Goal: Task Accomplishment & Management: Use online tool/utility

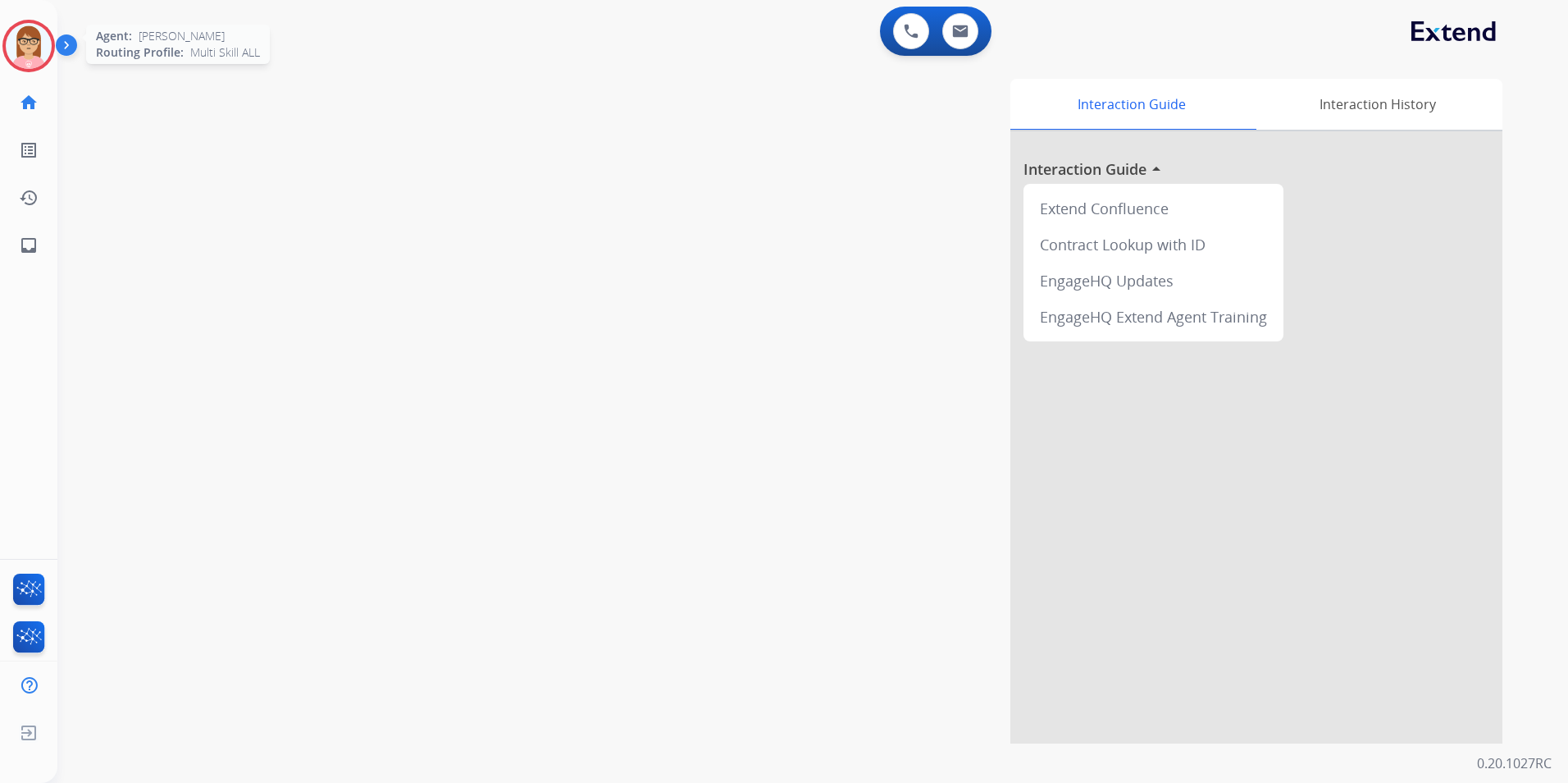
click at [39, 50] on img at bounding box center [28, 45] width 46 height 46
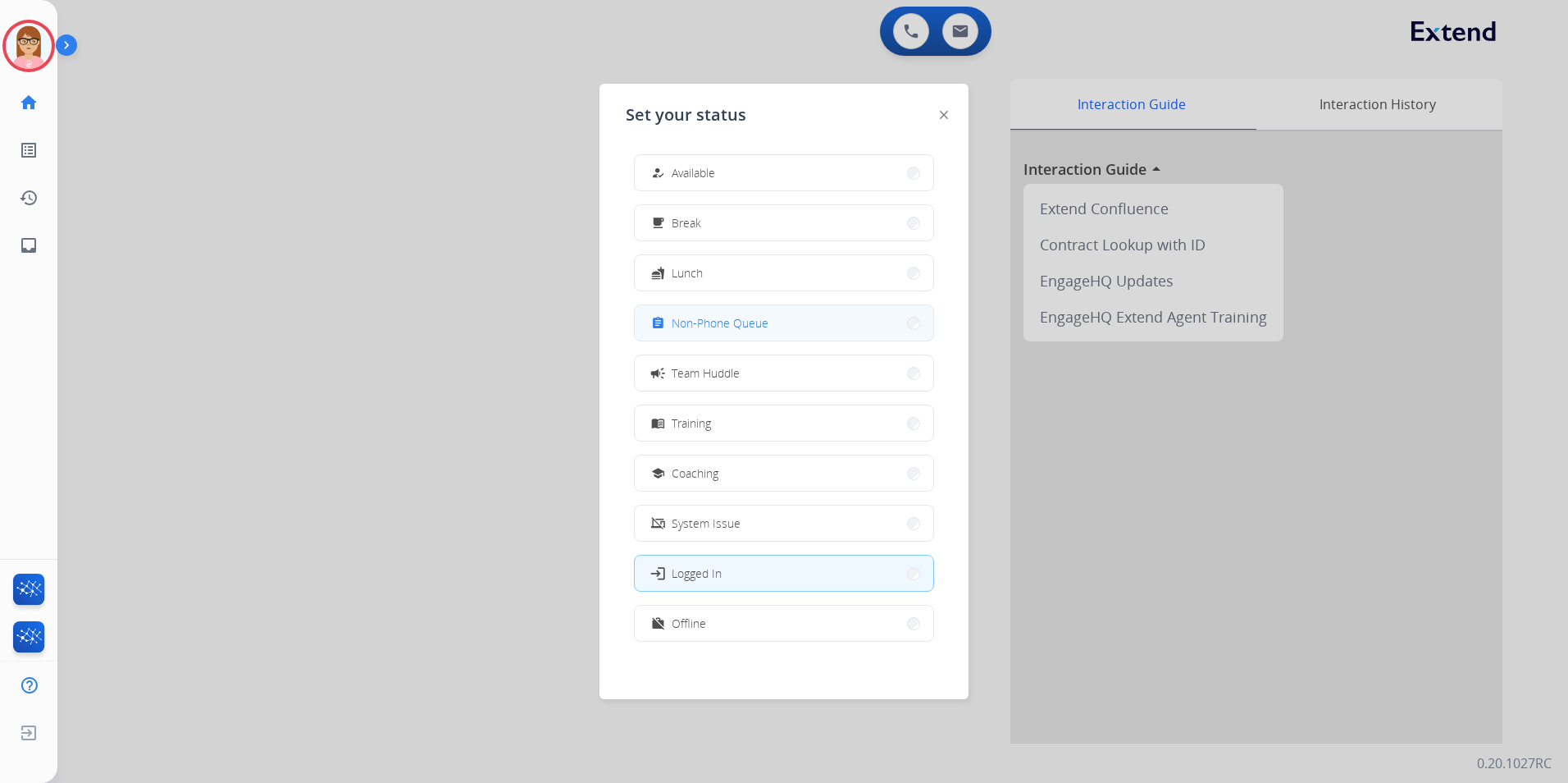
click at [767, 326] on span "Non-Phone Queue" at bounding box center [719, 323] width 97 height 17
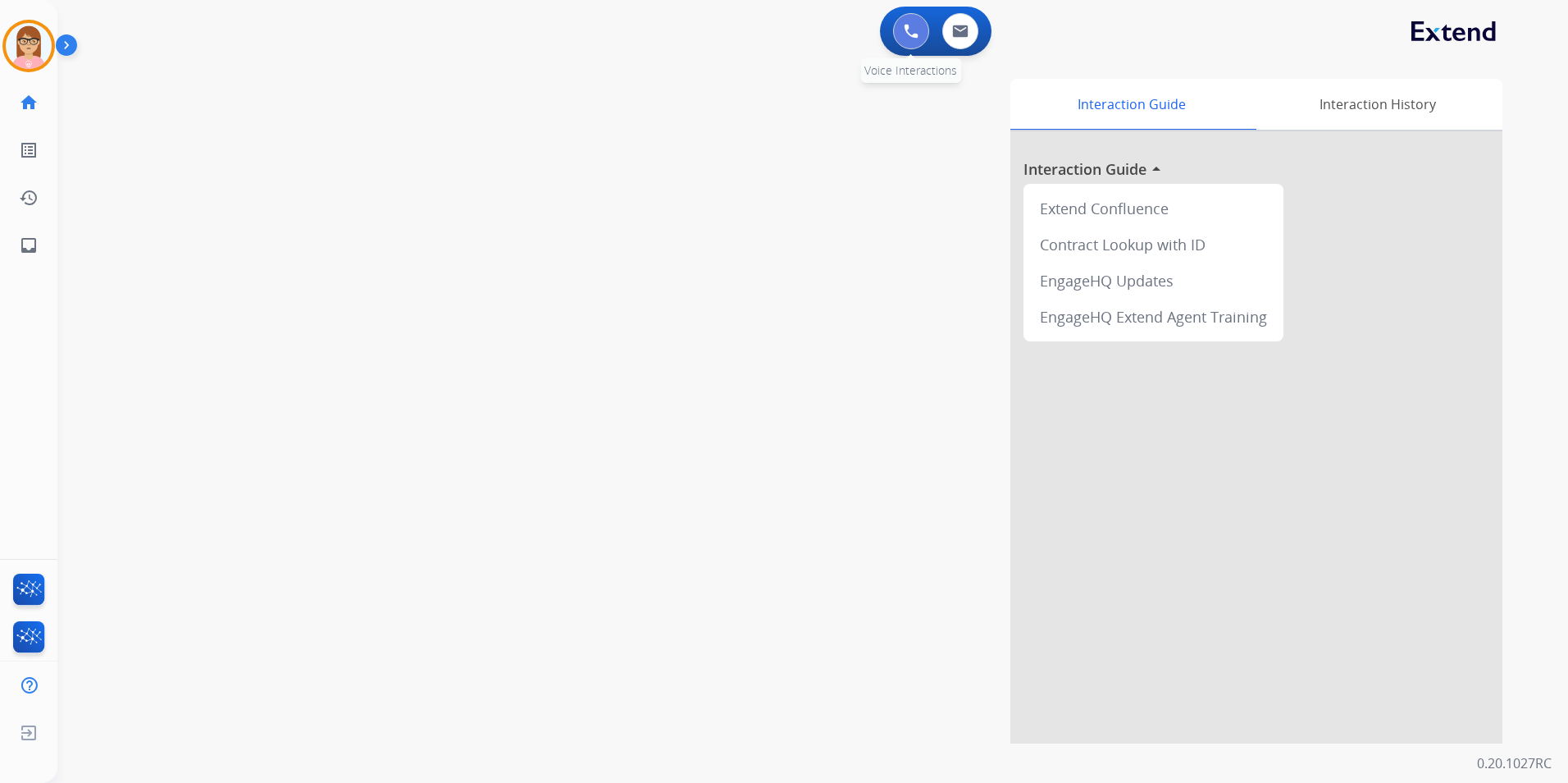
click at [903, 33] on button at bounding box center [911, 31] width 36 height 36
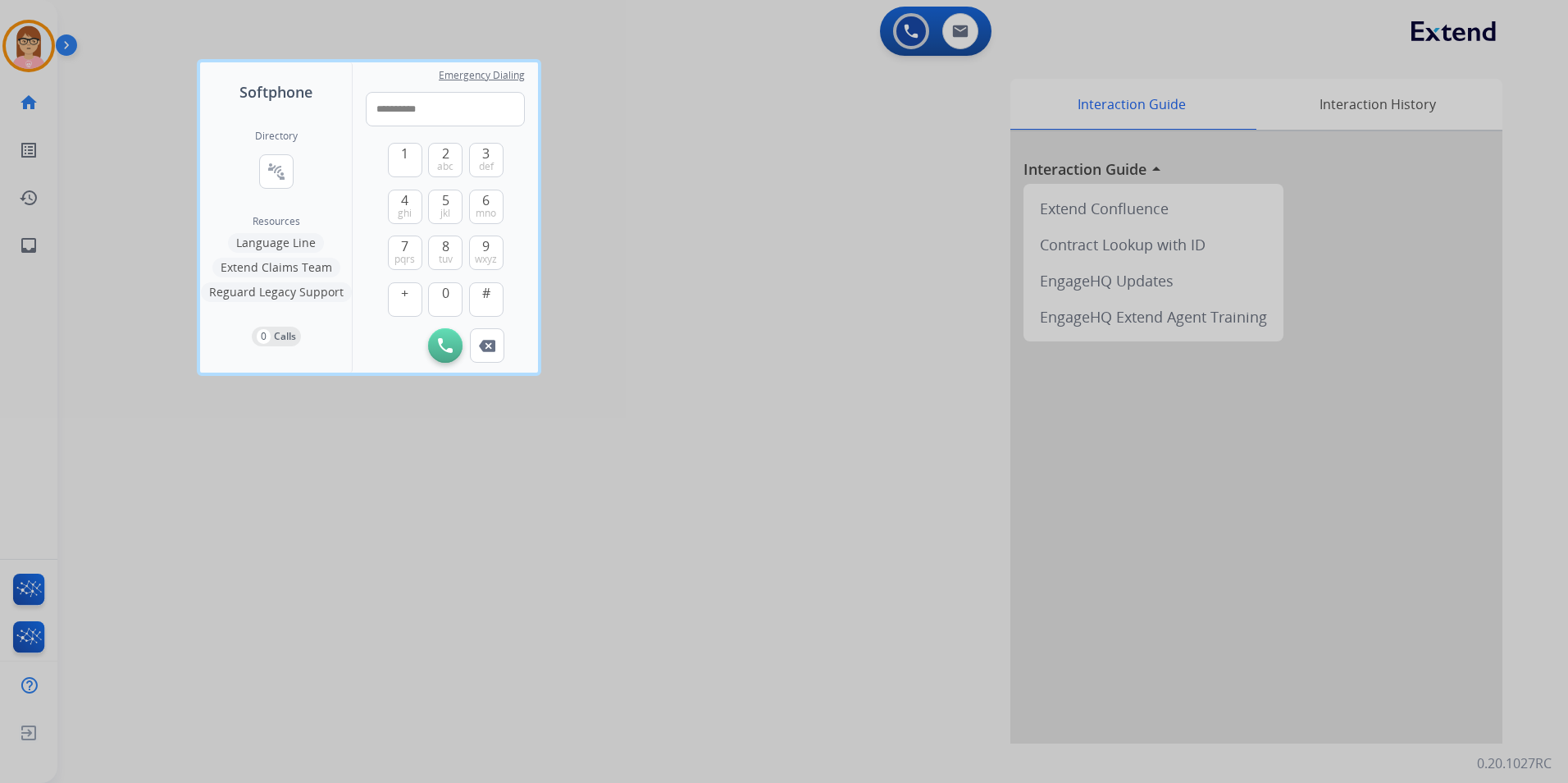
drag, startPoint x: 444, startPoint y: 108, endPoint x: 251, endPoint y: 104, distance: 193.0
click at [272, 107] on div "**********" at bounding box center [369, 217] width 338 height 310
type input "**********"
click at [445, 338] on button "Initiate Call" at bounding box center [445, 345] width 35 height 35
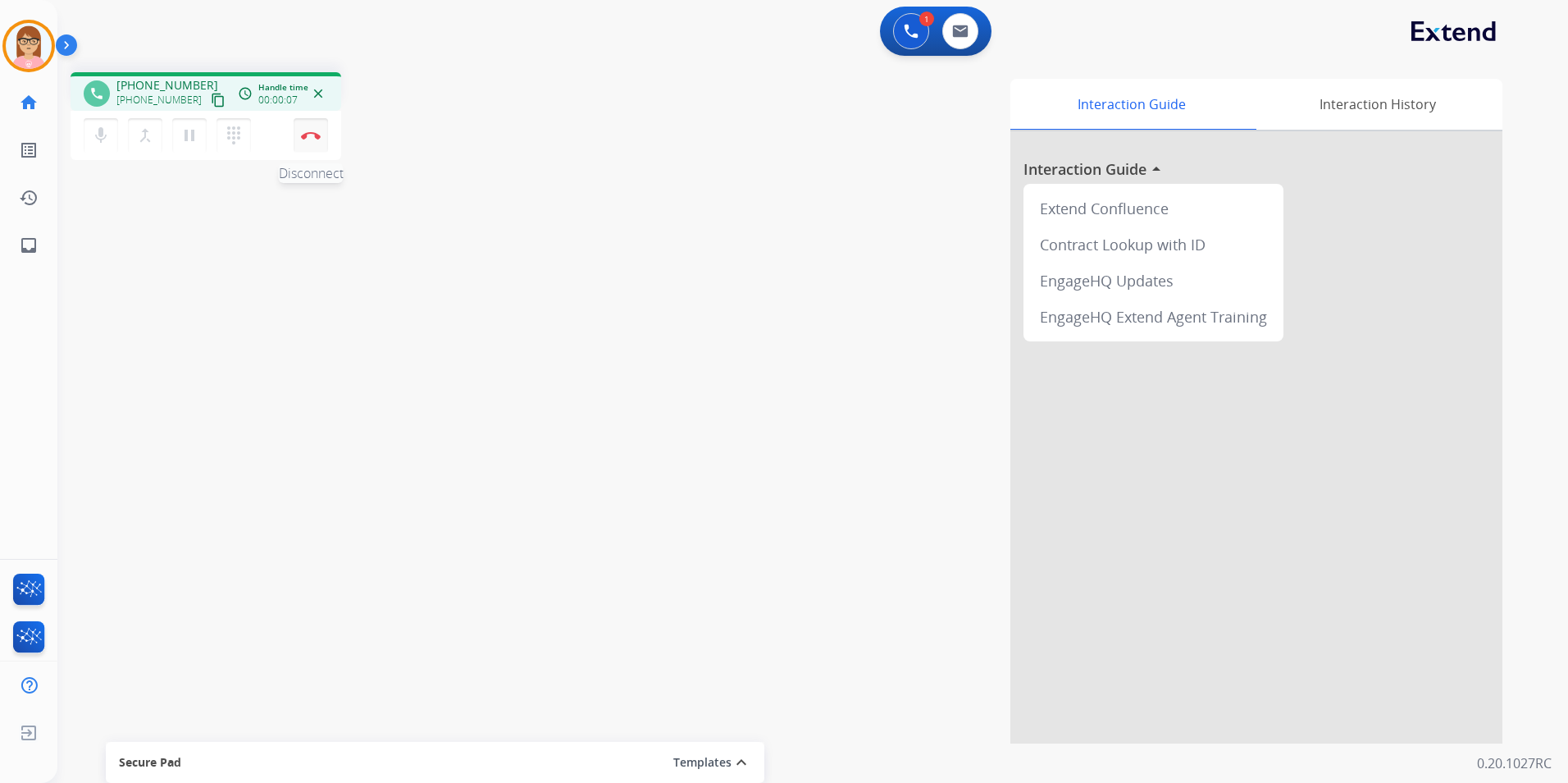
click at [305, 146] on button "Disconnect" at bounding box center [310, 135] width 35 height 35
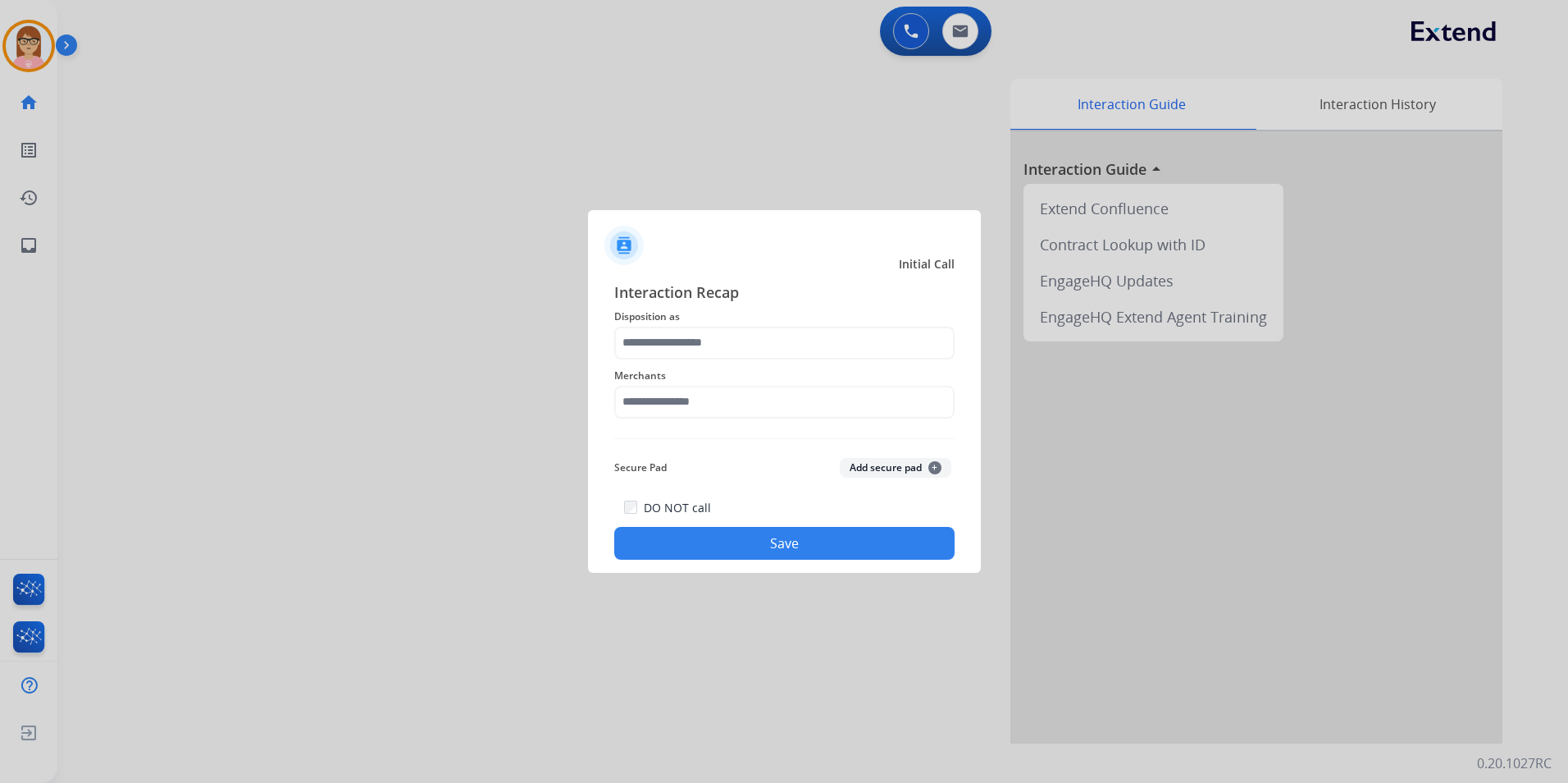
click at [702, 308] on span "Disposition as" at bounding box center [784, 316] width 340 height 20
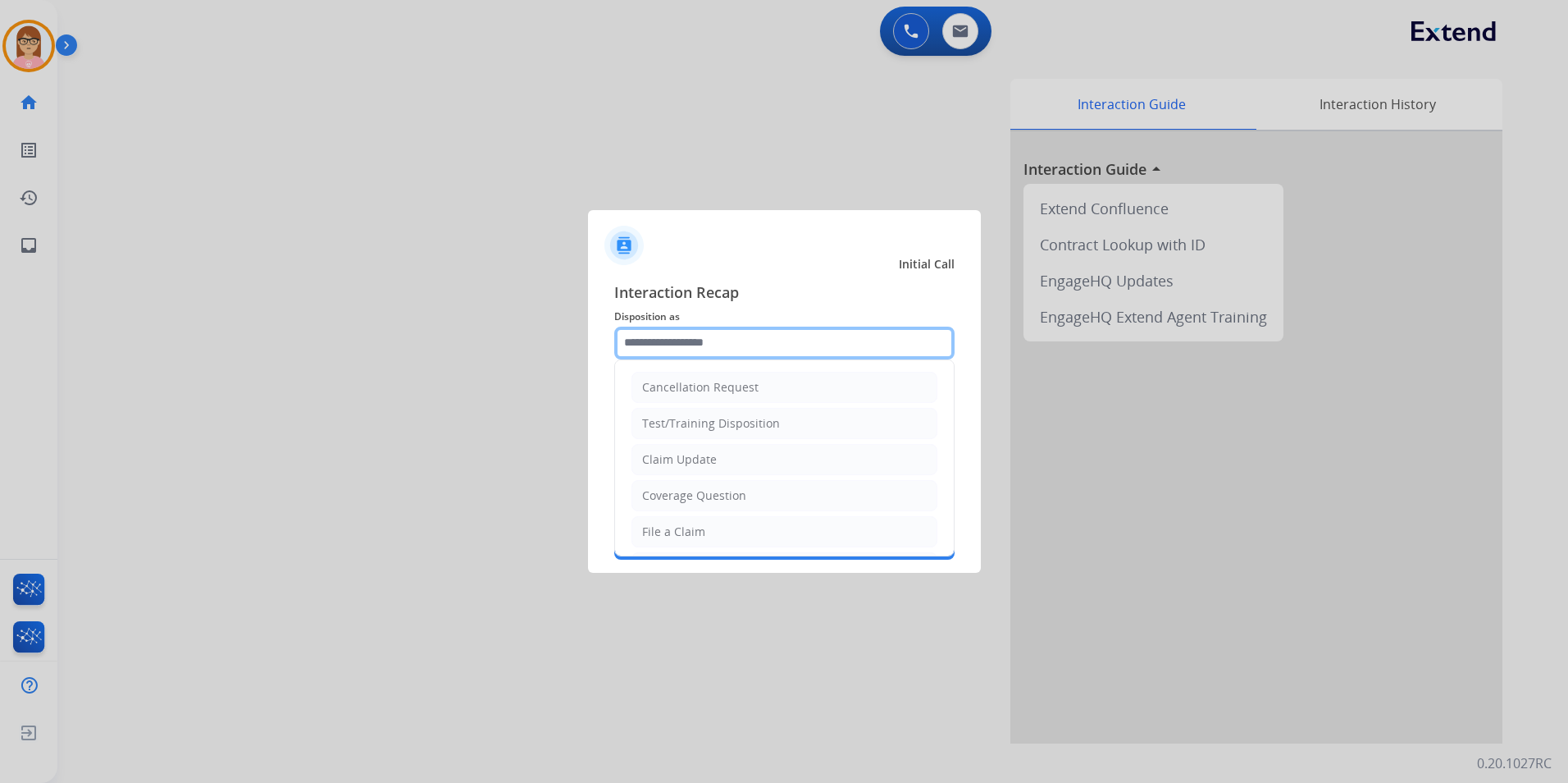
click at [708, 326] on input "text" at bounding box center [784, 342] width 340 height 33
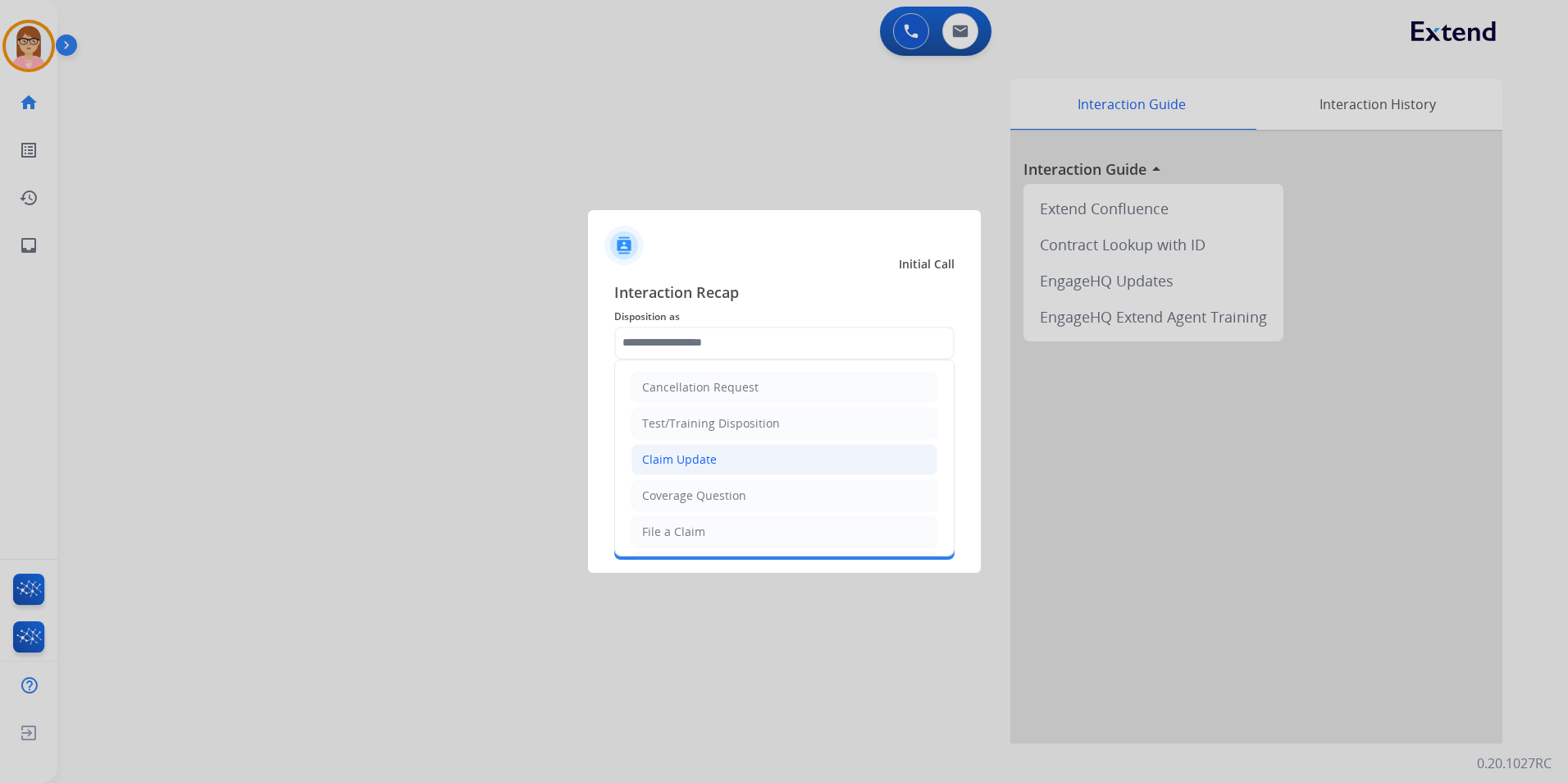
click at [744, 444] on li "Claim Update" at bounding box center [784, 459] width 305 height 31
type input "**********"
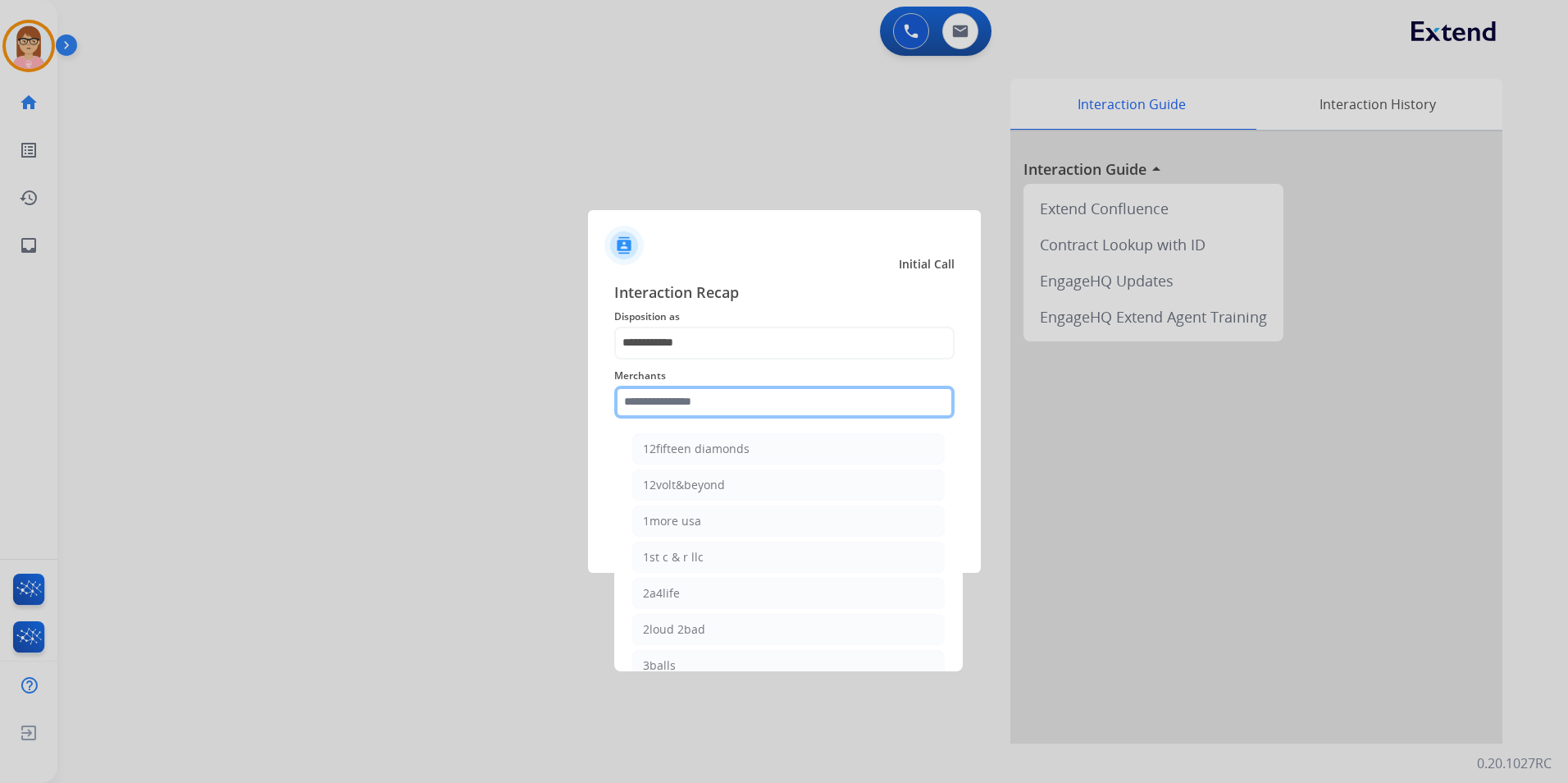
click at [711, 413] on input "text" at bounding box center [784, 402] width 340 height 33
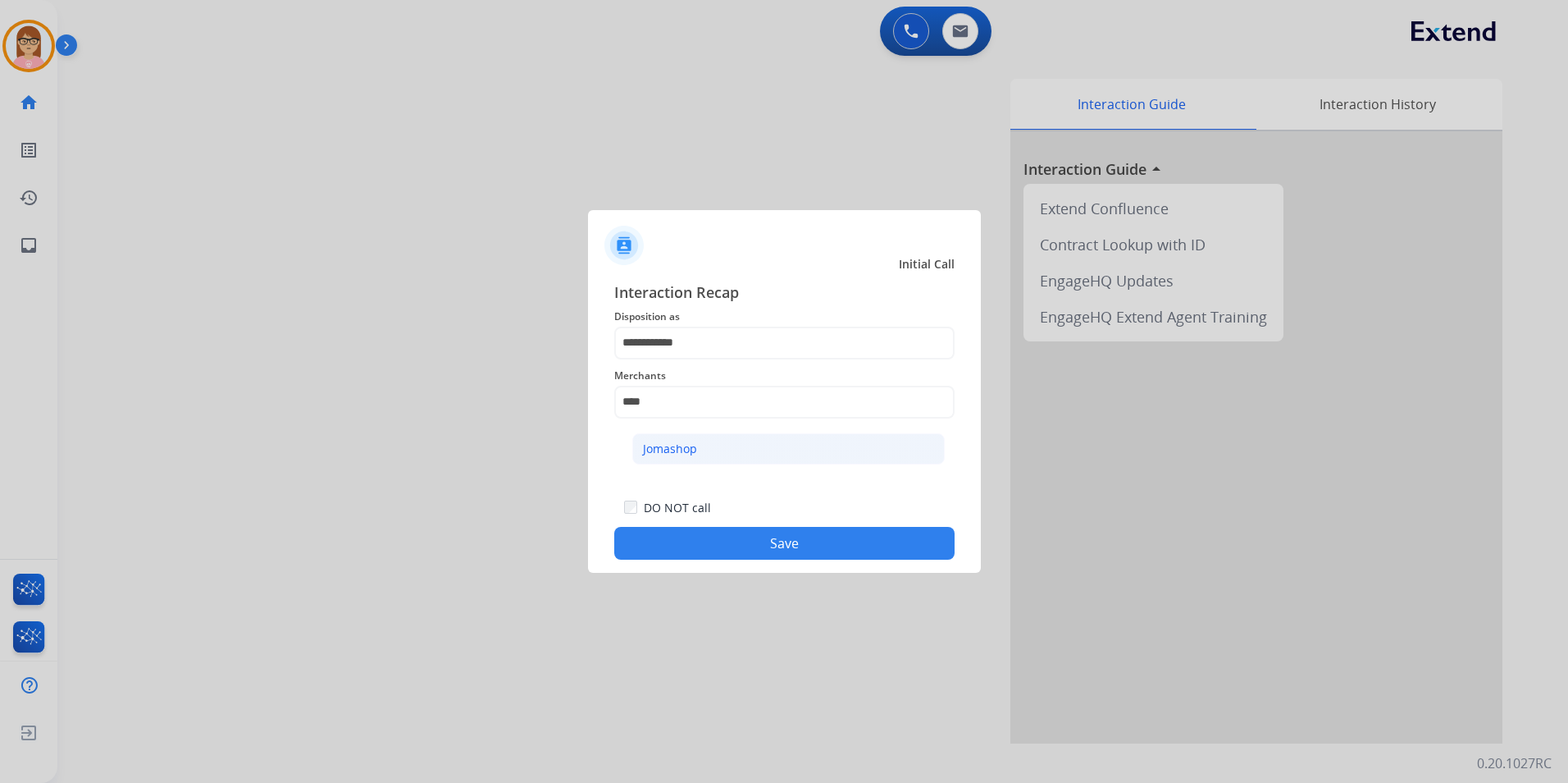
click at [780, 438] on li "Jomashop" at bounding box center [788, 448] width 312 height 31
type input "********"
click at [792, 543] on button "Save" at bounding box center [784, 542] width 340 height 33
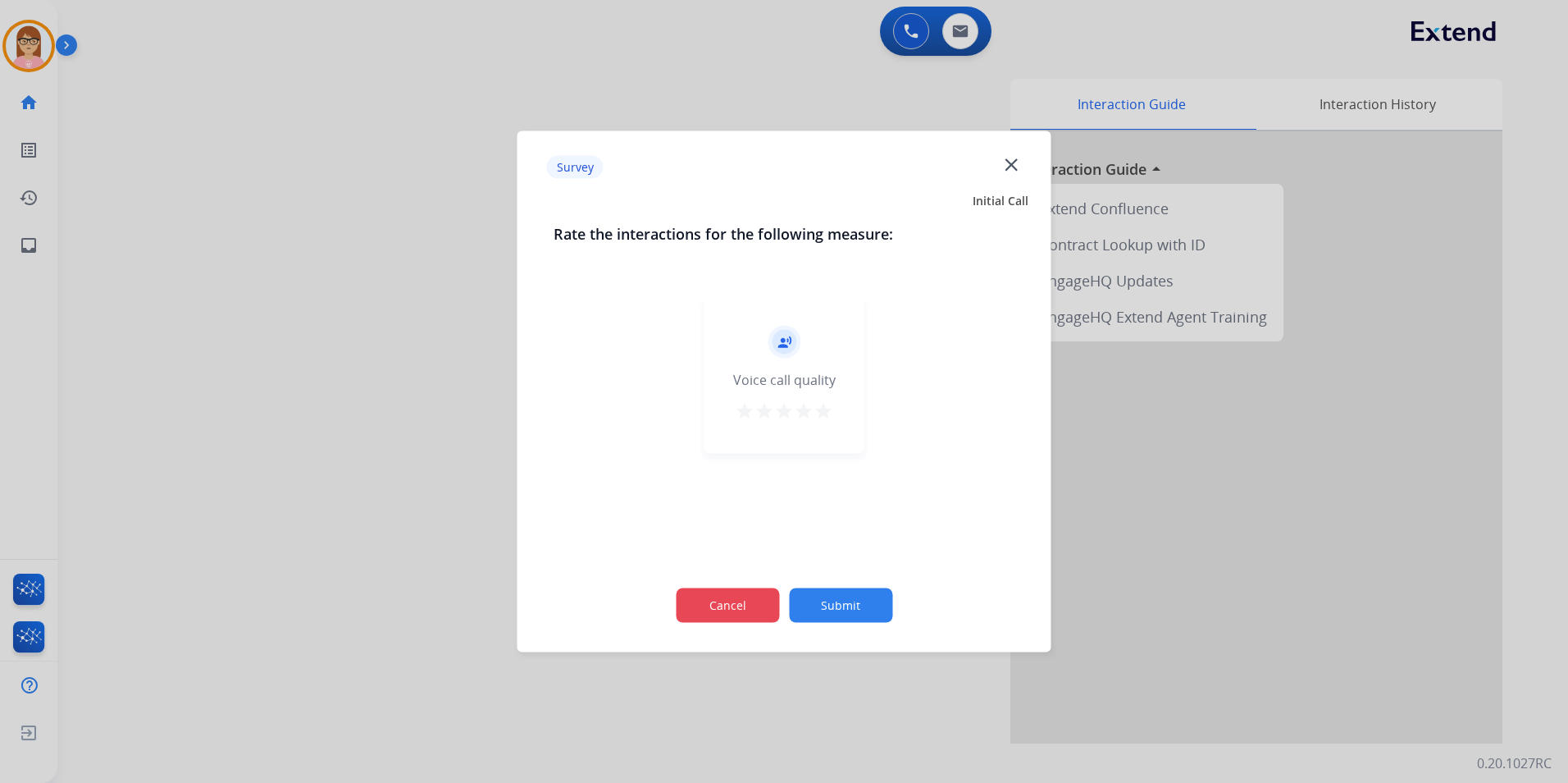
click at [685, 612] on button "Cancel" at bounding box center [728, 606] width 104 height 35
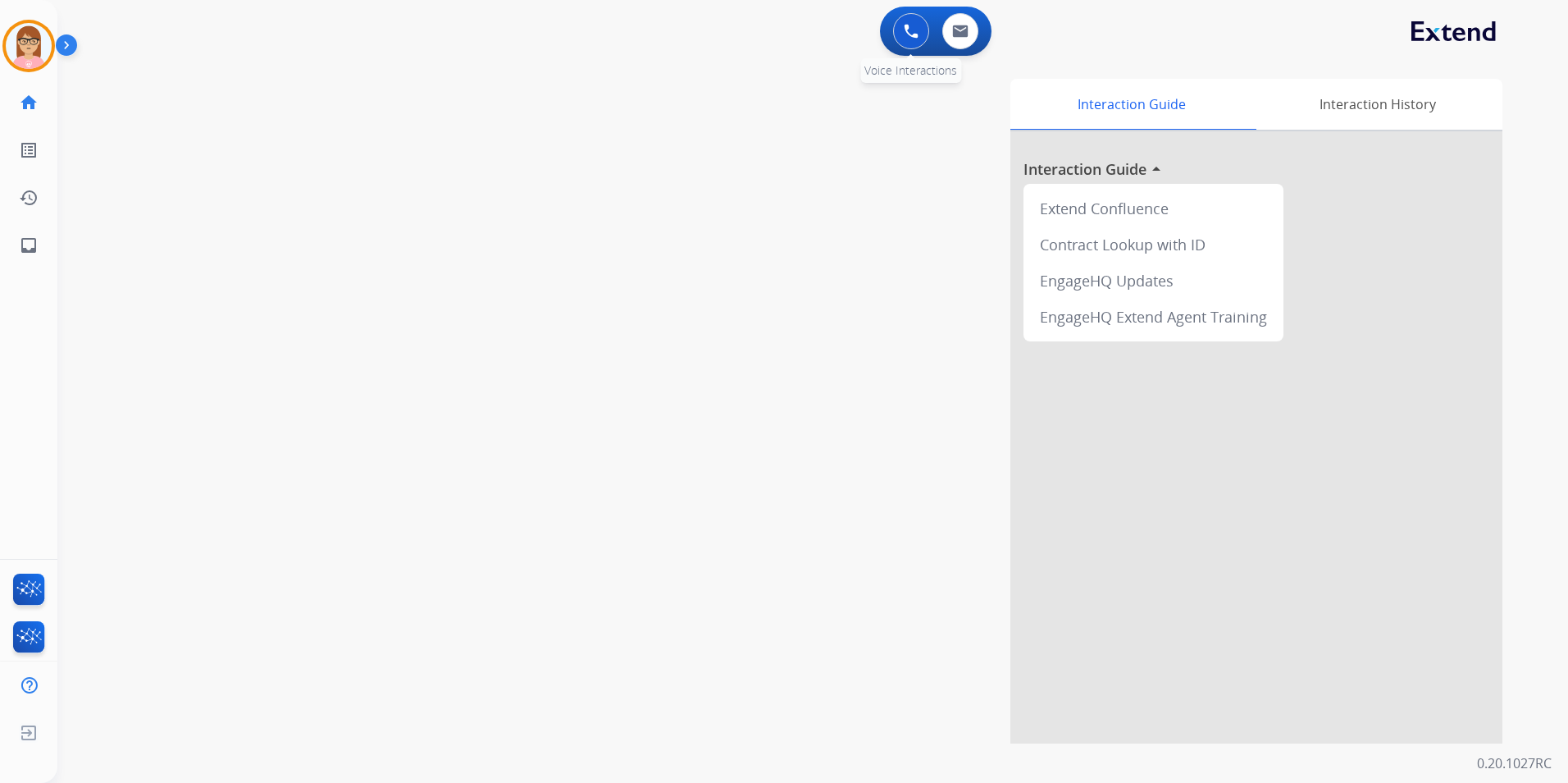
click at [906, 29] on img at bounding box center [912, 31] width 15 height 15
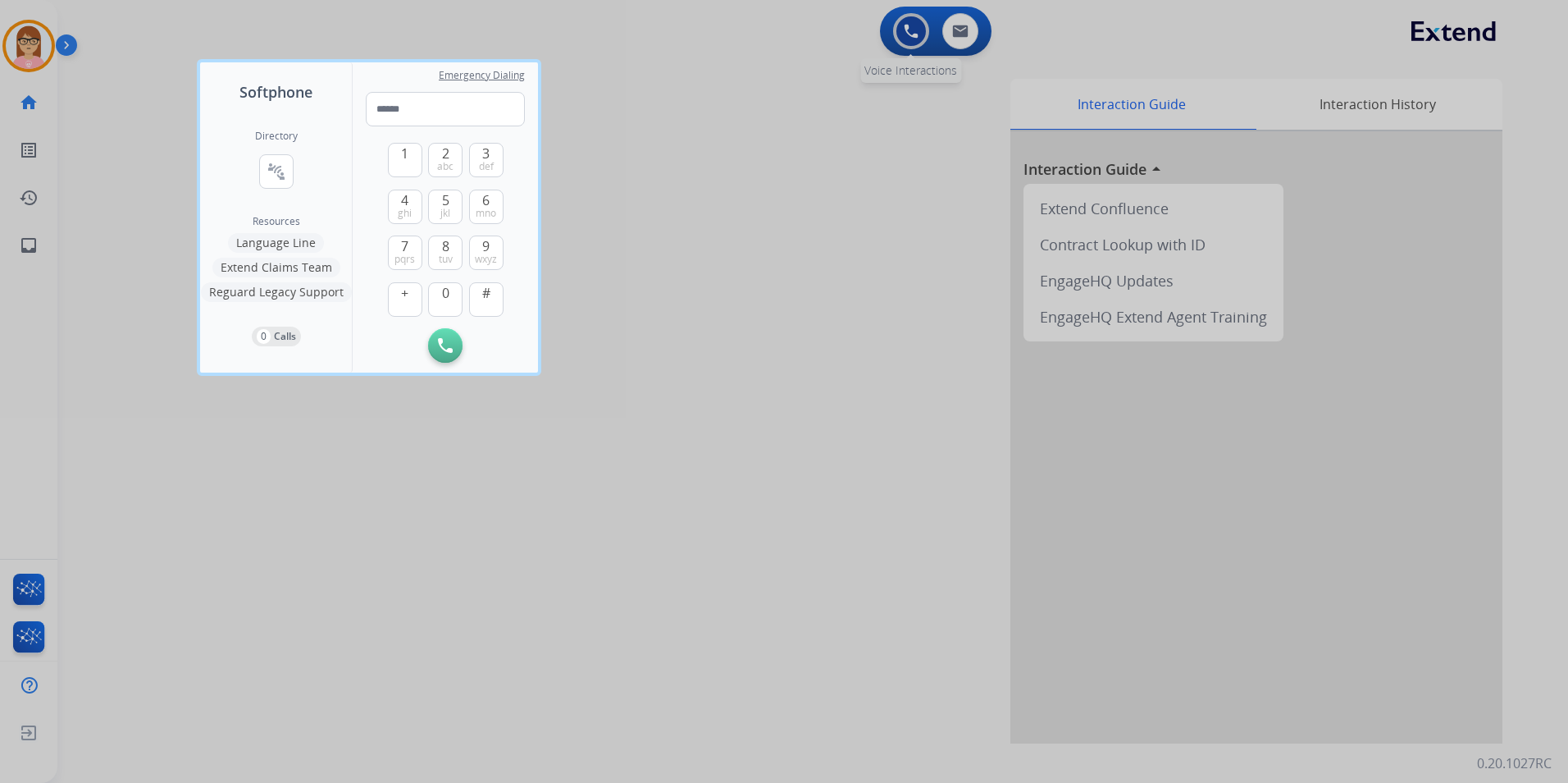
click at [906, 29] on div at bounding box center [784, 392] width 1568 height 783
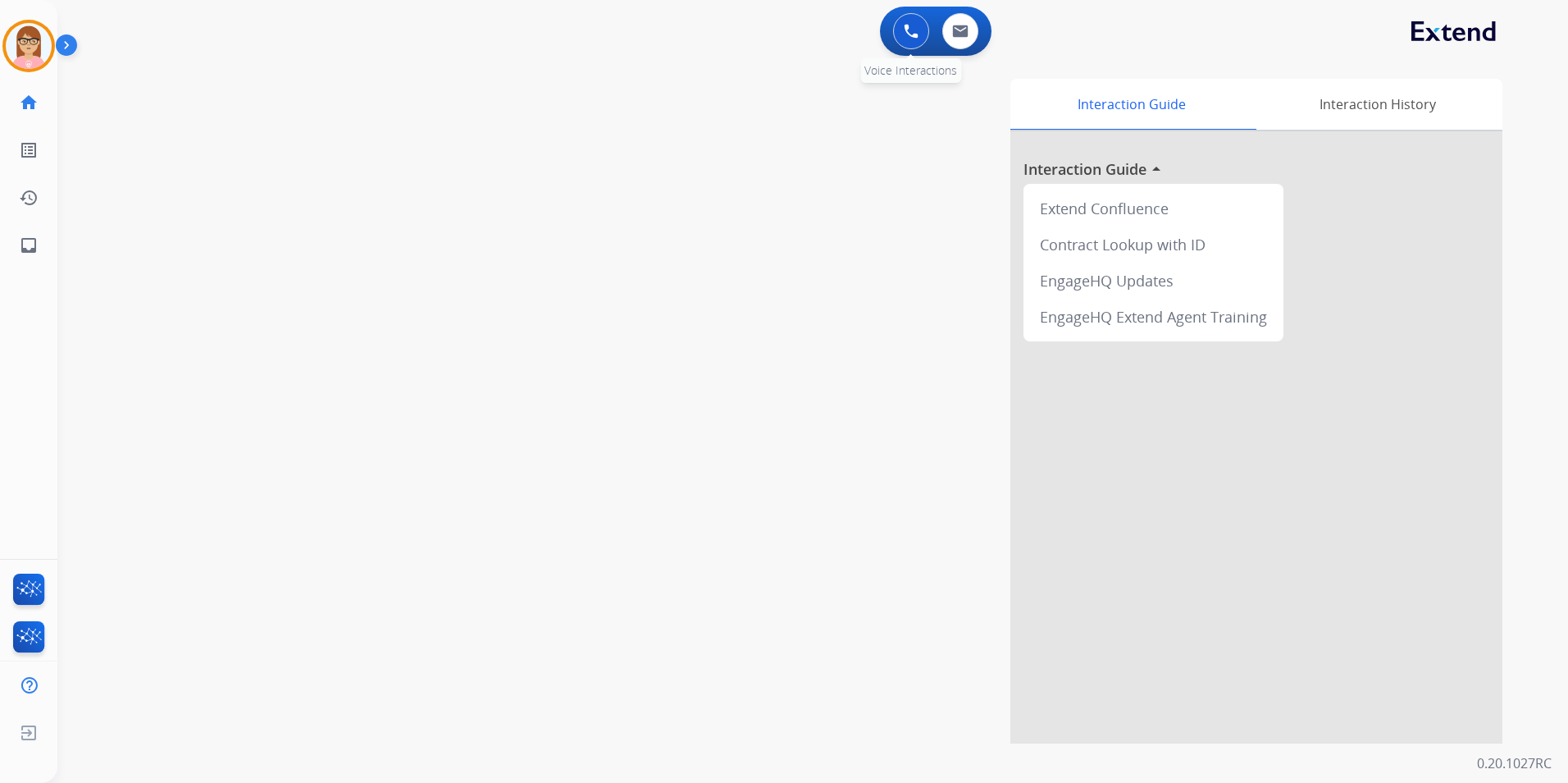
click at [906, 29] on img at bounding box center [912, 31] width 15 height 15
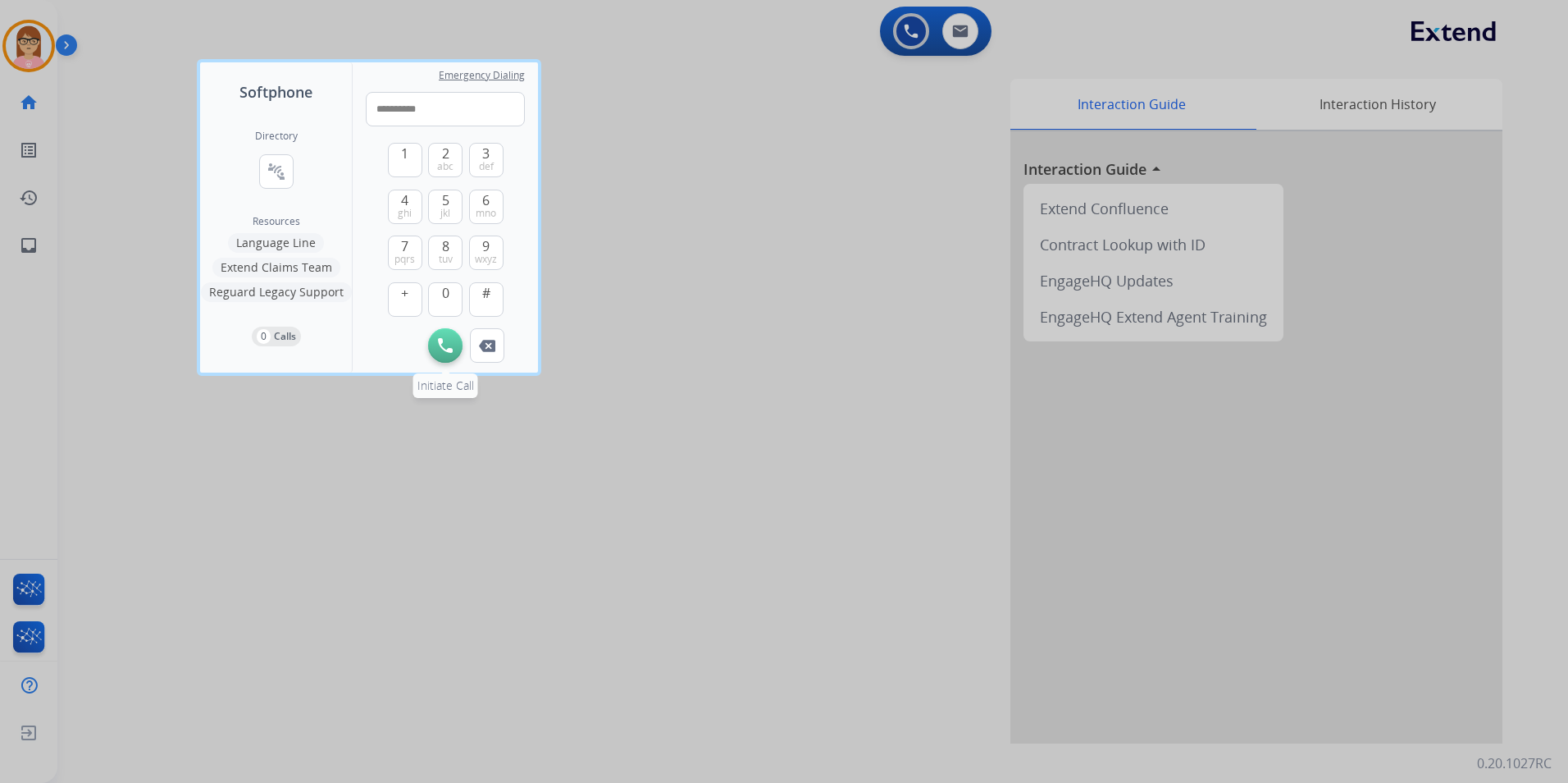
type input "**********"
click at [448, 343] on img at bounding box center [446, 345] width 15 height 15
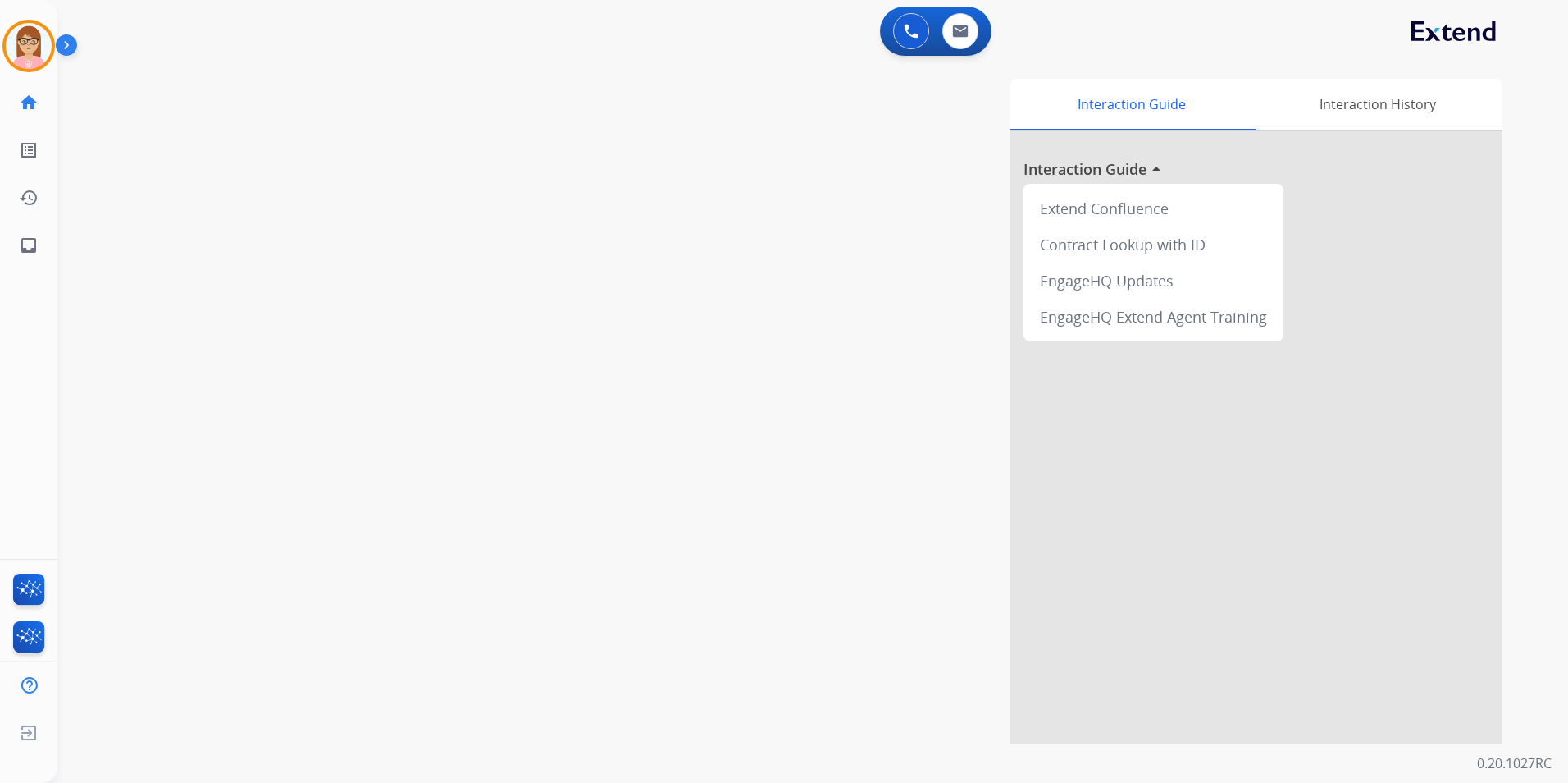
click at [67, 45] on img at bounding box center [70, 48] width 28 height 31
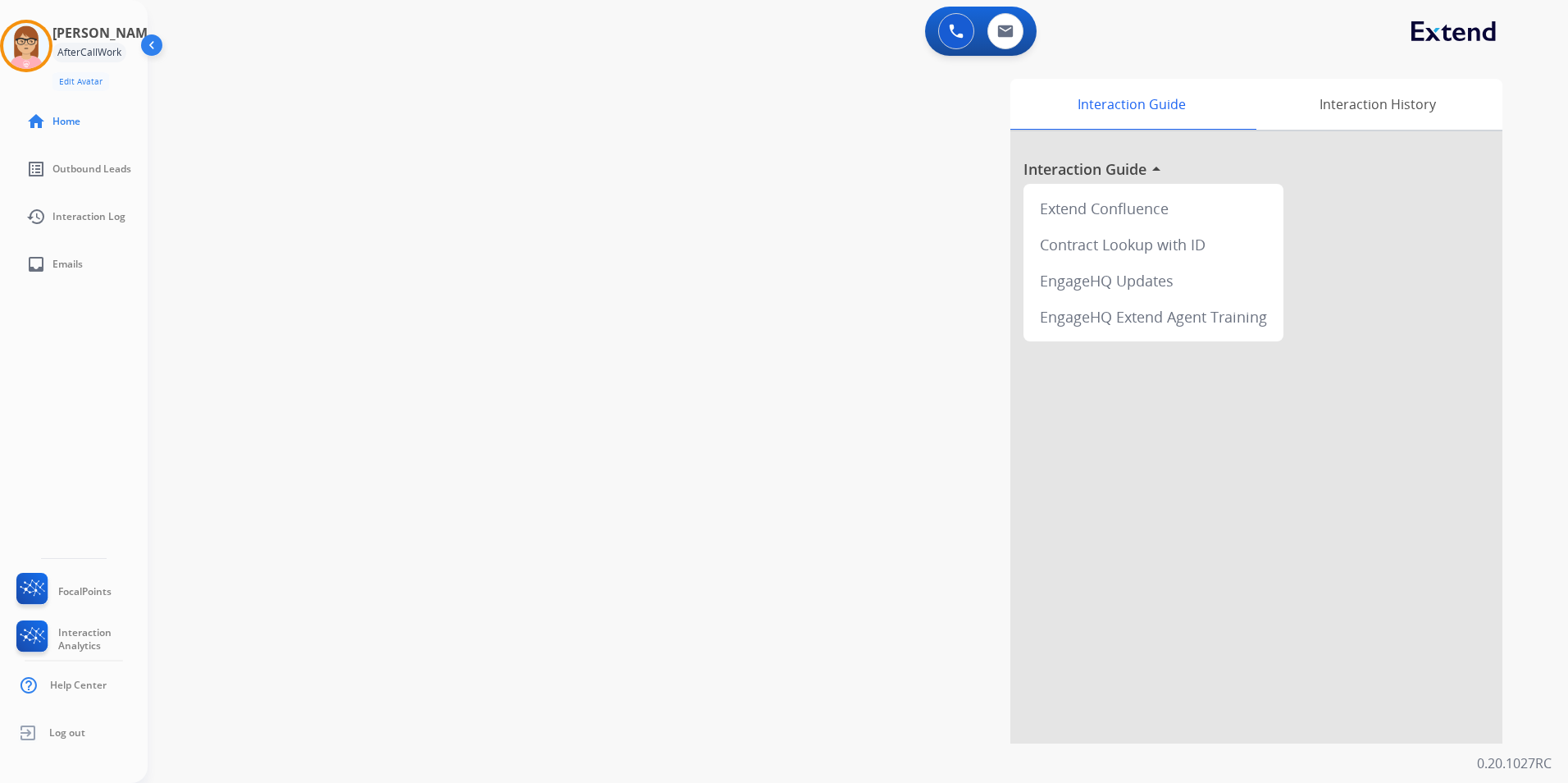
click at [150, 47] on img at bounding box center [153, 48] width 31 height 31
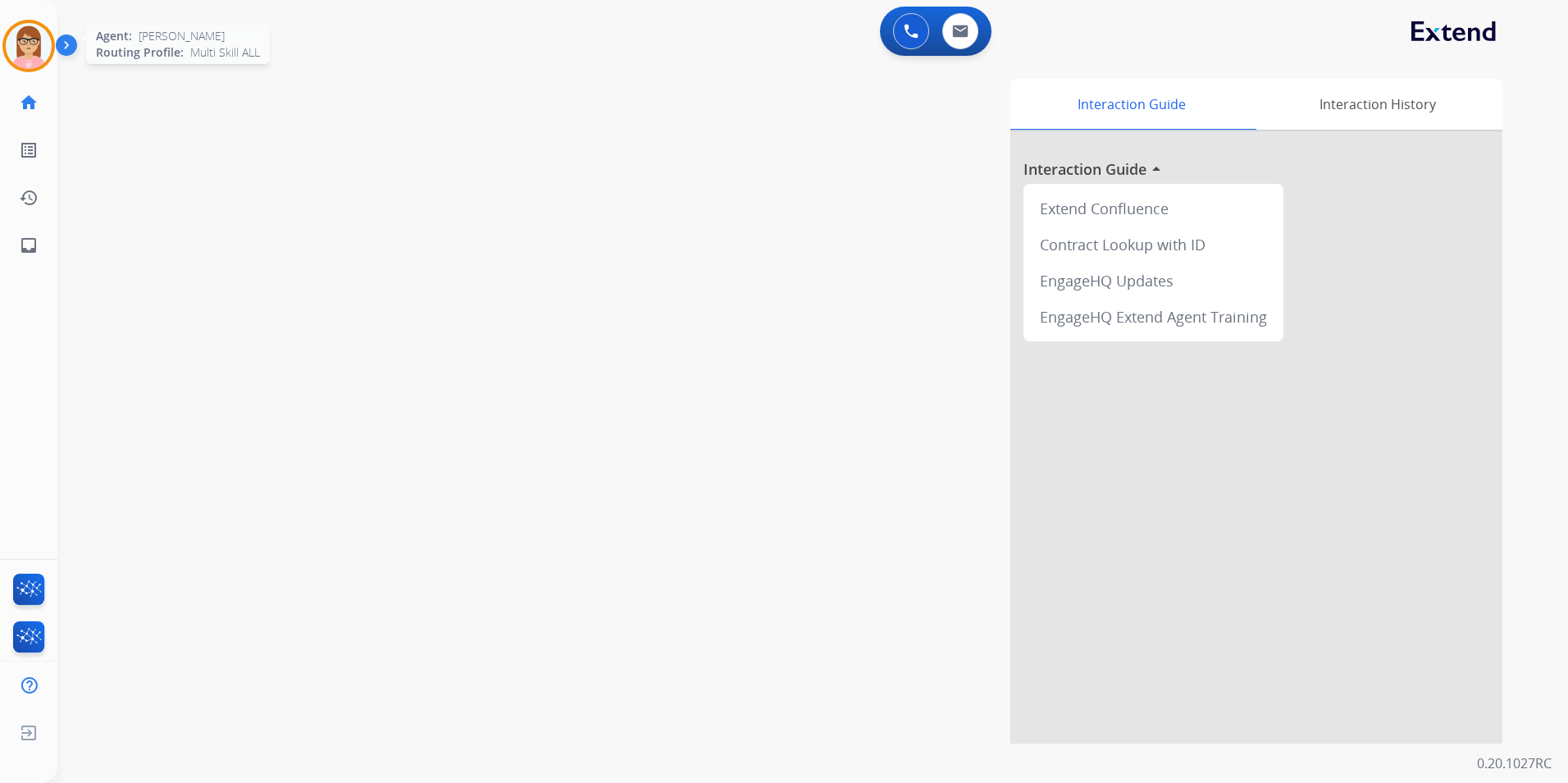
click at [43, 44] on img at bounding box center [28, 45] width 46 height 46
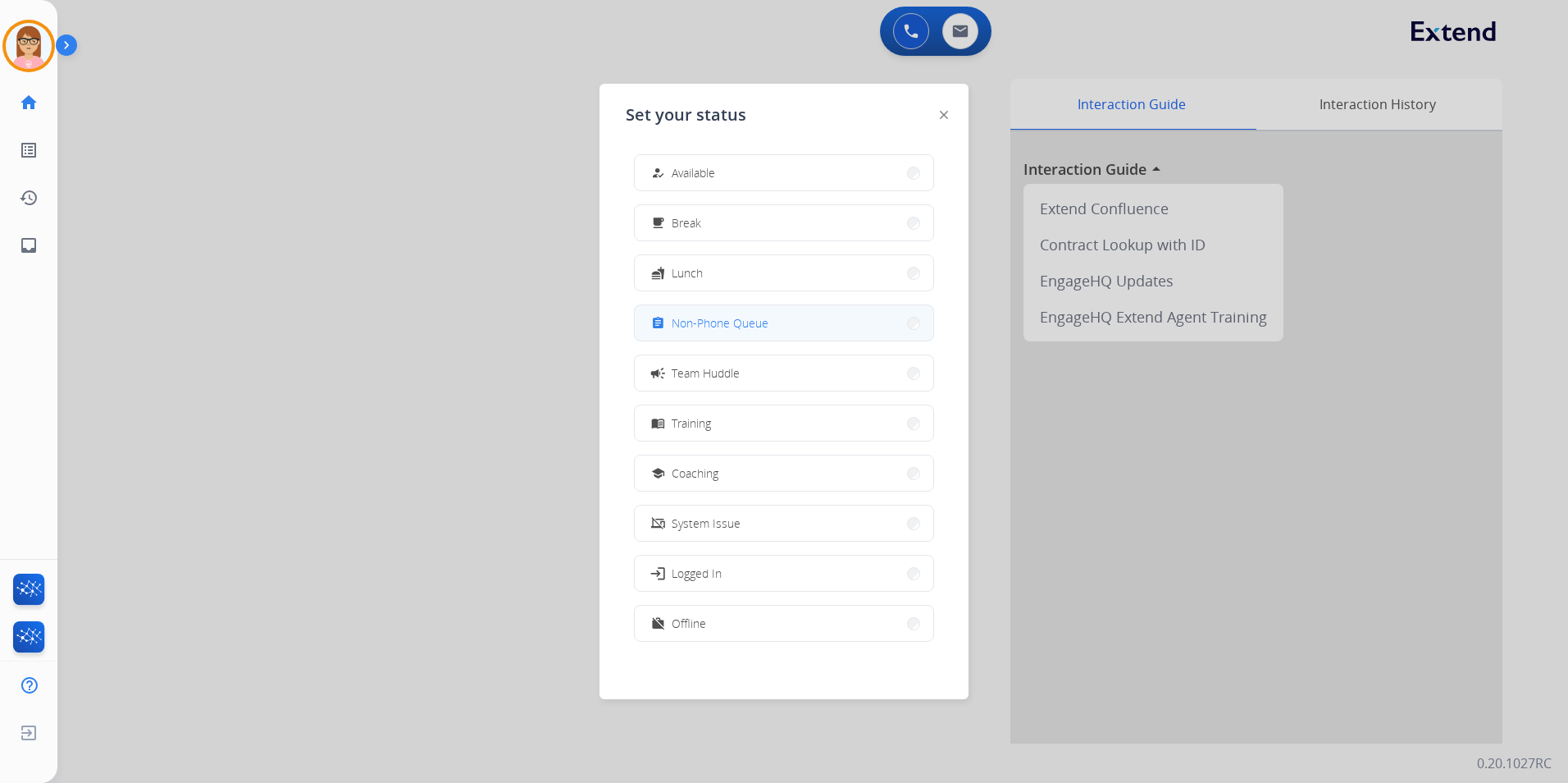
click at [750, 326] on span "Non-Phone Queue" at bounding box center [719, 323] width 97 height 17
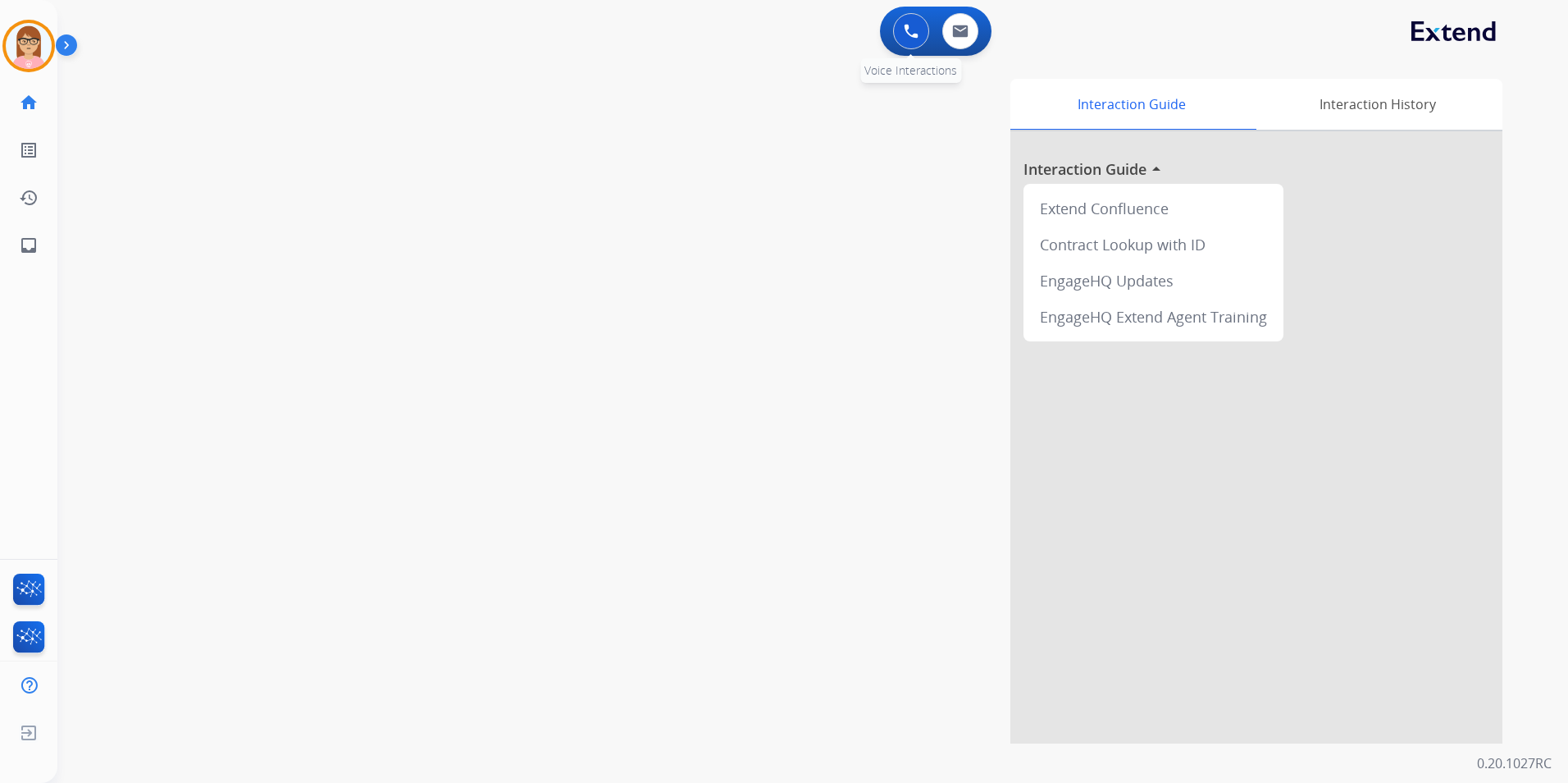
click at [898, 42] on button at bounding box center [911, 31] width 36 height 36
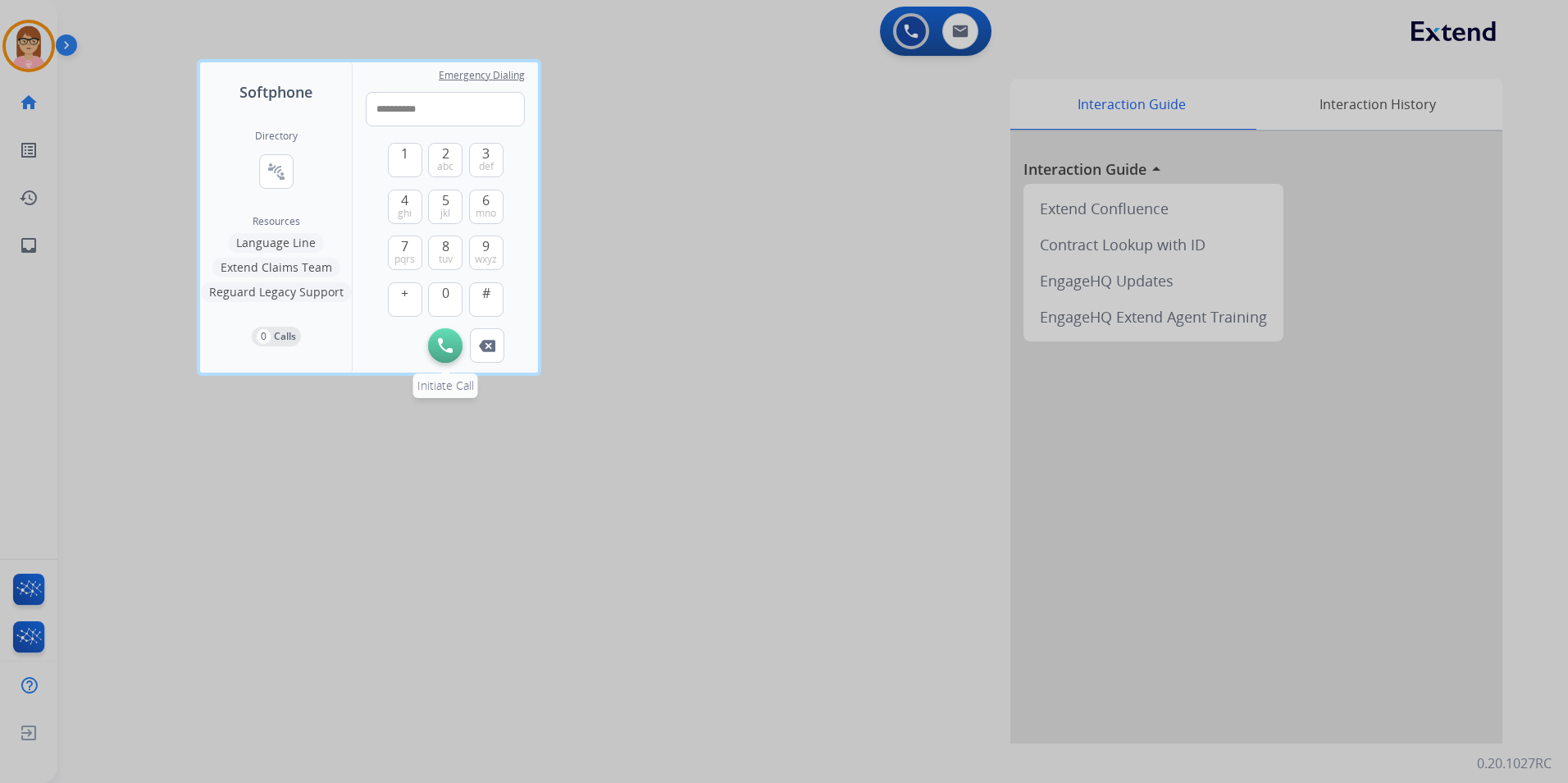
type input "**********"
click at [436, 338] on button "Initiate Call" at bounding box center [445, 345] width 35 height 35
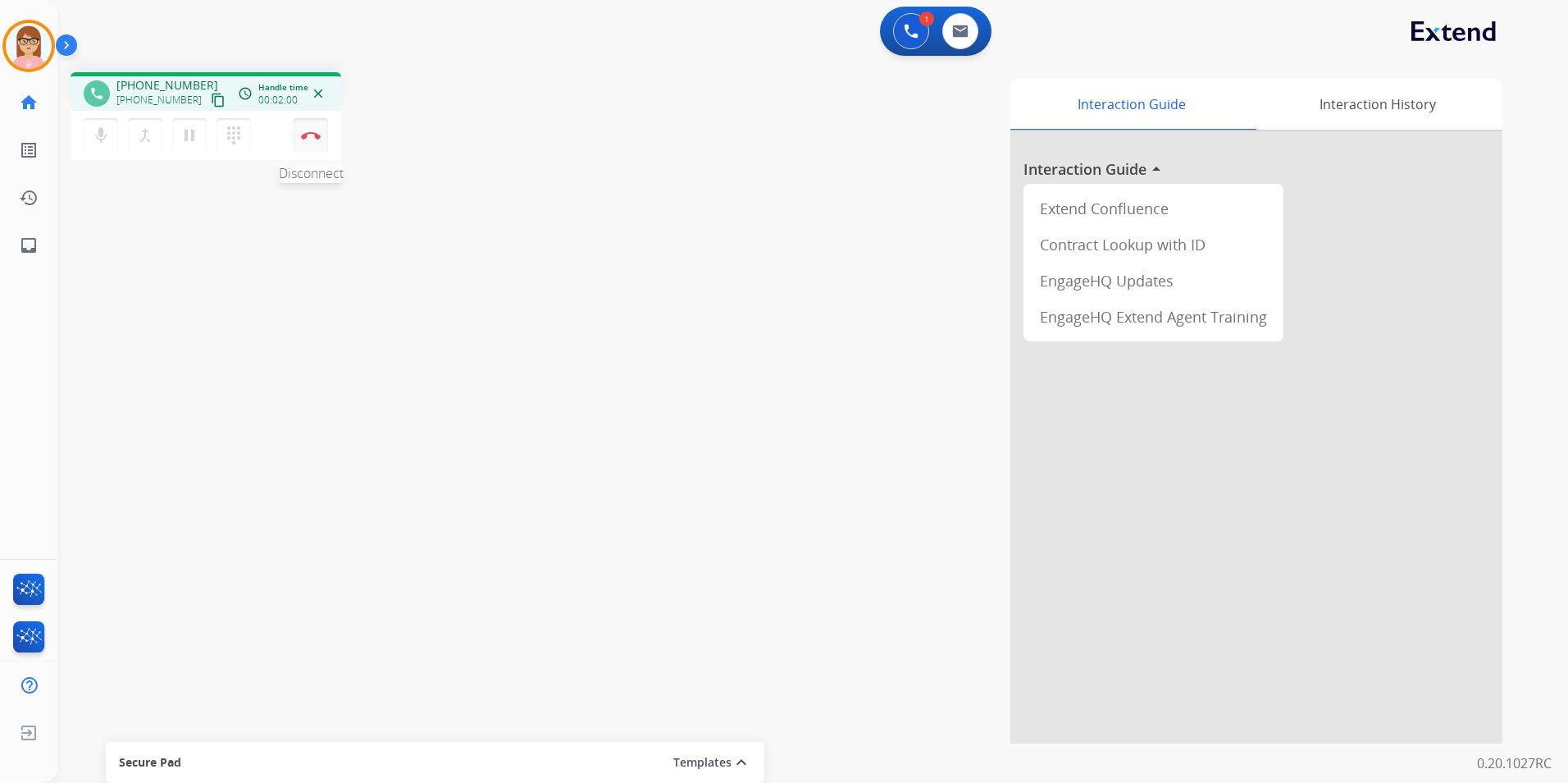
click at [305, 127] on button "Disconnect" at bounding box center [310, 135] width 35 height 35
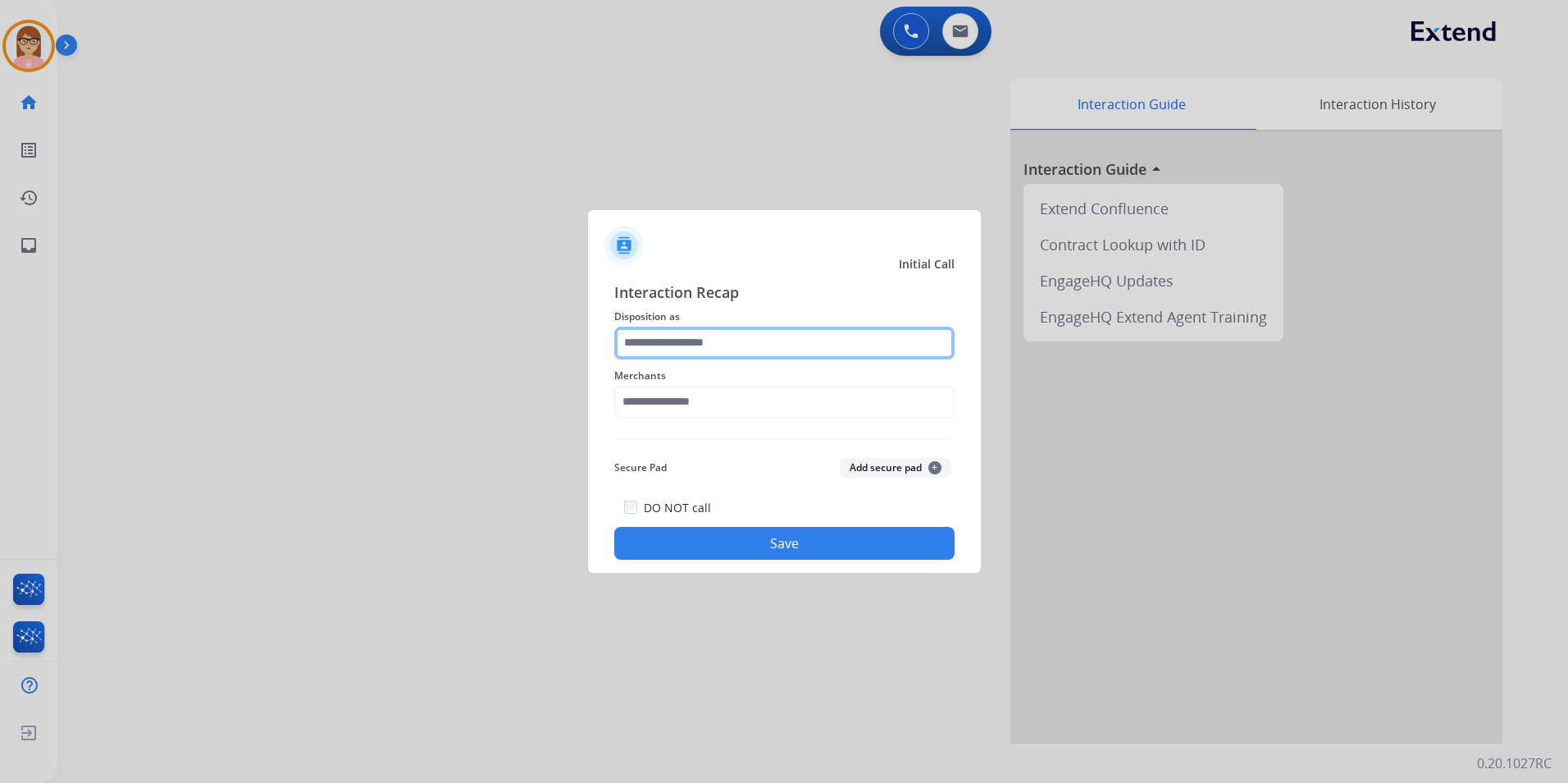
click at [719, 341] on input "text" at bounding box center [784, 342] width 340 height 33
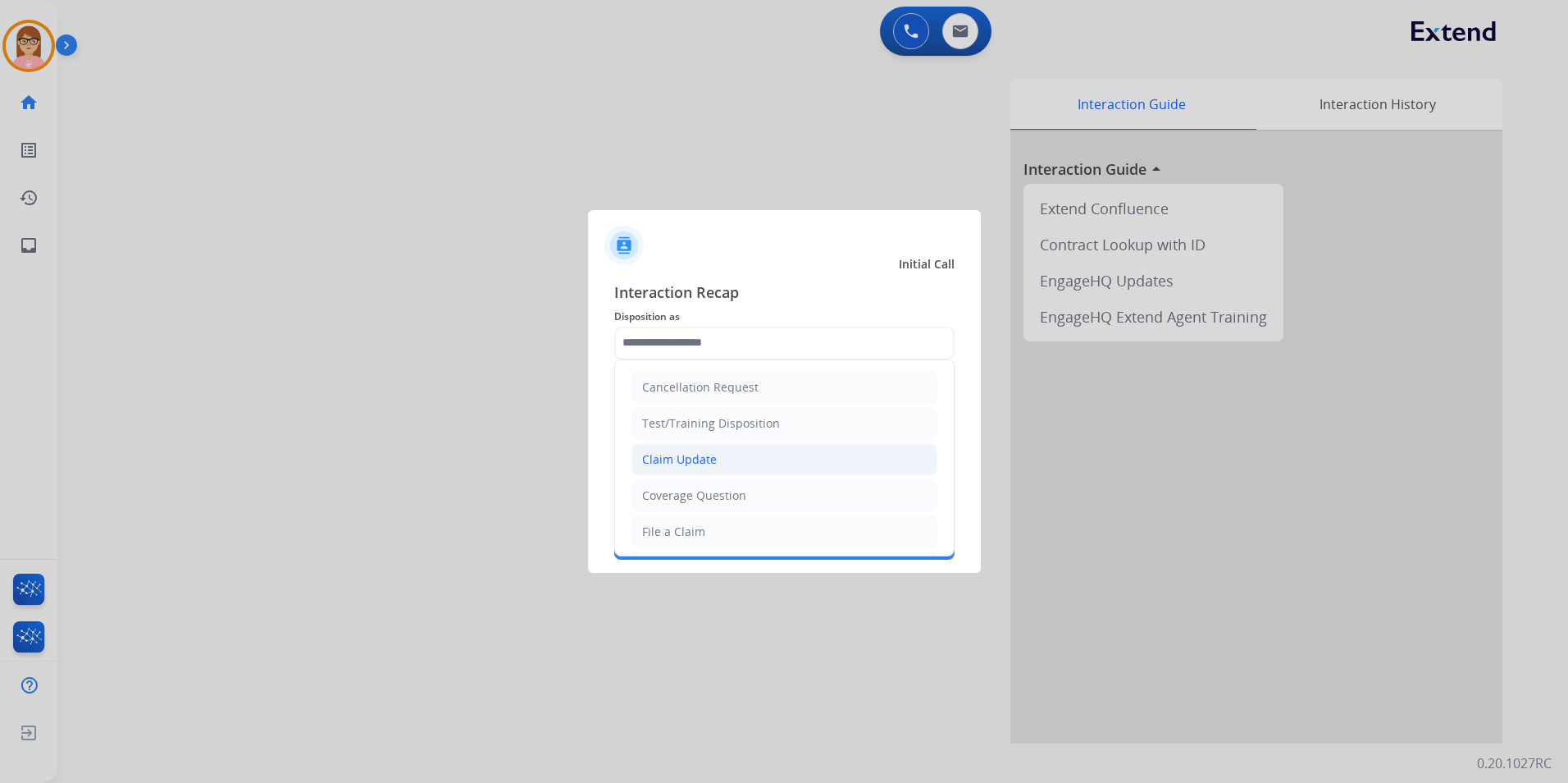
click at [763, 456] on li "Claim Update" at bounding box center [784, 459] width 305 height 31
type input "**********"
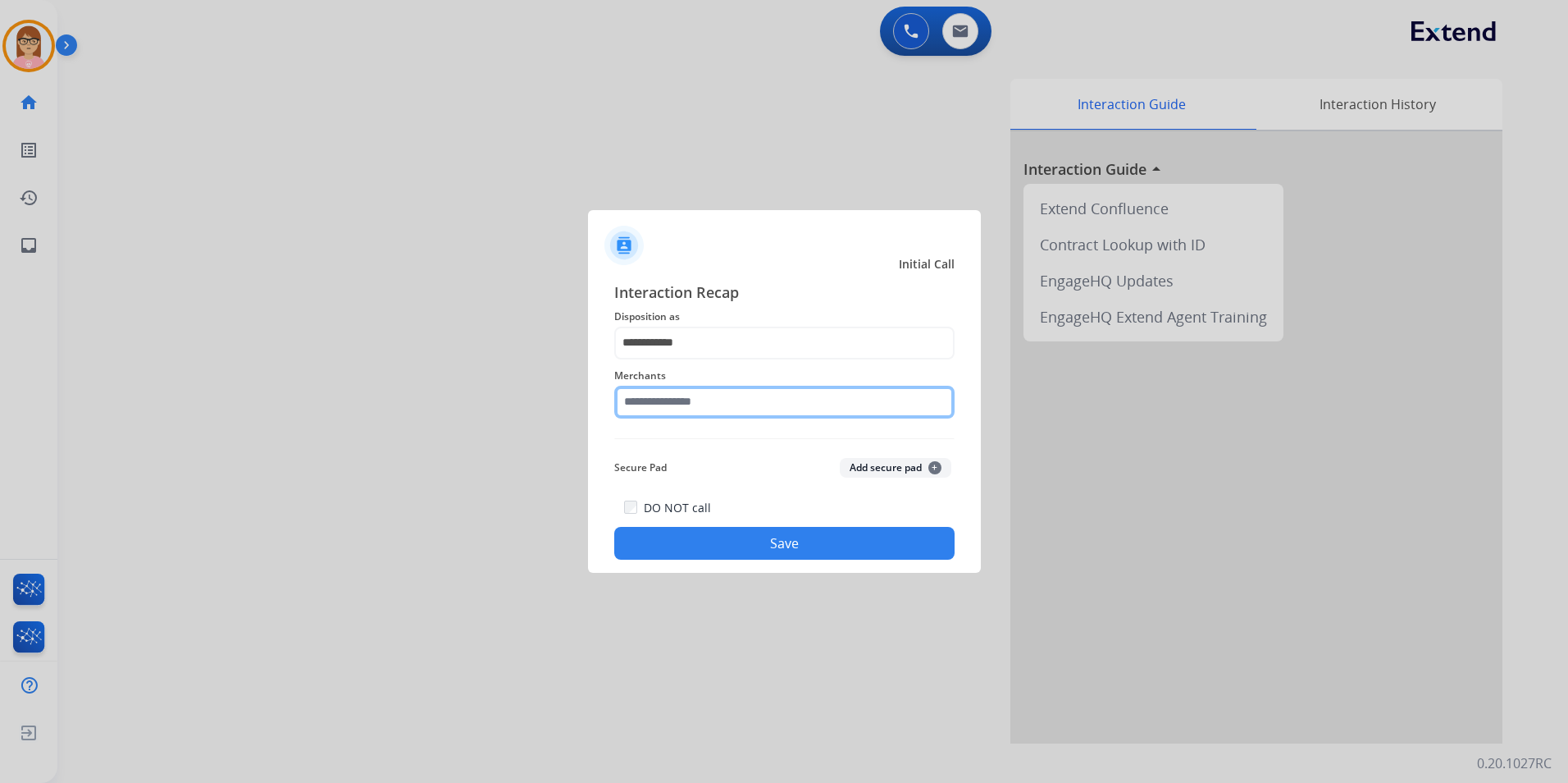
click at [734, 405] on input "text" at bounding box center [784, 402] width 340 height 33
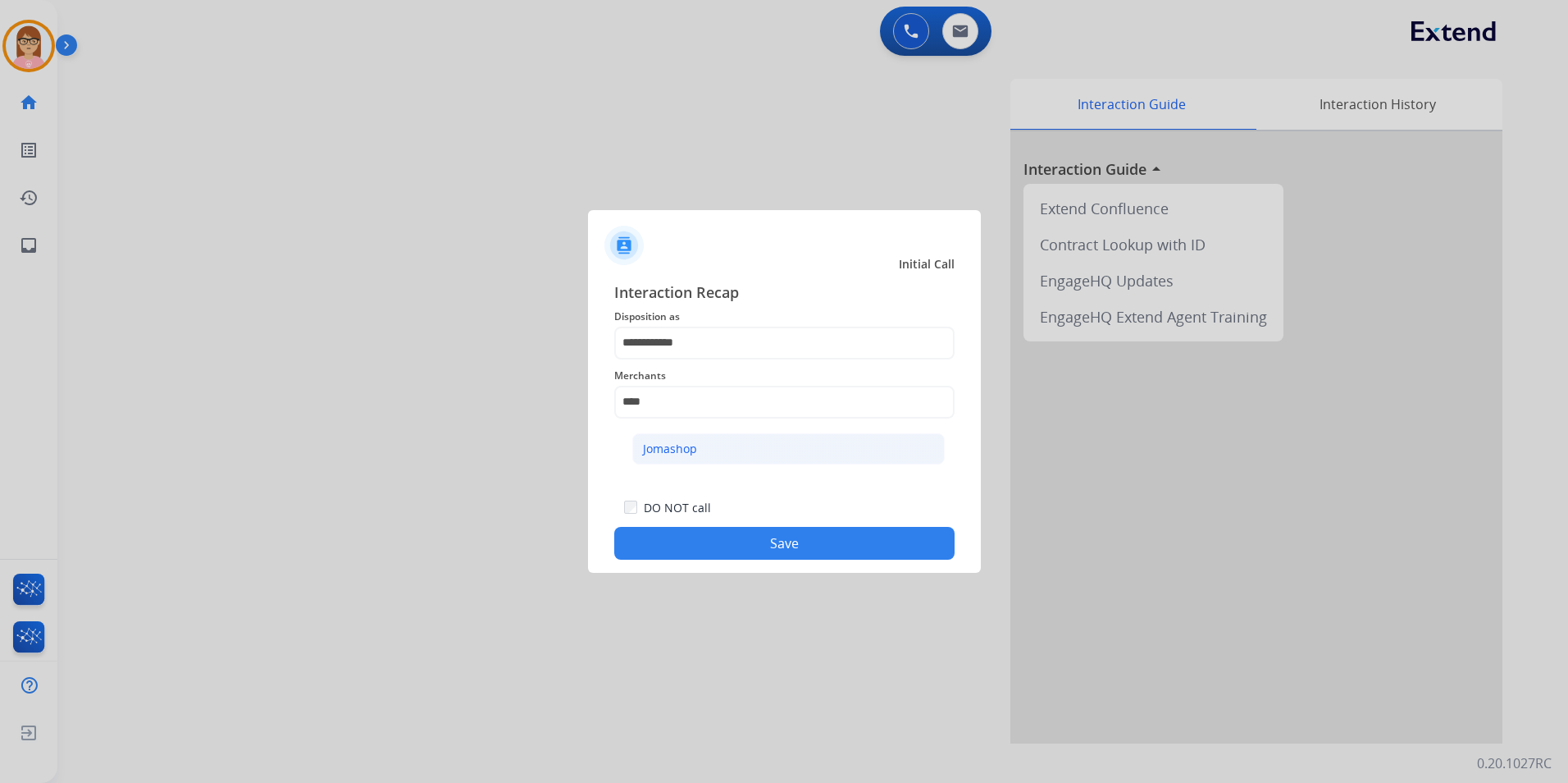
click at [734, 457] on li "Jomashop" at bounding box center [788, 448] width 312 height 31
type input "********"
click at [753, 520] on div "DO NOT call Save" at bounding box center [784, 528] width 340 height 62
click at [755, 553] on button "Save" at bounding box center [784, 542] width 340 height 33
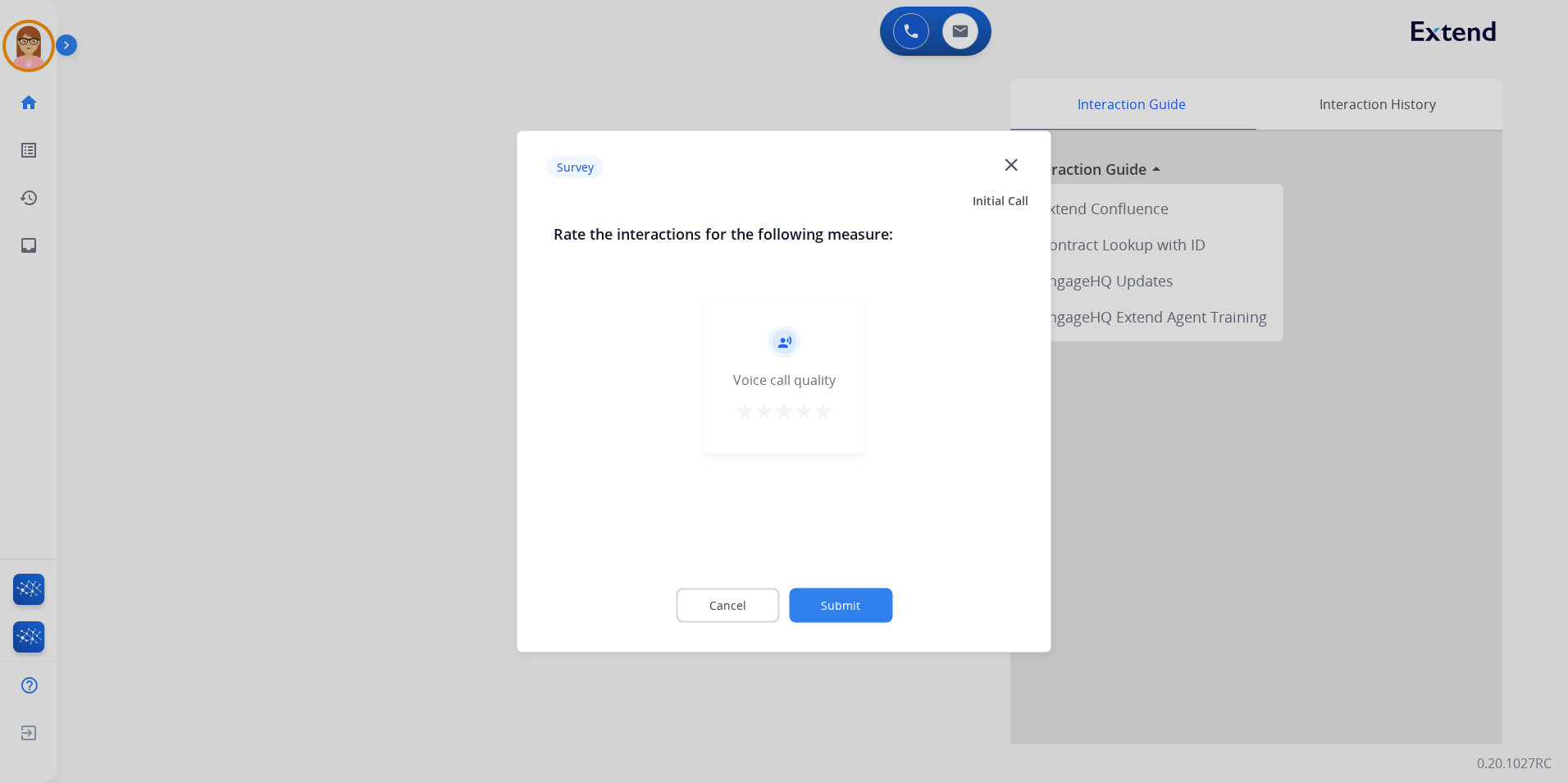
click at [734, 624] on div "Cancel Submit" at bounding box center [784, 606] width 462 height 74
drag, startPoint x: 716, startPoint y: 608, endPoint x: 458, endPoint y: 449, distance: 303.1
click at [715, 608] on button "Cancel" at bounding box center [728, 606] width 104 height 35
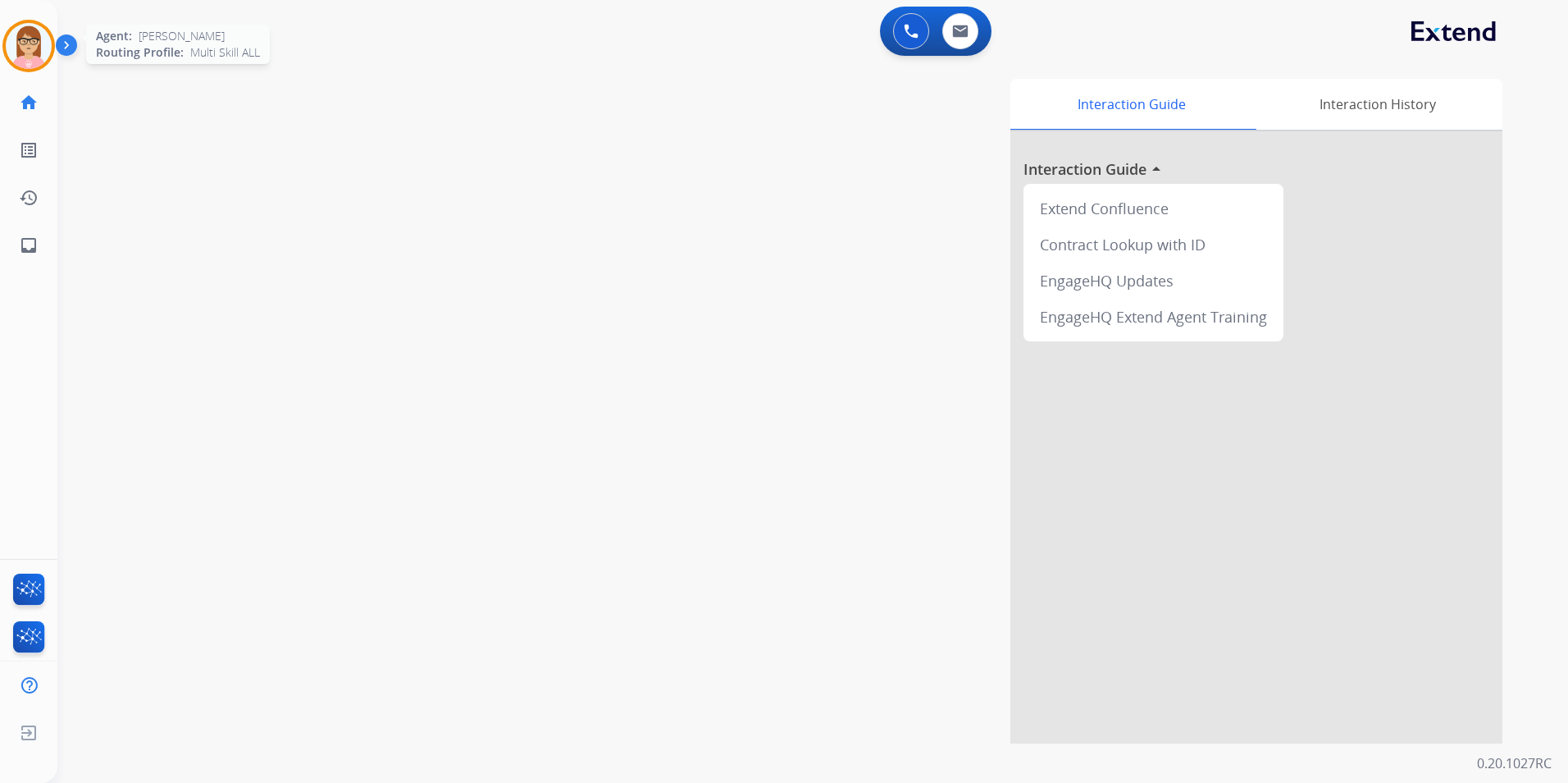
click at [19, 36] on img at bounding box center [28, 45] width 46 height 46
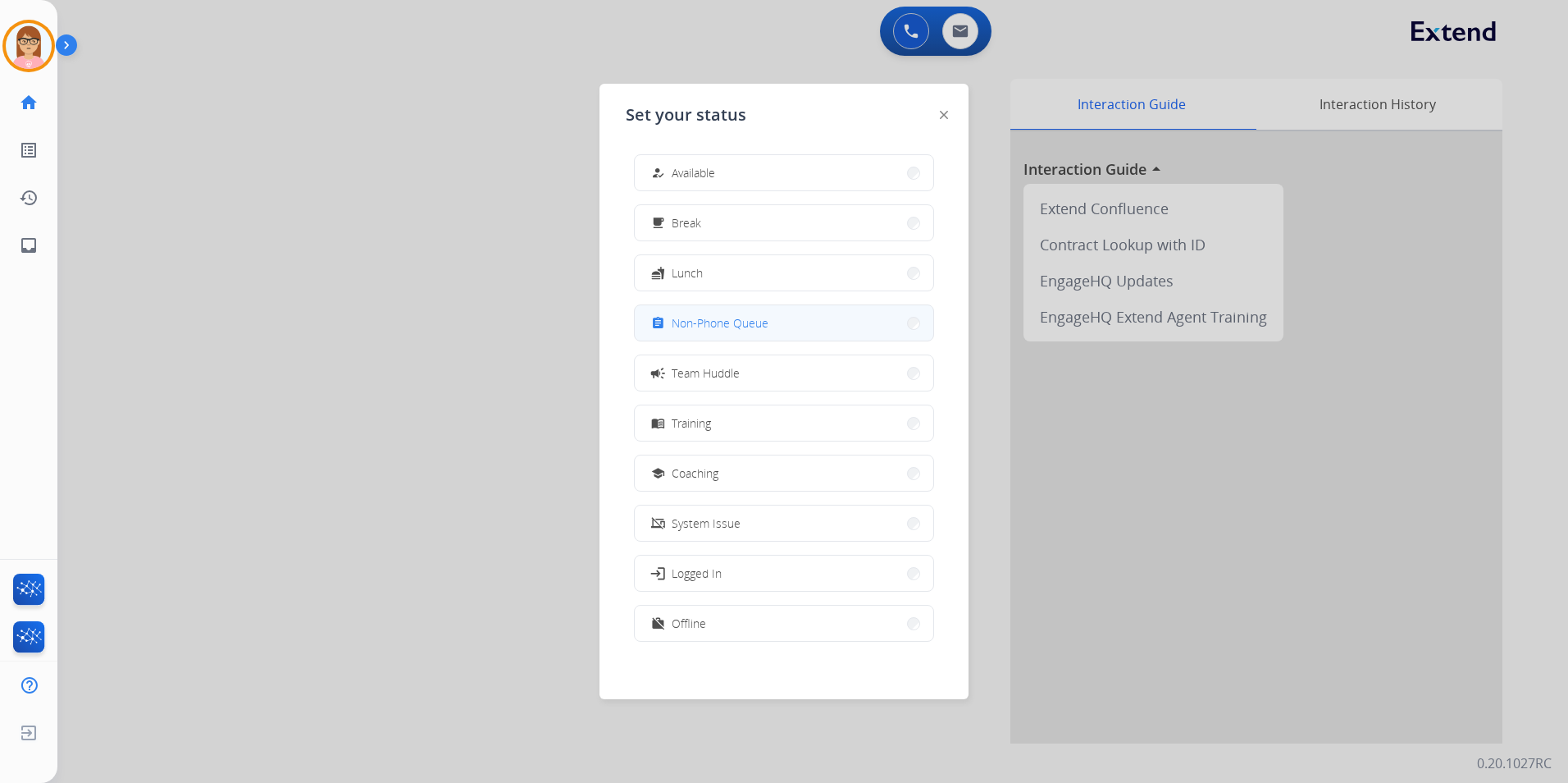
click at [832, 326] on button "assignment Non-Phone Queue" at bounding box center [784, 323] width 299 height 35
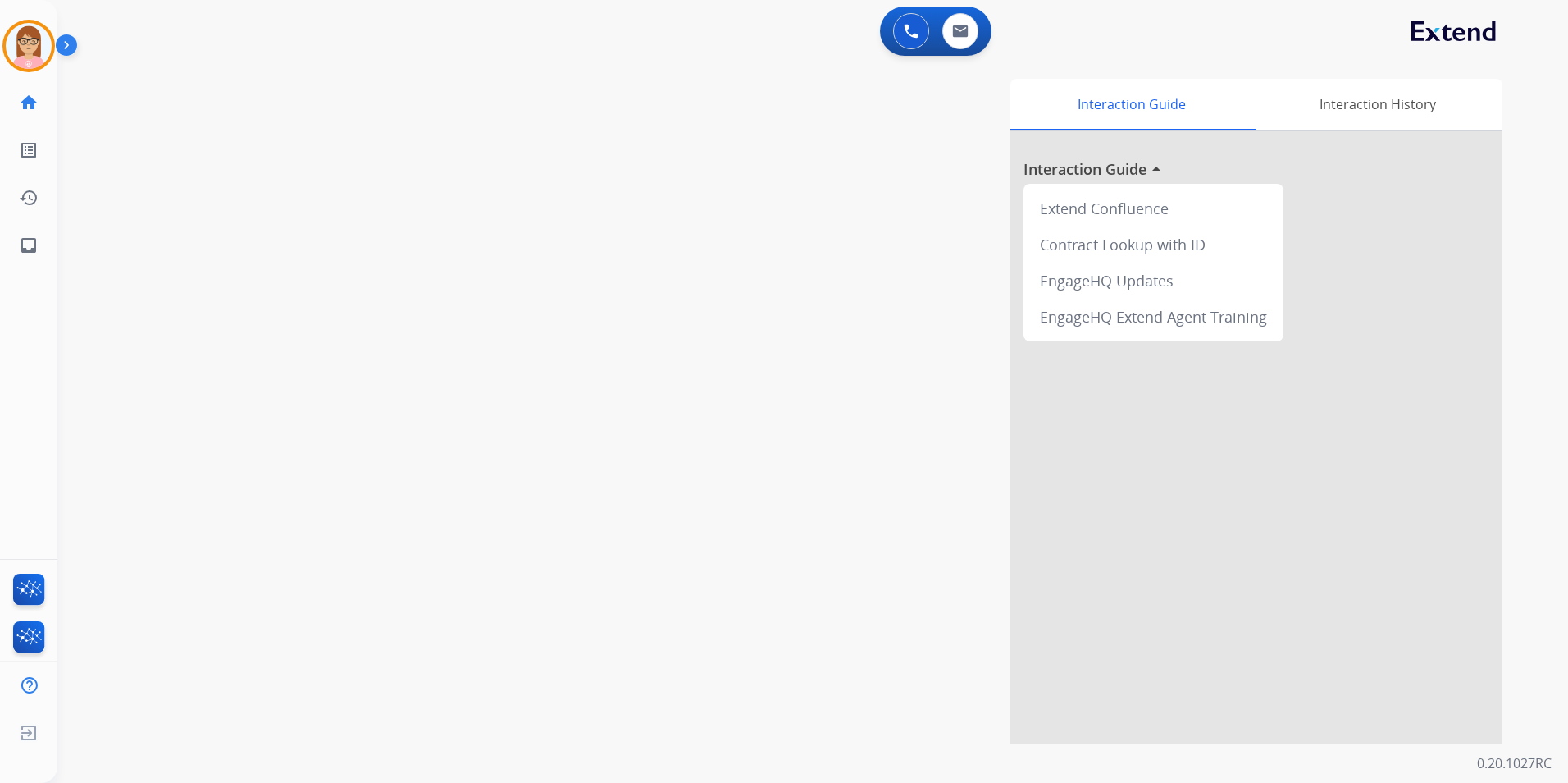
drag, startPoint x: 23, startPoint y: 36, endPoint x: 87, endPoint y: 35, distance: 64.0
click at [23, 36] on img at bounding box center [28, 45] width 46 height 46
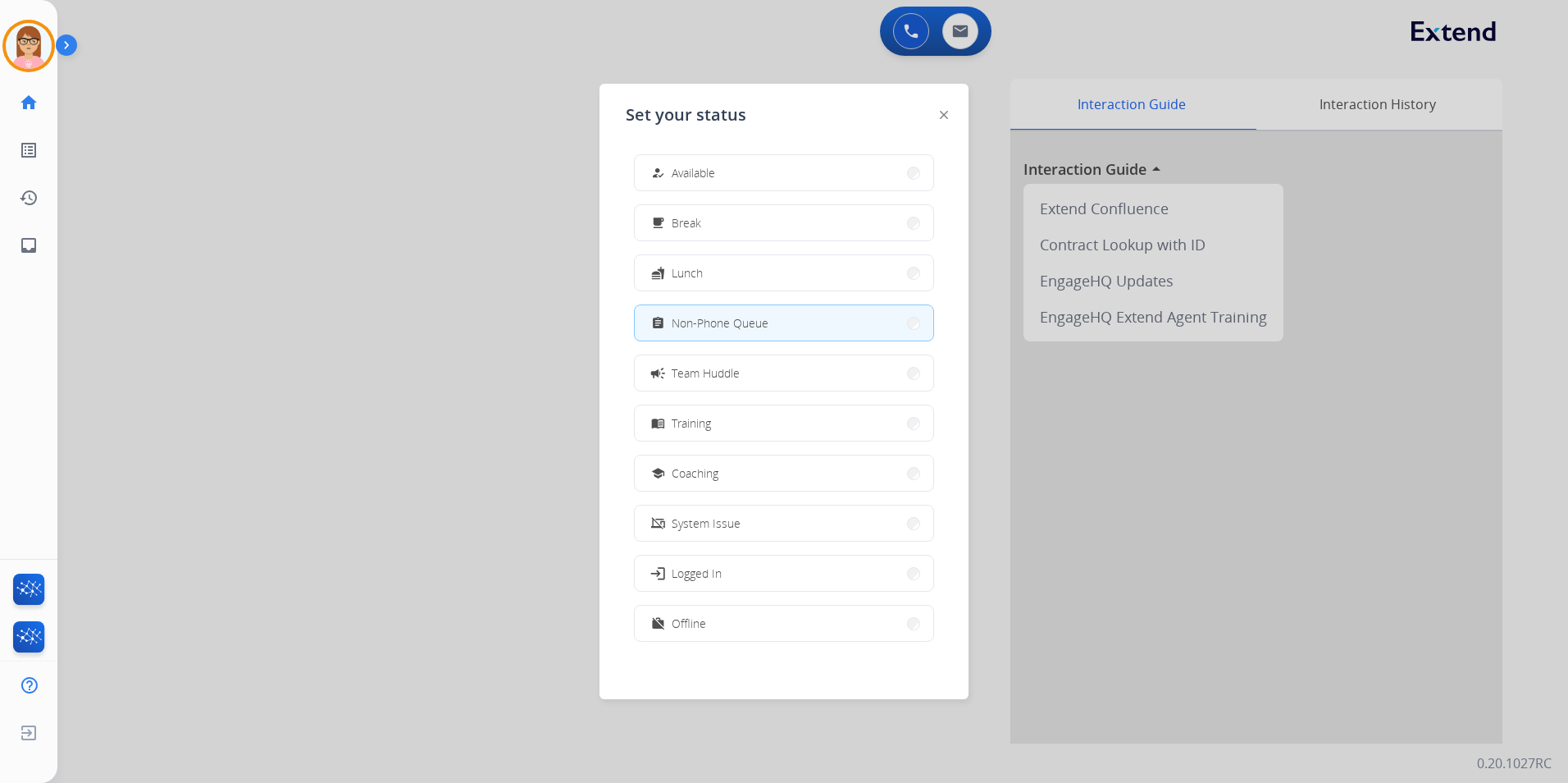
click at [916, 22] on div at bounding box center [784, 392] width 1568 height 783
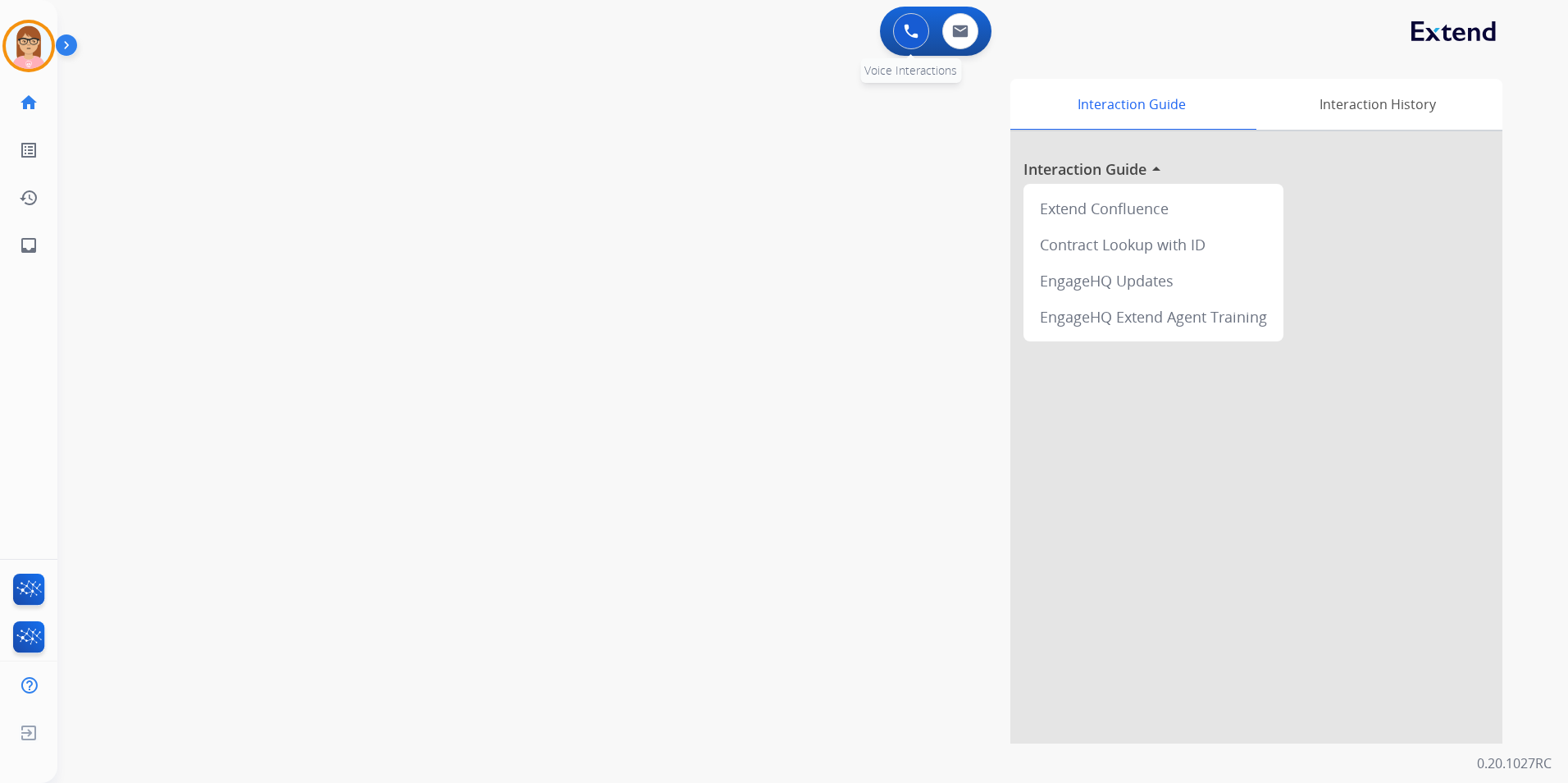
click at [914, 26] on img at bounding box center [912, 31] width 15 height 15
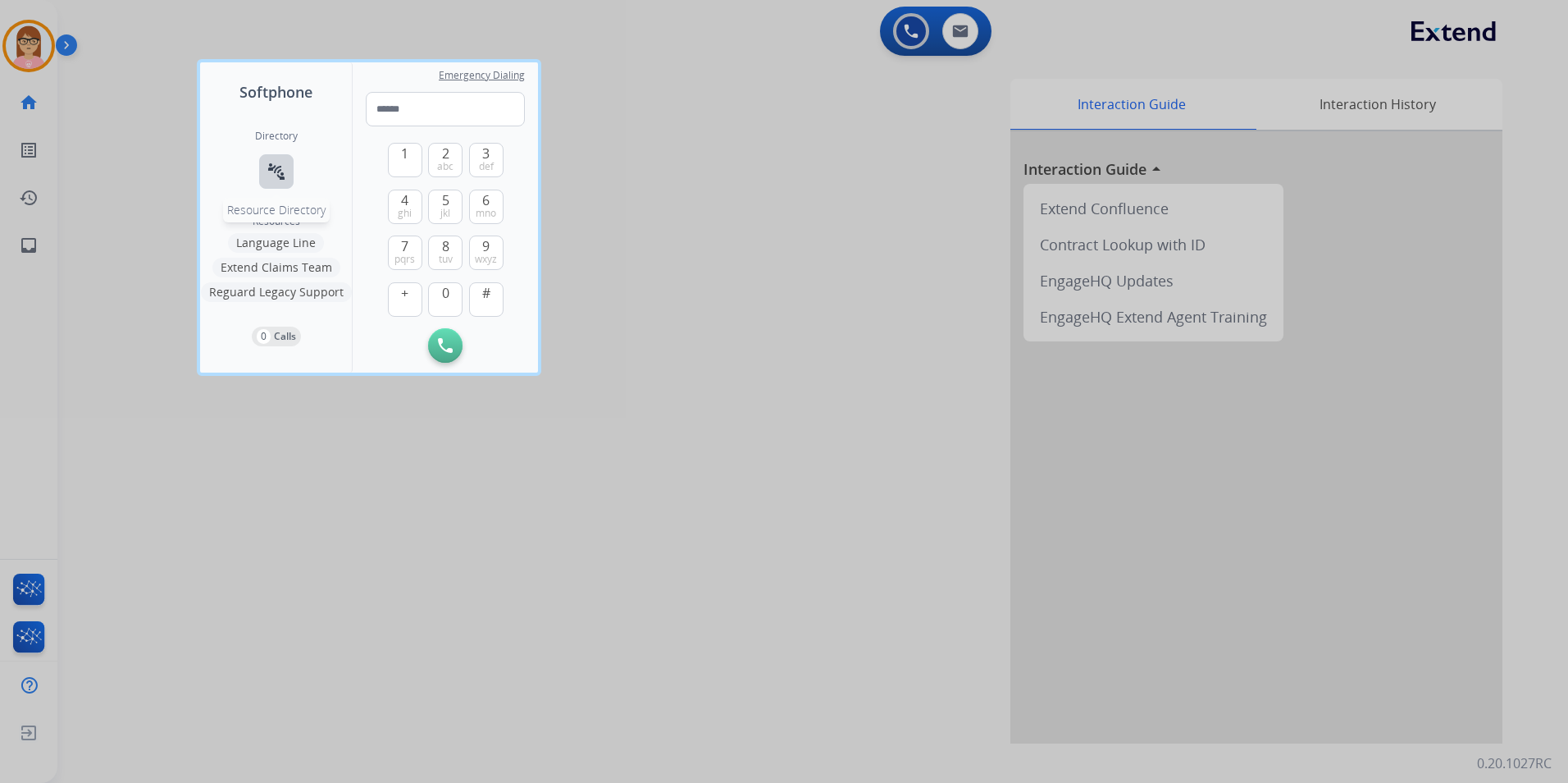
click at [288, 158] on button "connect_without_contact Resource Directory" at bounding box center [276, 172] width 35 height 35
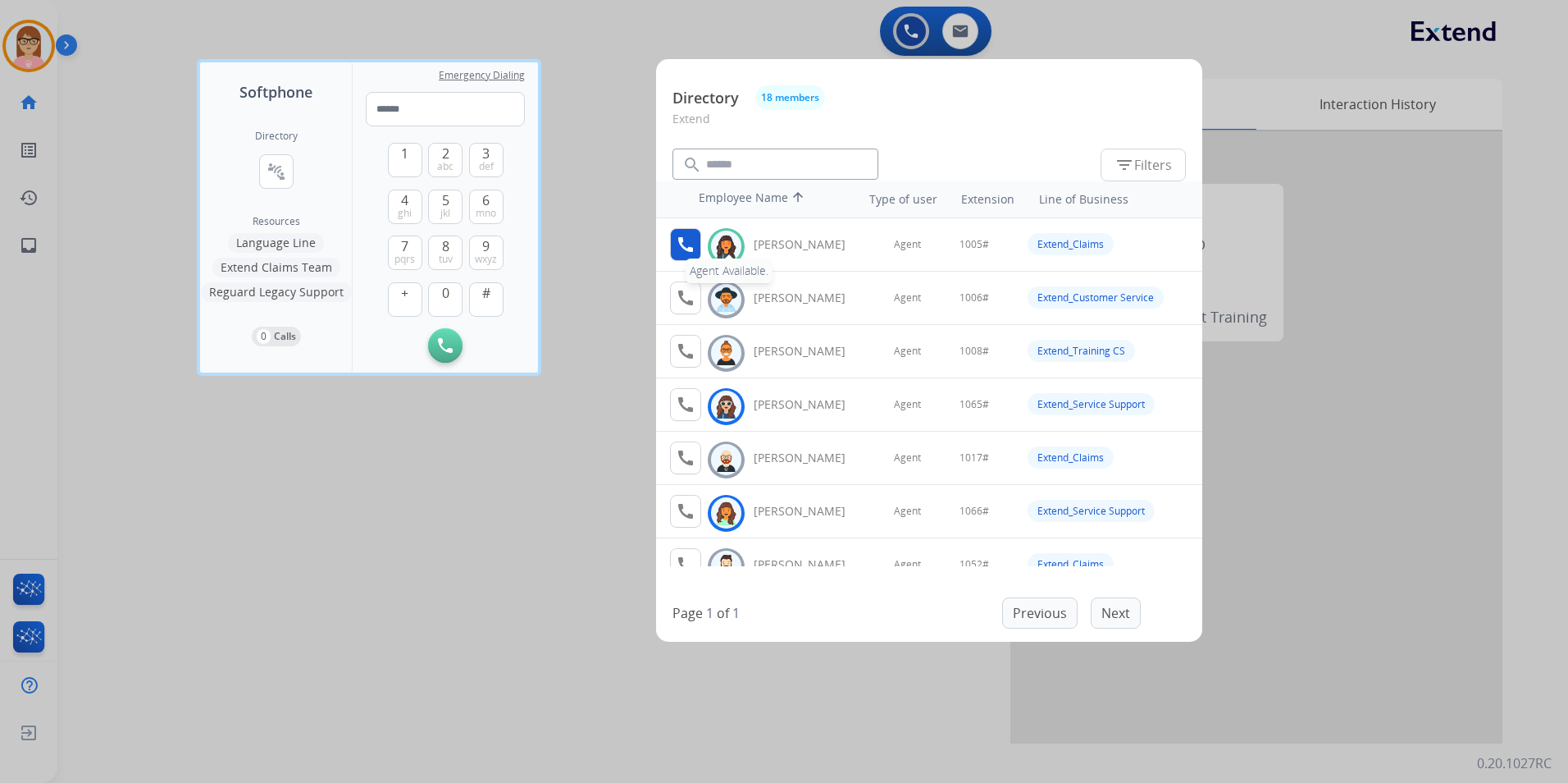
click at [680, 248] on mat-icon "call" at bounding box center [685, 244] width 20 height 20
click at [412, 169] on button "1" at bounding box center [404, 159] width 35 height 35
click at [449, 301] on span "0" at bounding box center [446, 292] width 8 height 20
click at [449, 207] on span "jkl" at bounding box center [445, 213] width 9 height 13
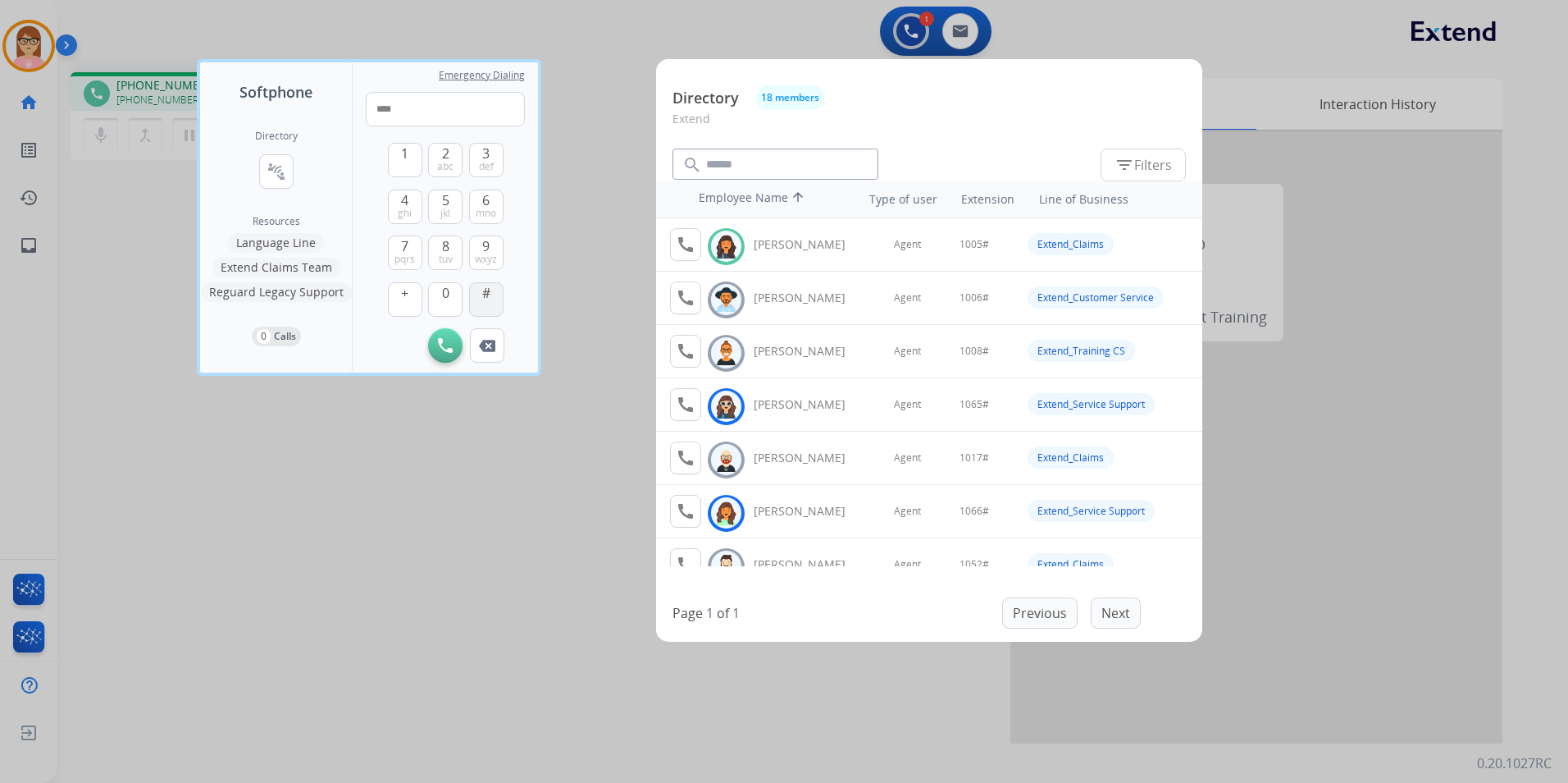
click at [494, 284] on button "#" at bounding box center [487, 299] width 35 height 35
type input "*****"
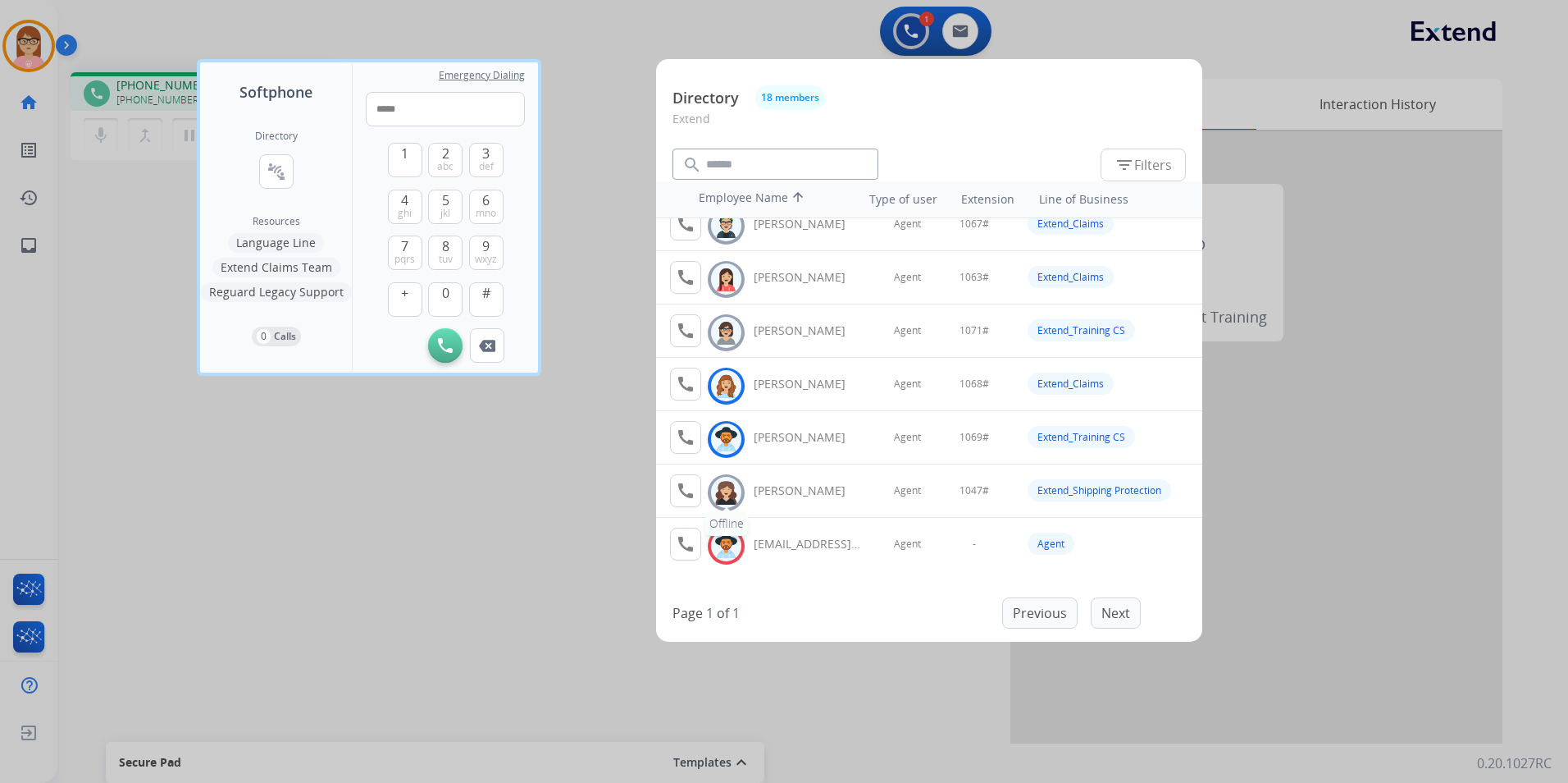
scroll to position [625, 0]
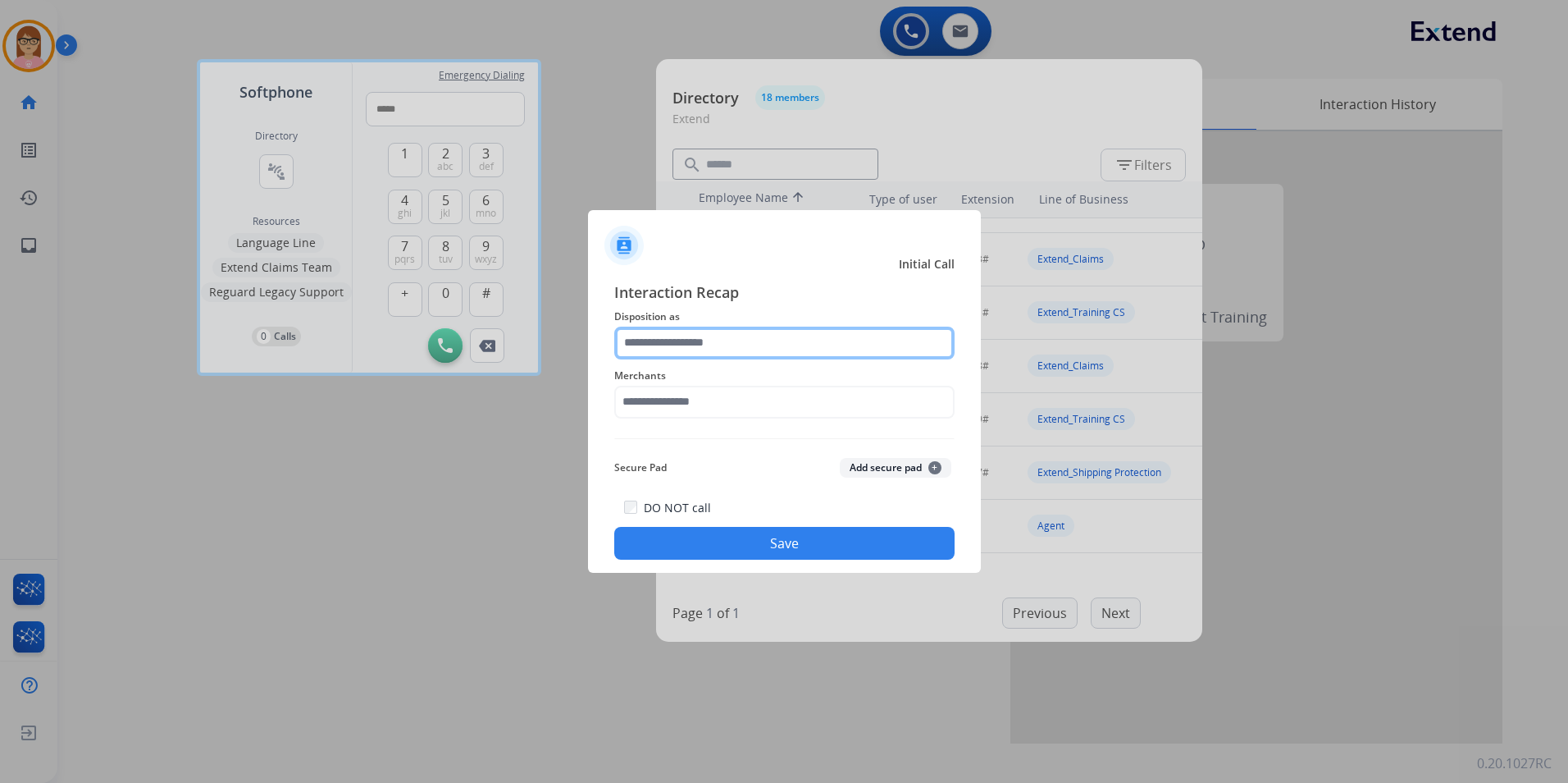
click at [779, 337] on input "text" at bounding box center [784, 342] width 340 height 33
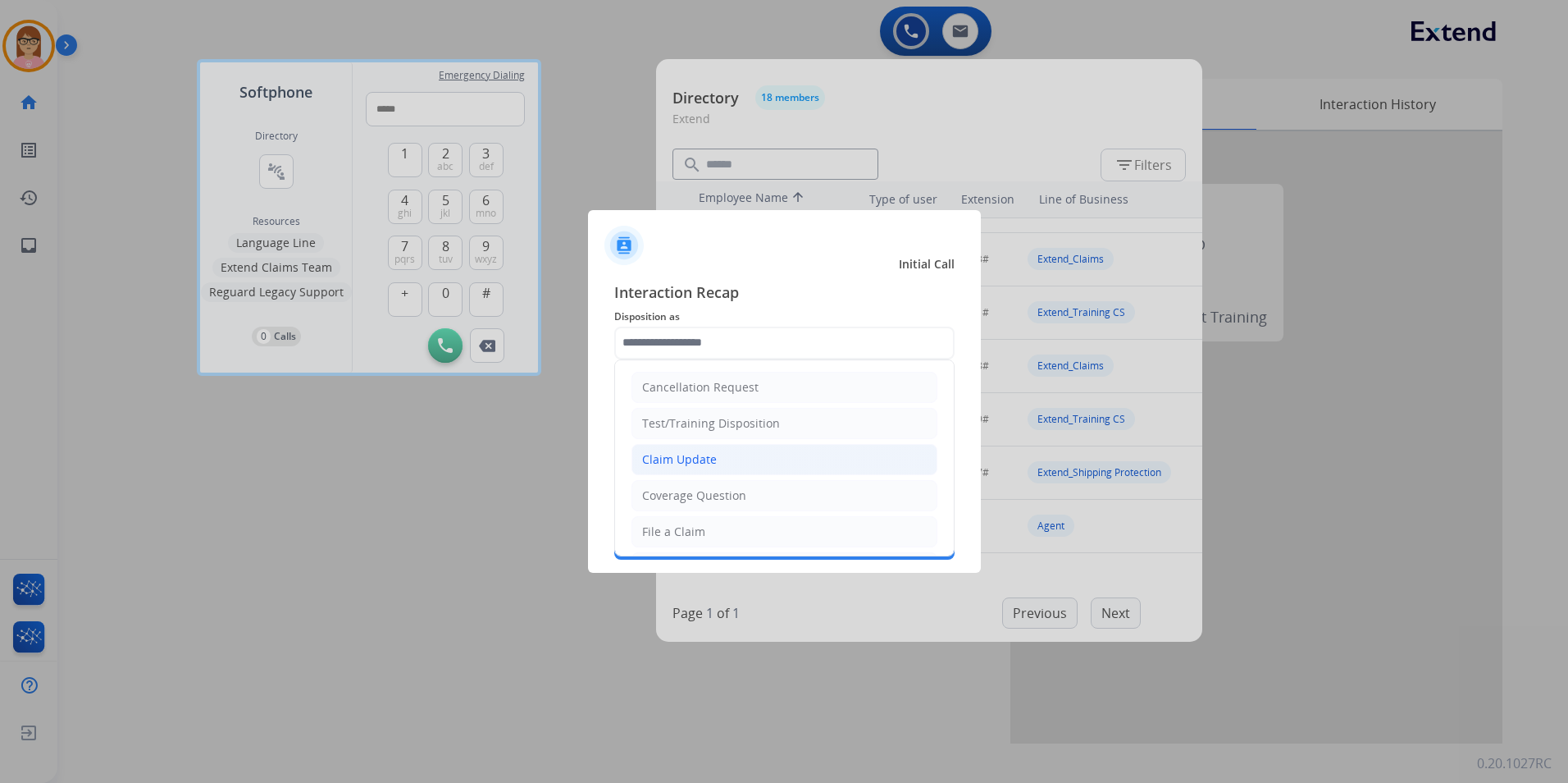
click at [768, 467] on li "Claim Update" at bounding box center [784, 459] width 305 height 31
type input "**********"
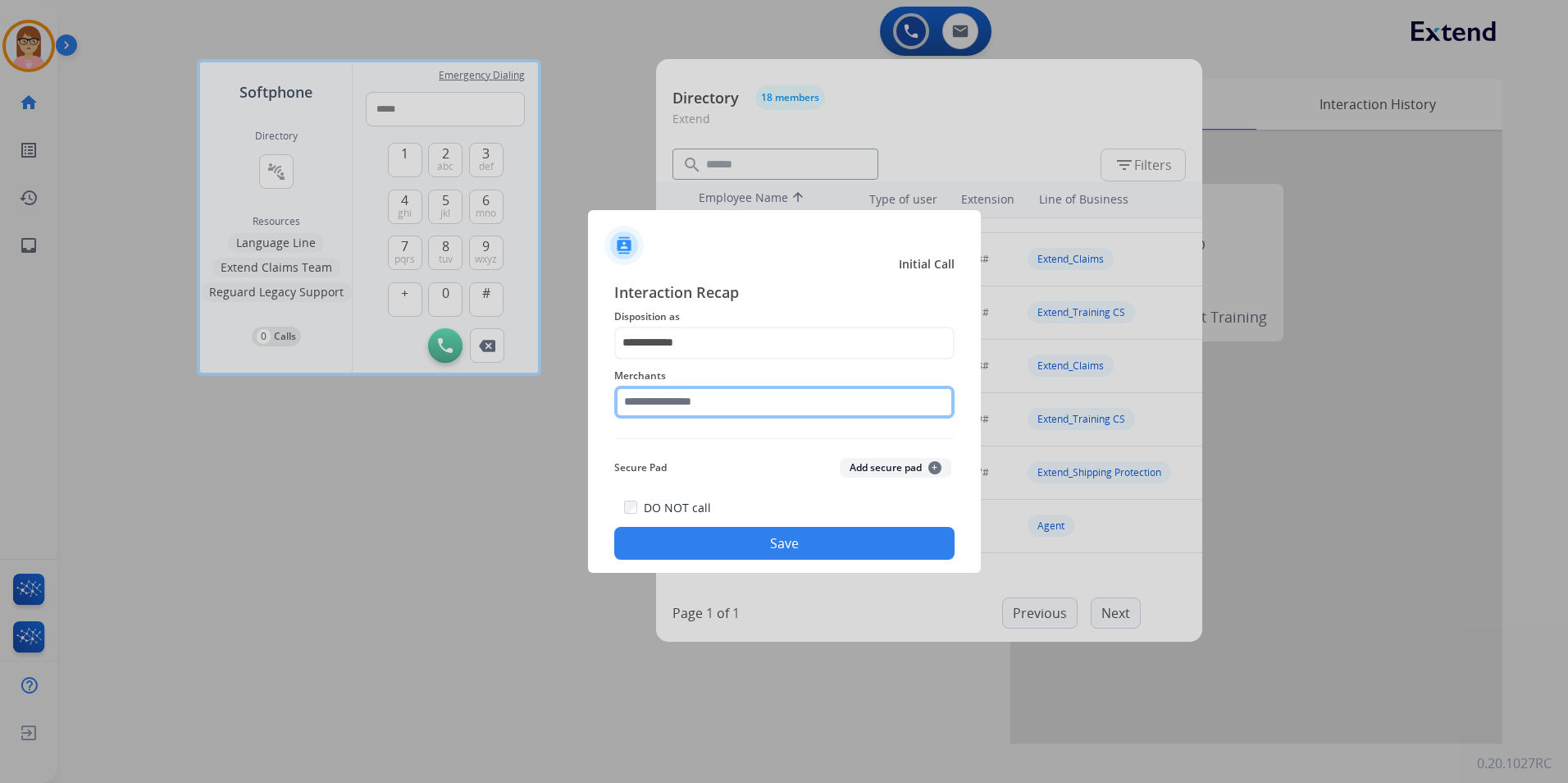
click at [754, 394] on input "text" at bounding box center [784, 402] width 340 height 33
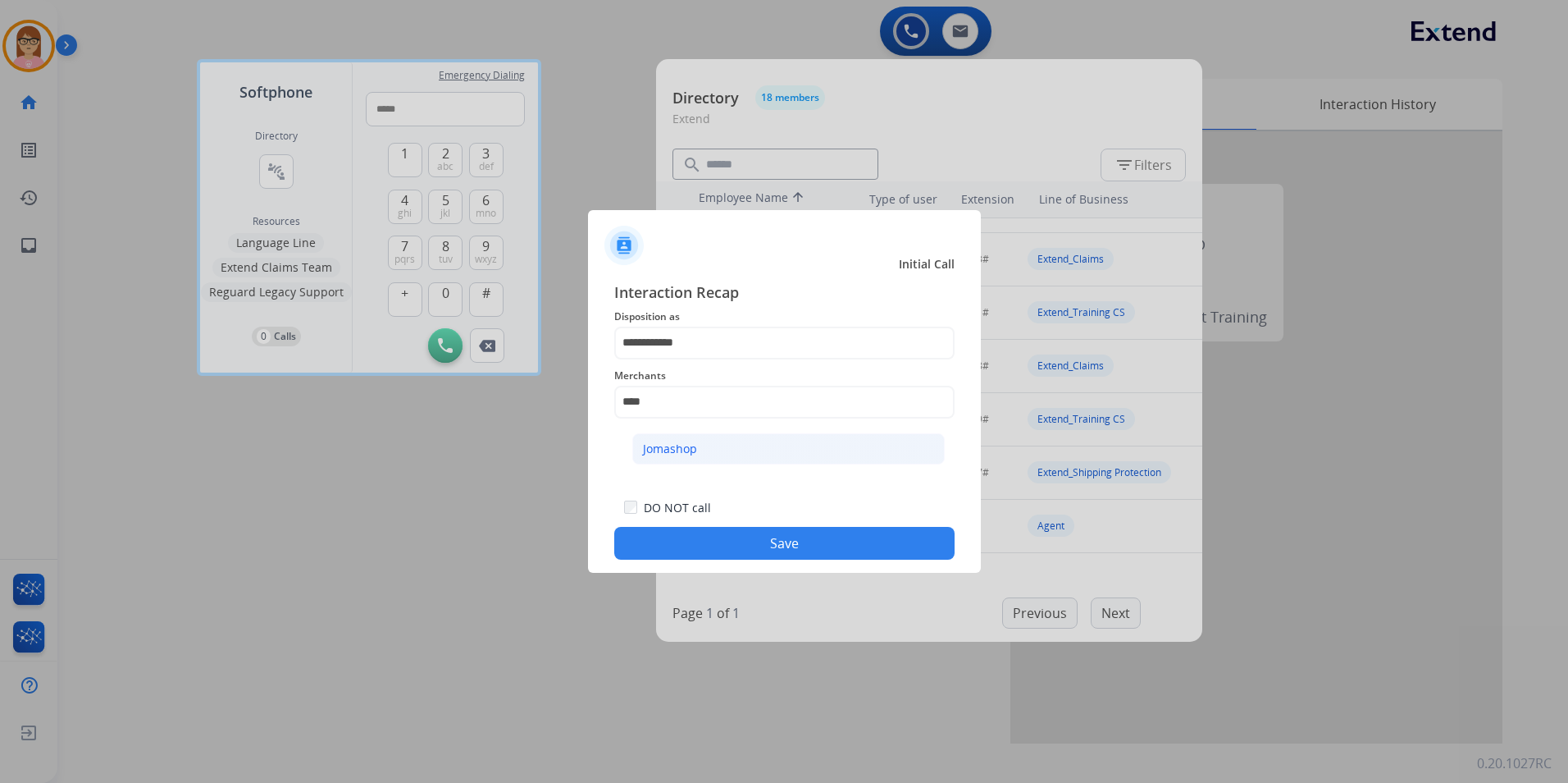
click at [739, 439] on li "Jomashop" at bounding box center [788, 448] width 312 height 31
type input "********"
click at [753, 541] on button "Save" at bounding box center [784, 542] width 340 height 33
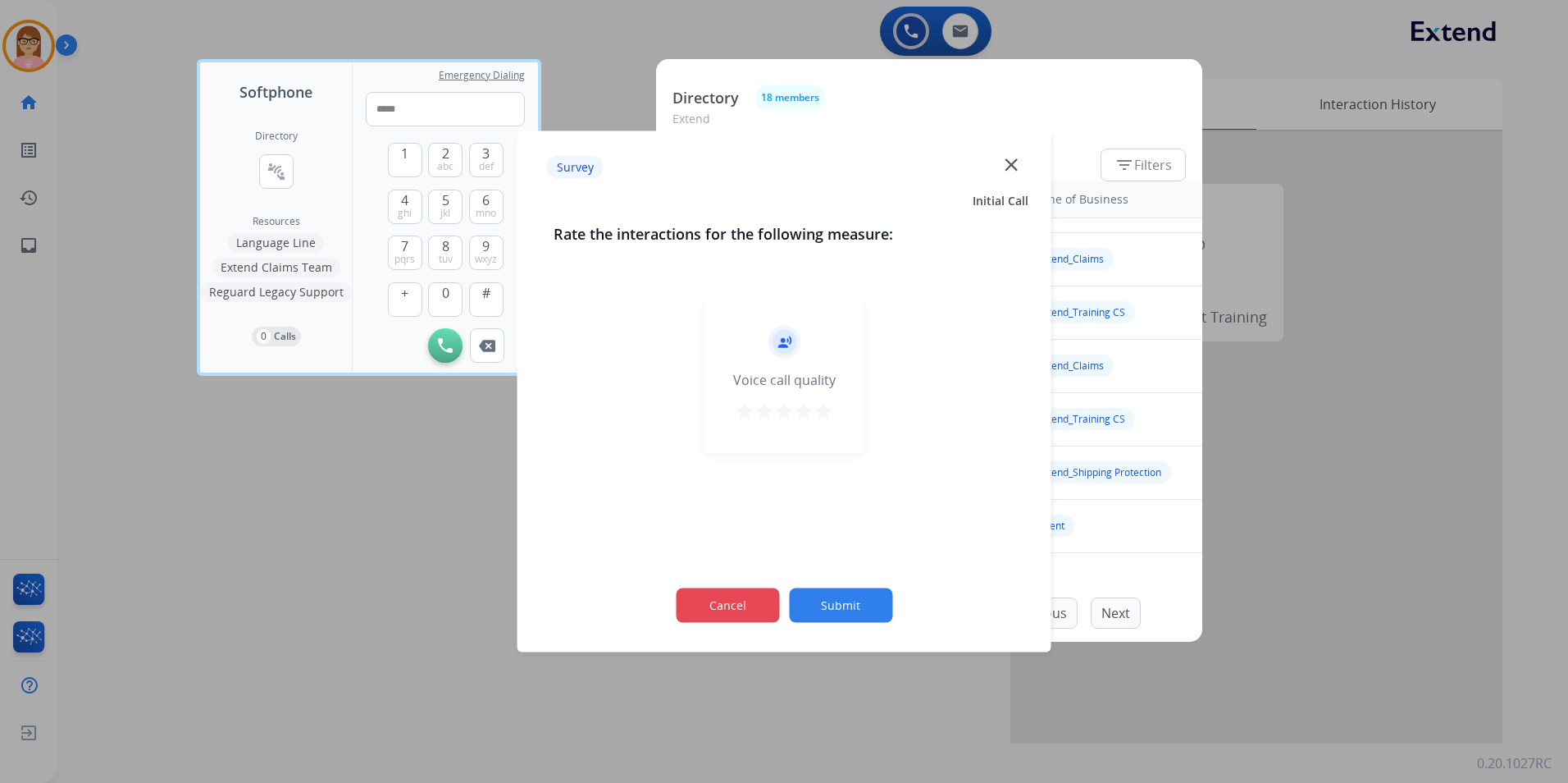
click at [734, 608] on button "Cancel" at bounding box center [728, 606] width 104 height 35
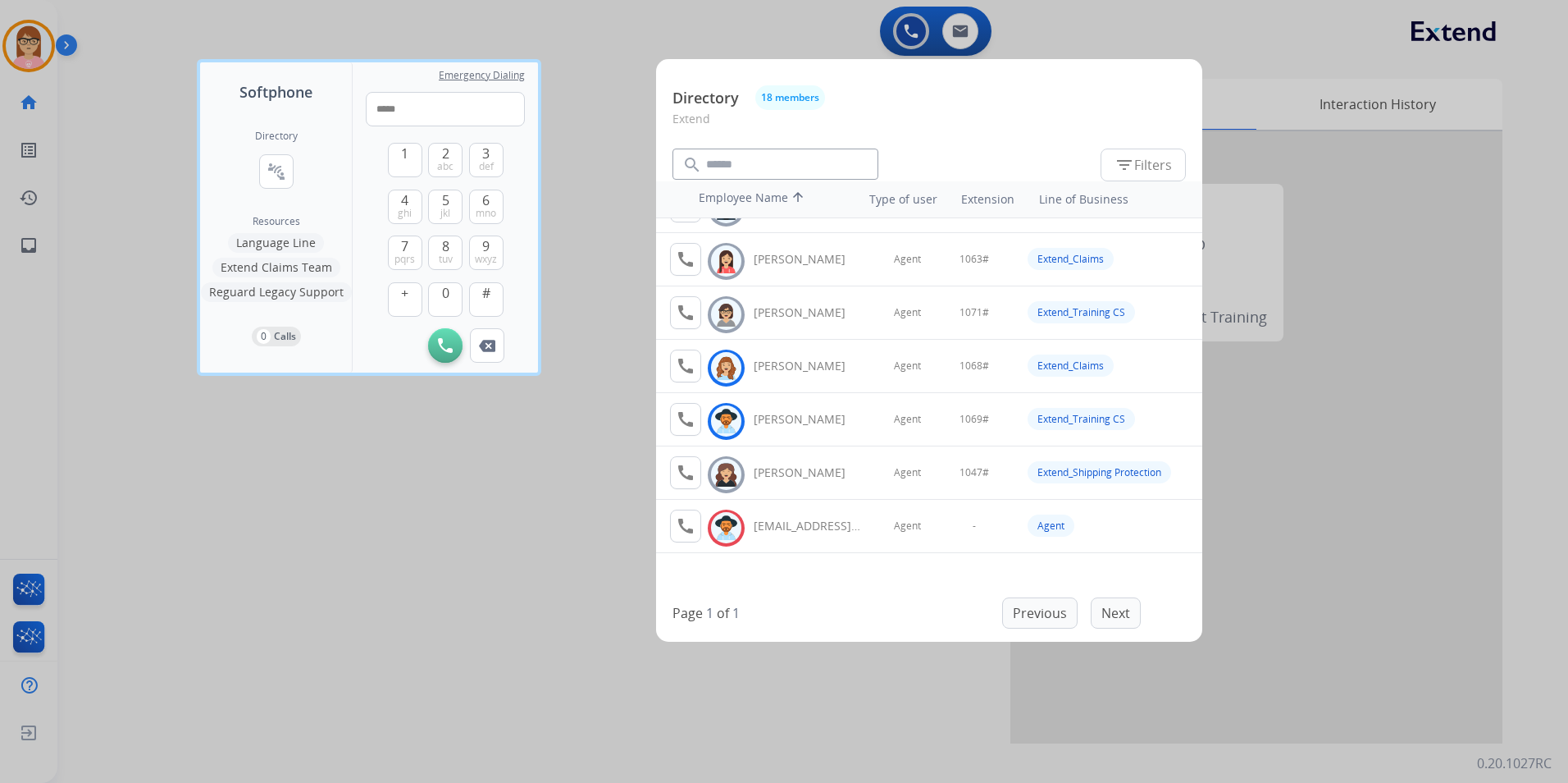
click at [35, 38] on div at bounding box center [784, 392] width 1568 height 783
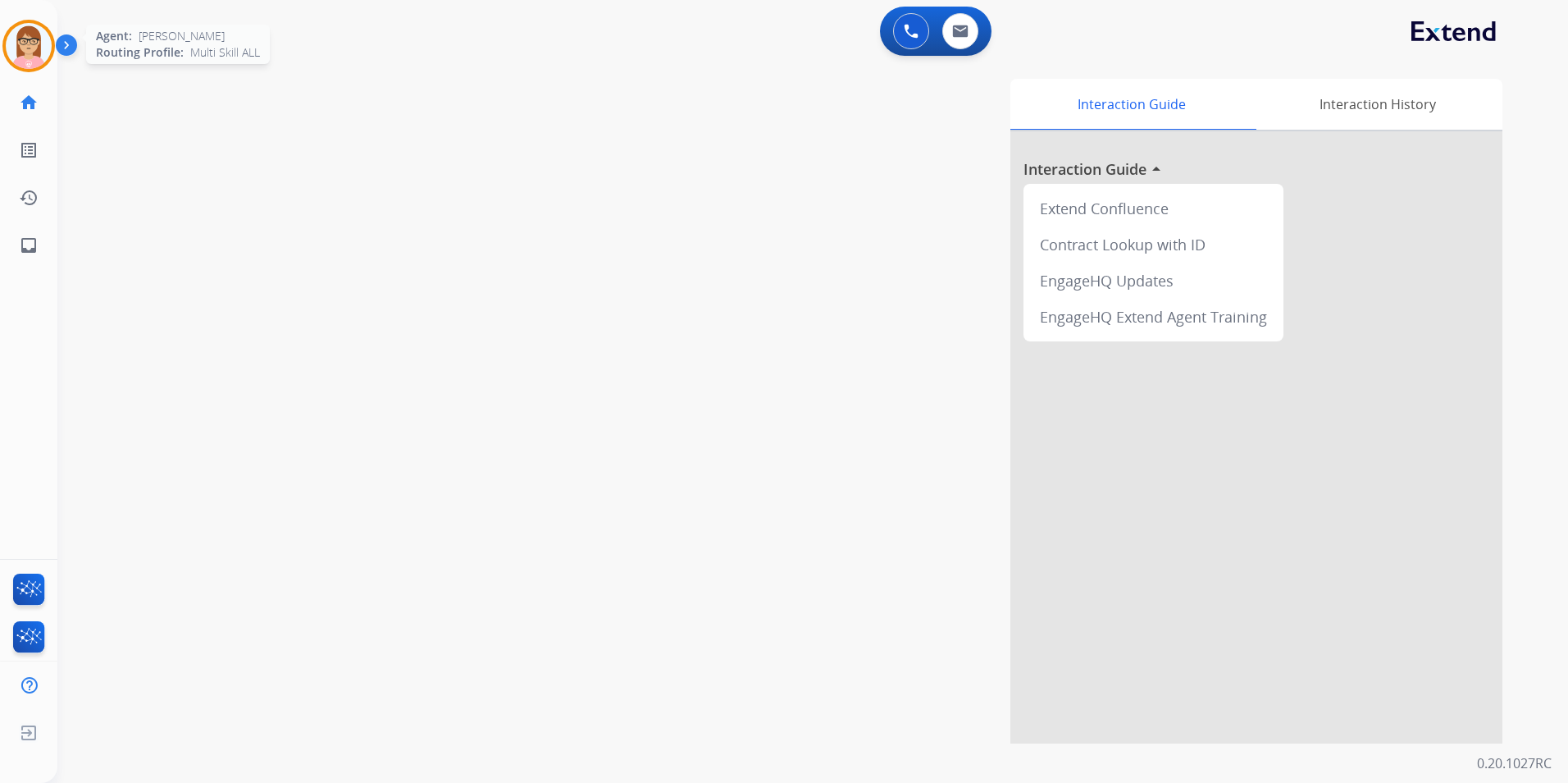
click at [32, 40] on img at bounding box center [28, 45] width 46 height 46
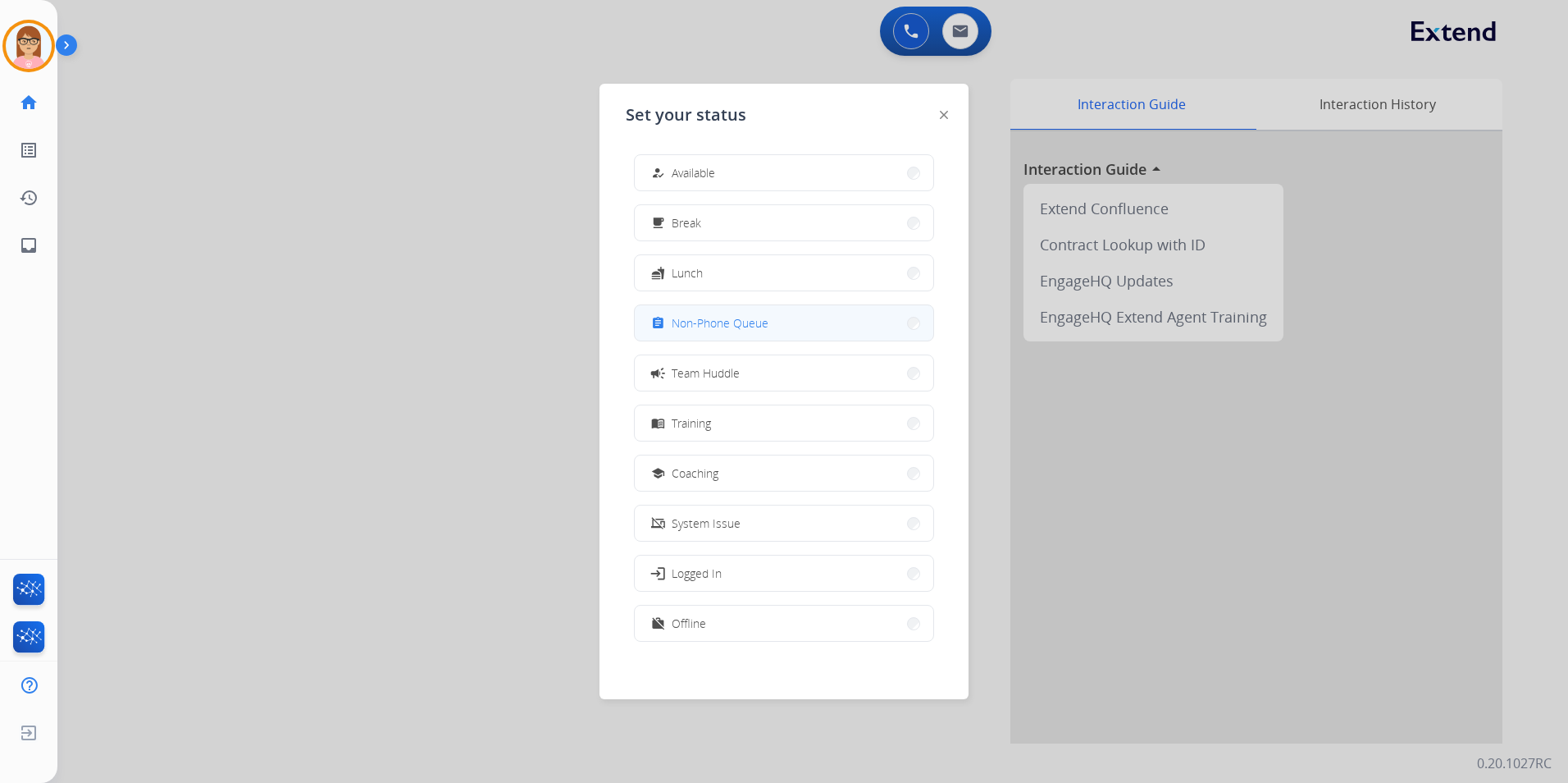
click at [744, 331] on span "Non-Phone Queue" at bounding box center [719, 323] width 97 height 17
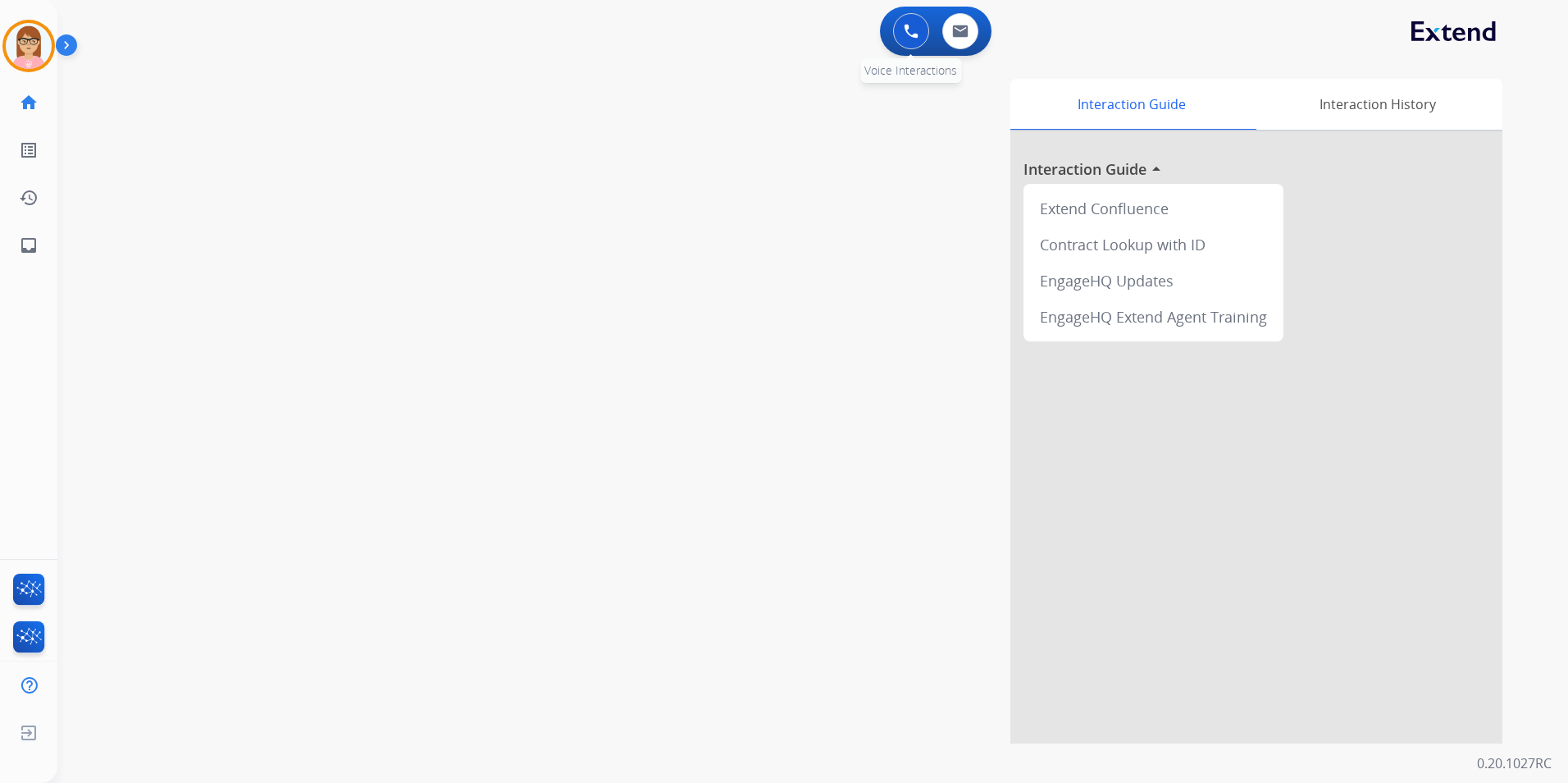
click at [917, 35] on img at bounding box center [912, 31] width 15 height 15
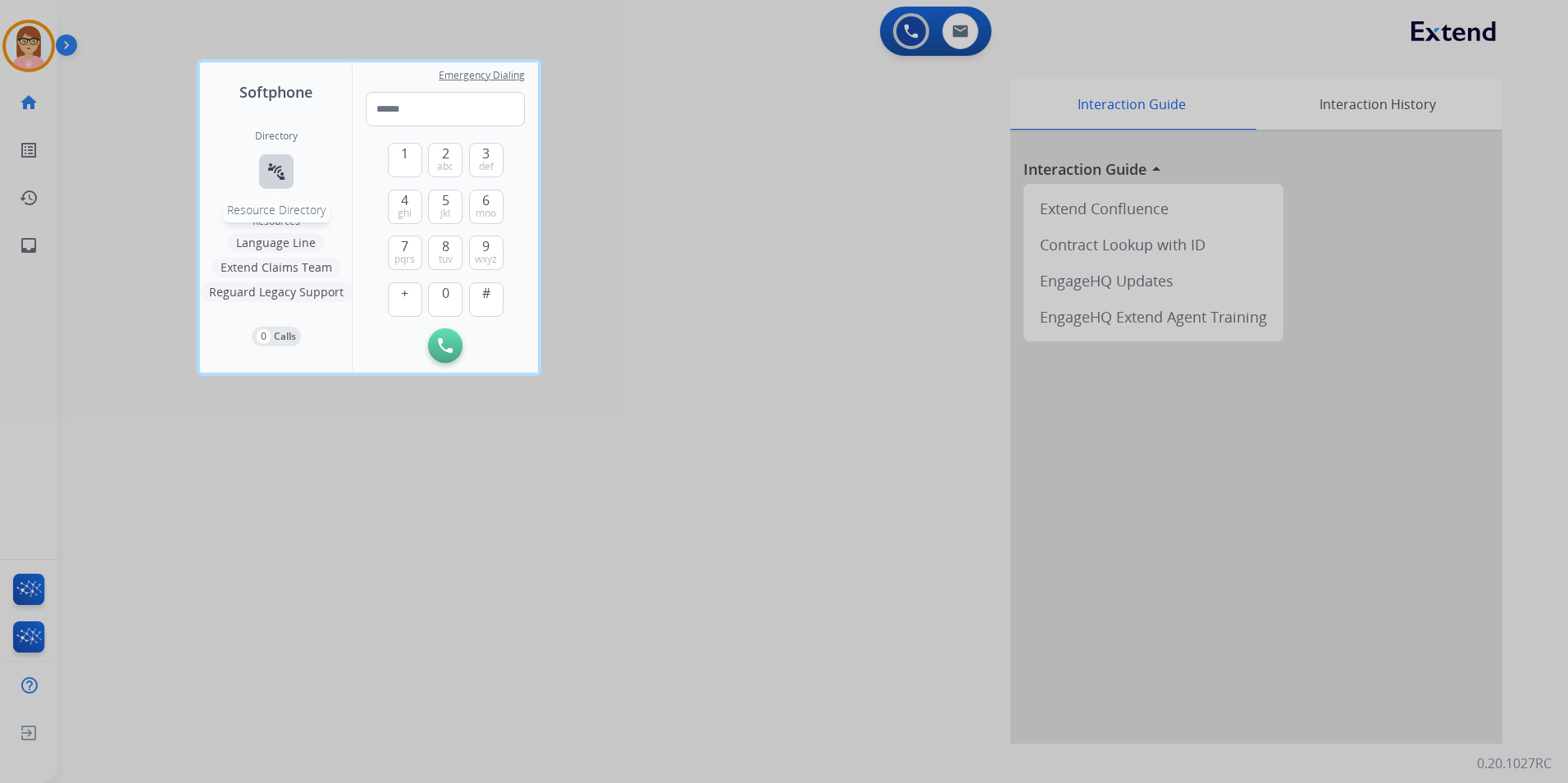
click at [272, 168] on mat-icon "connect_without_contact" at bounding box center [276, 171] width 20 height 20
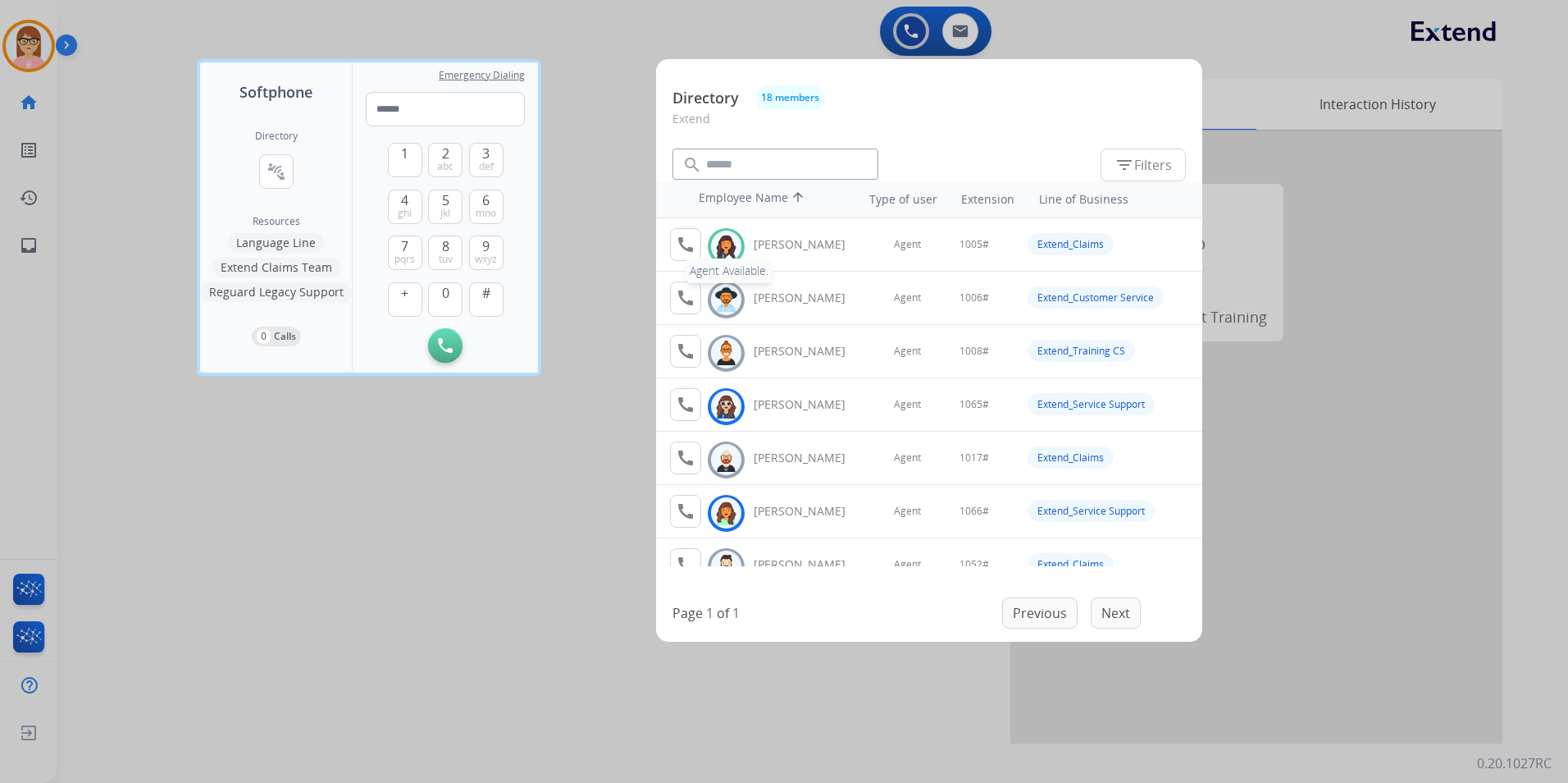
click at [689, 246] on mat-icon "call" at bounding box center [685, 244] width 20 height 20
click at [408, 167] on button "1" at bounding box center [404, 159] width 35 height 35
click at [444, 298] on span "0" at bounding box center [446, 292] width 8 height 20
click at [440, 209] on span "jkl" at bounding box center [445, 213] width 9 height 13
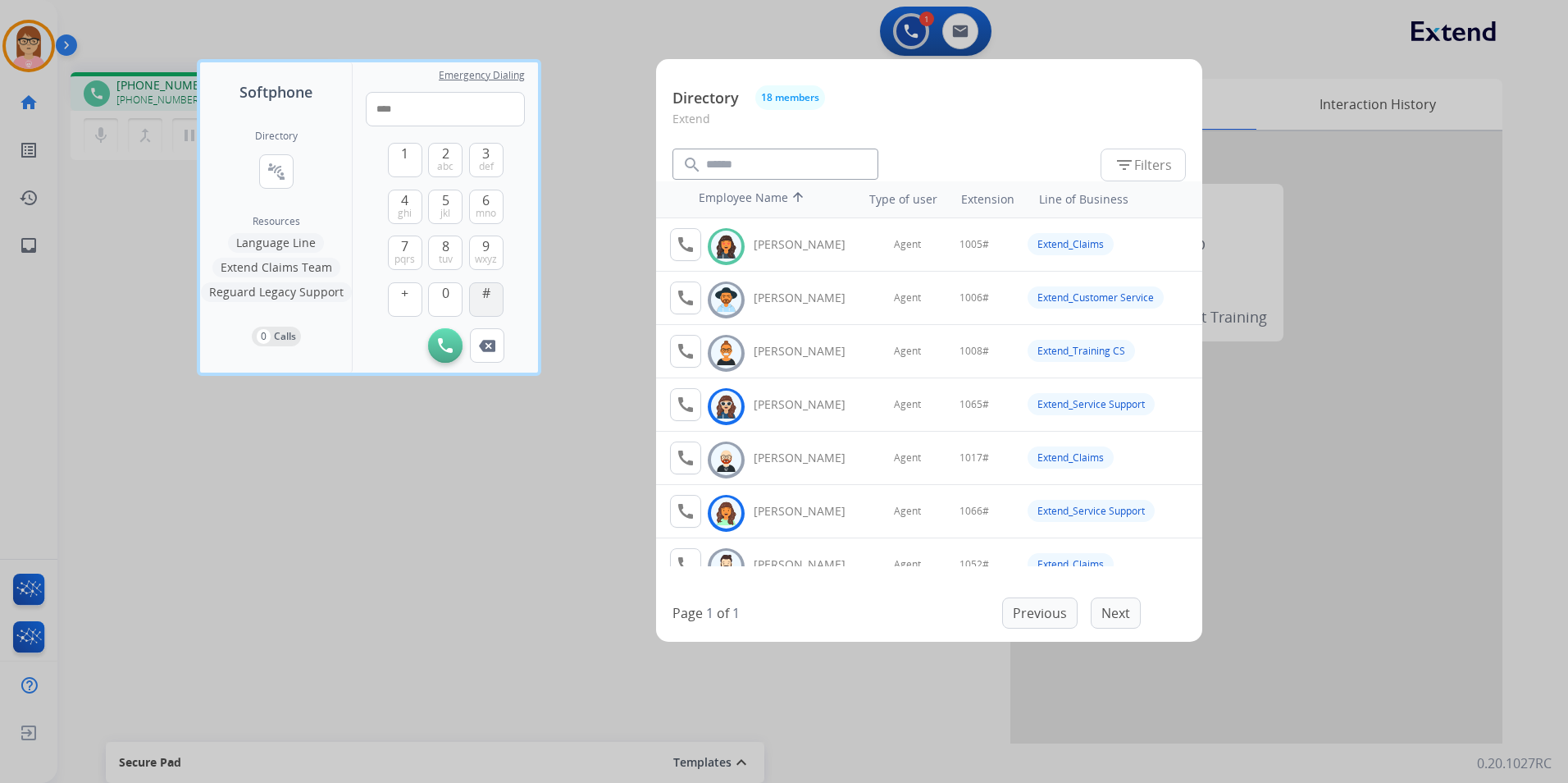
click at [491, 304] on button "#" at bounding box center [487, 299] width 35 height 35
type input "*****"
click at [562, 56] on div at bounding box center [784, 392] width 1568 height 783
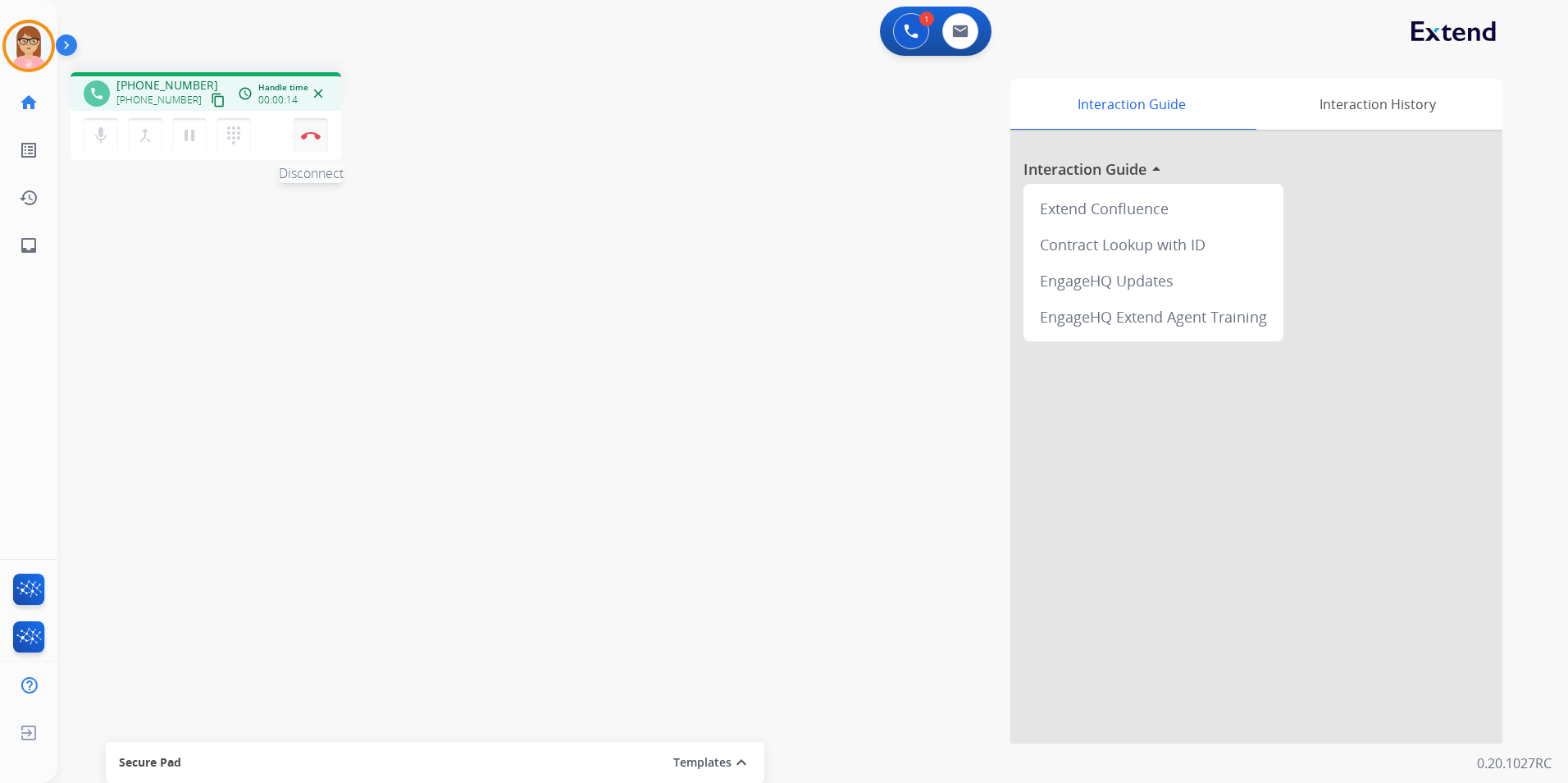
click at [305, 129] on button "Disconnect" at bounding box center [310, 135] width 35 height 35
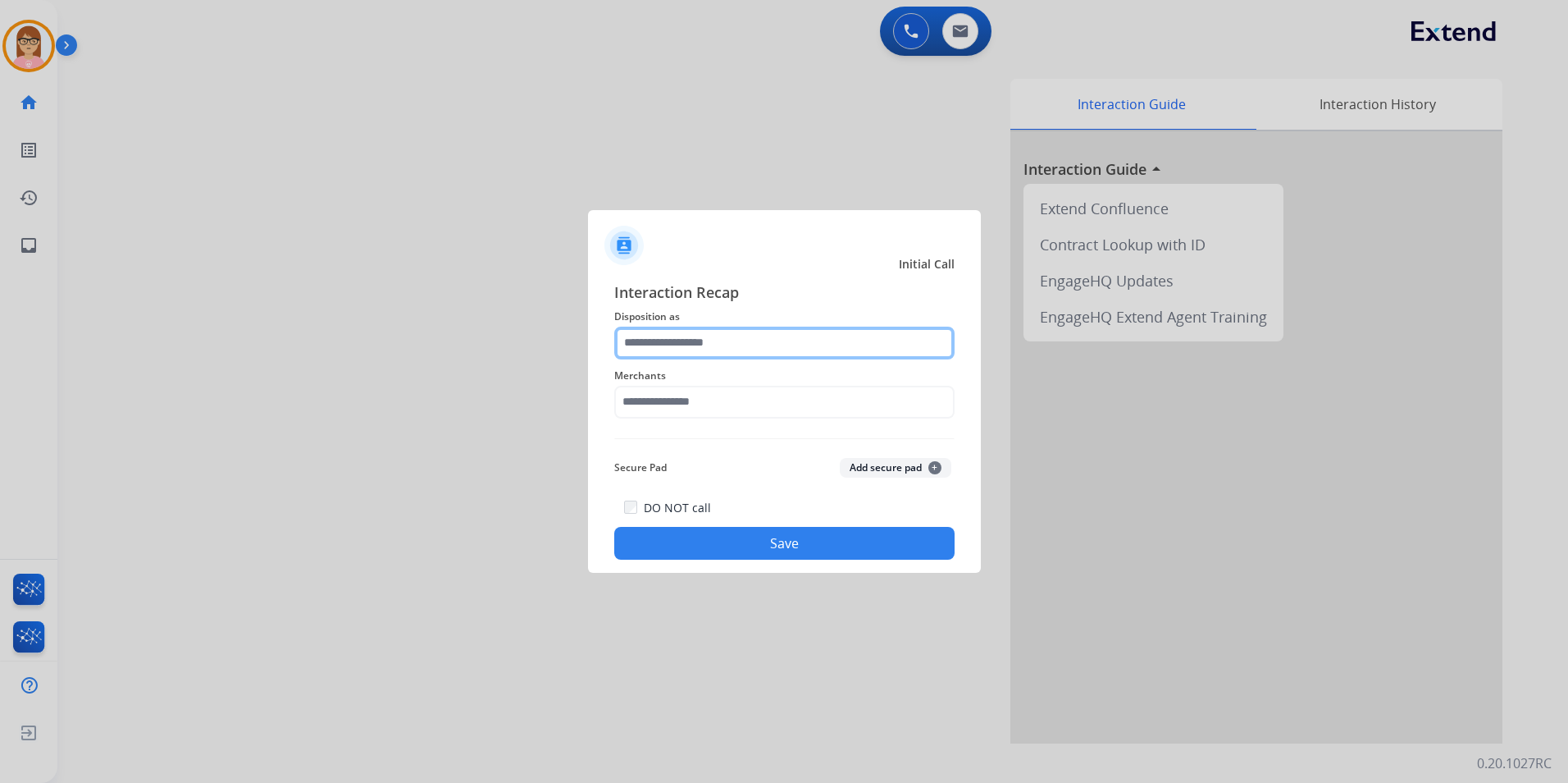
click at [763, 342] on input "text" at bounding box center [784, 342] width 340 height 33
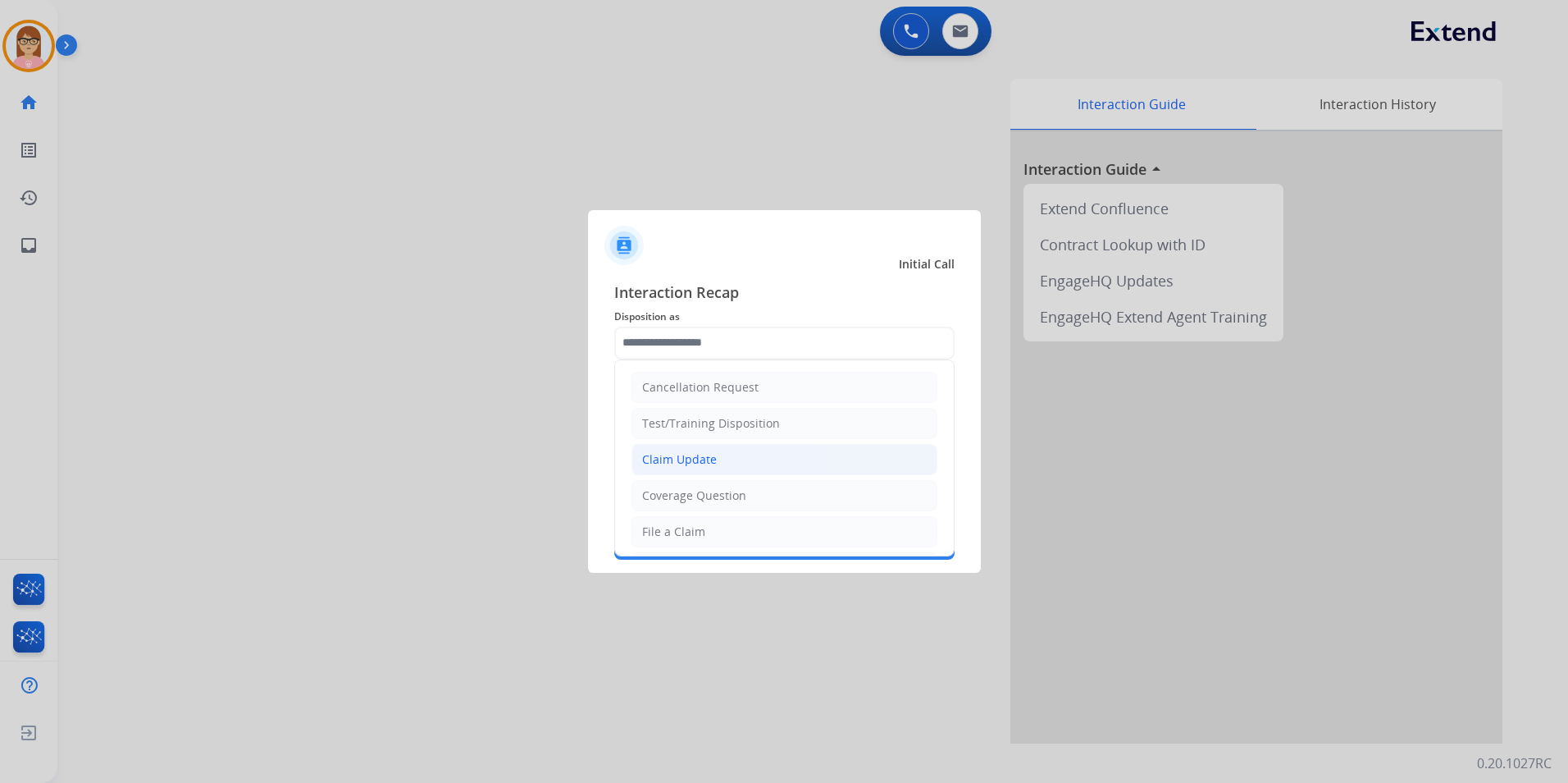
click at [772, 457] on li "Claim Update" at bounding box center [784, 459] width 305 height 31
type input "**********"
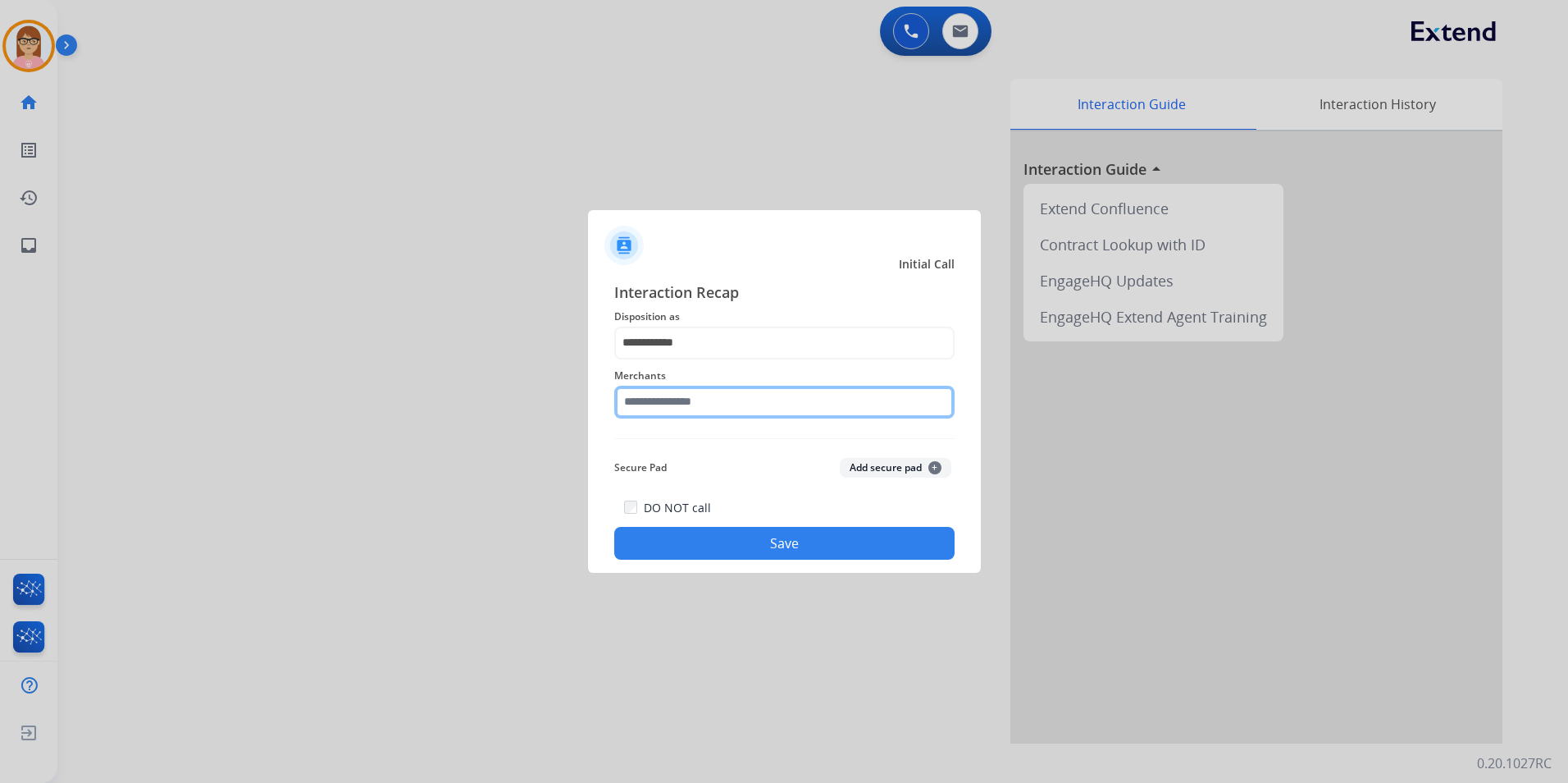
click at [730, 405] on input "text" at bounding box center [784, 402] width 340 height 33
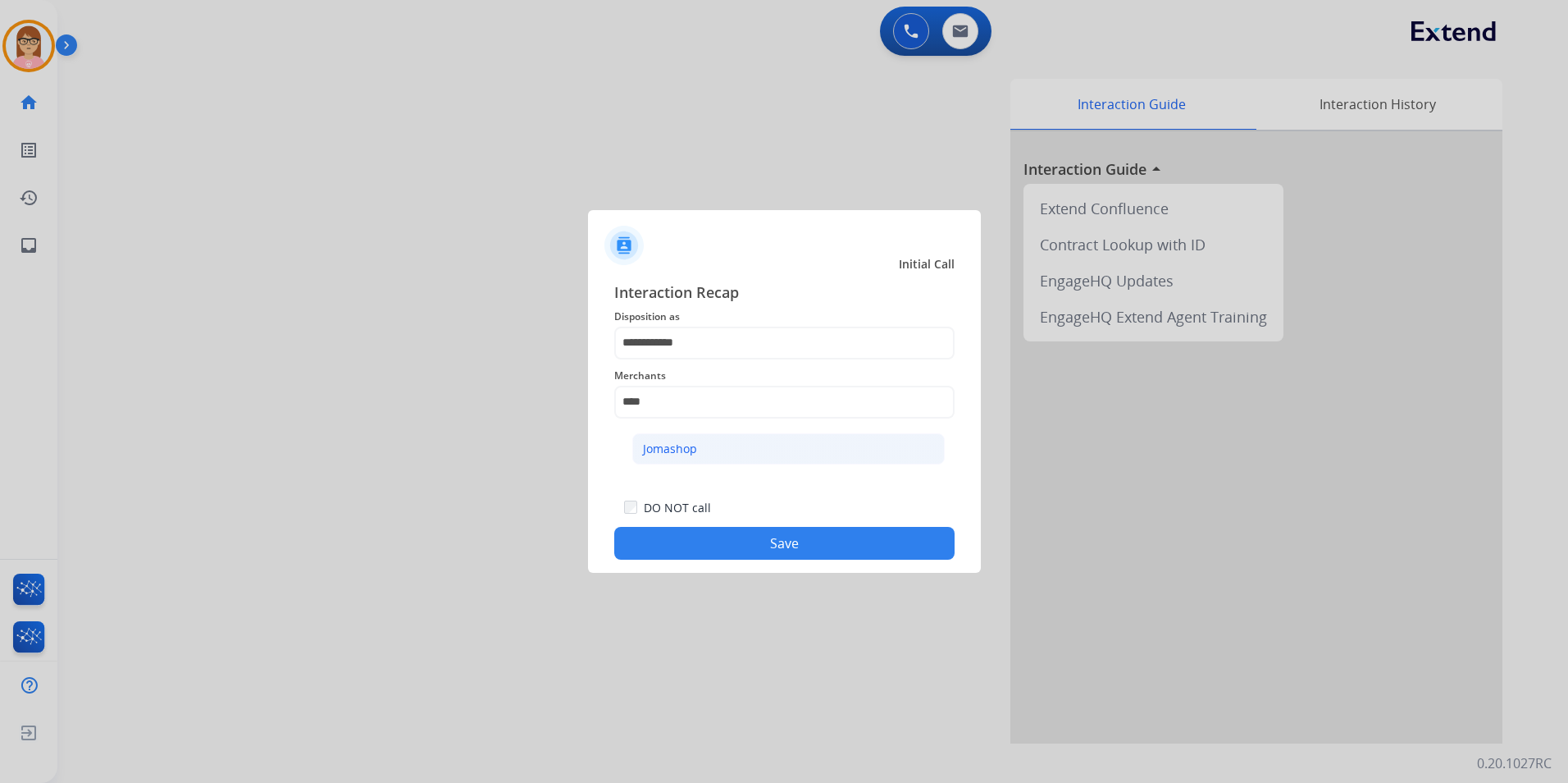
click at [740, 458] on li "Jomashop" at bounding box center [788, 448] width 312 height 31
type input "********"
click at [753, 545] on button "Save" at bounding box center [784, 542] width 340 height 33
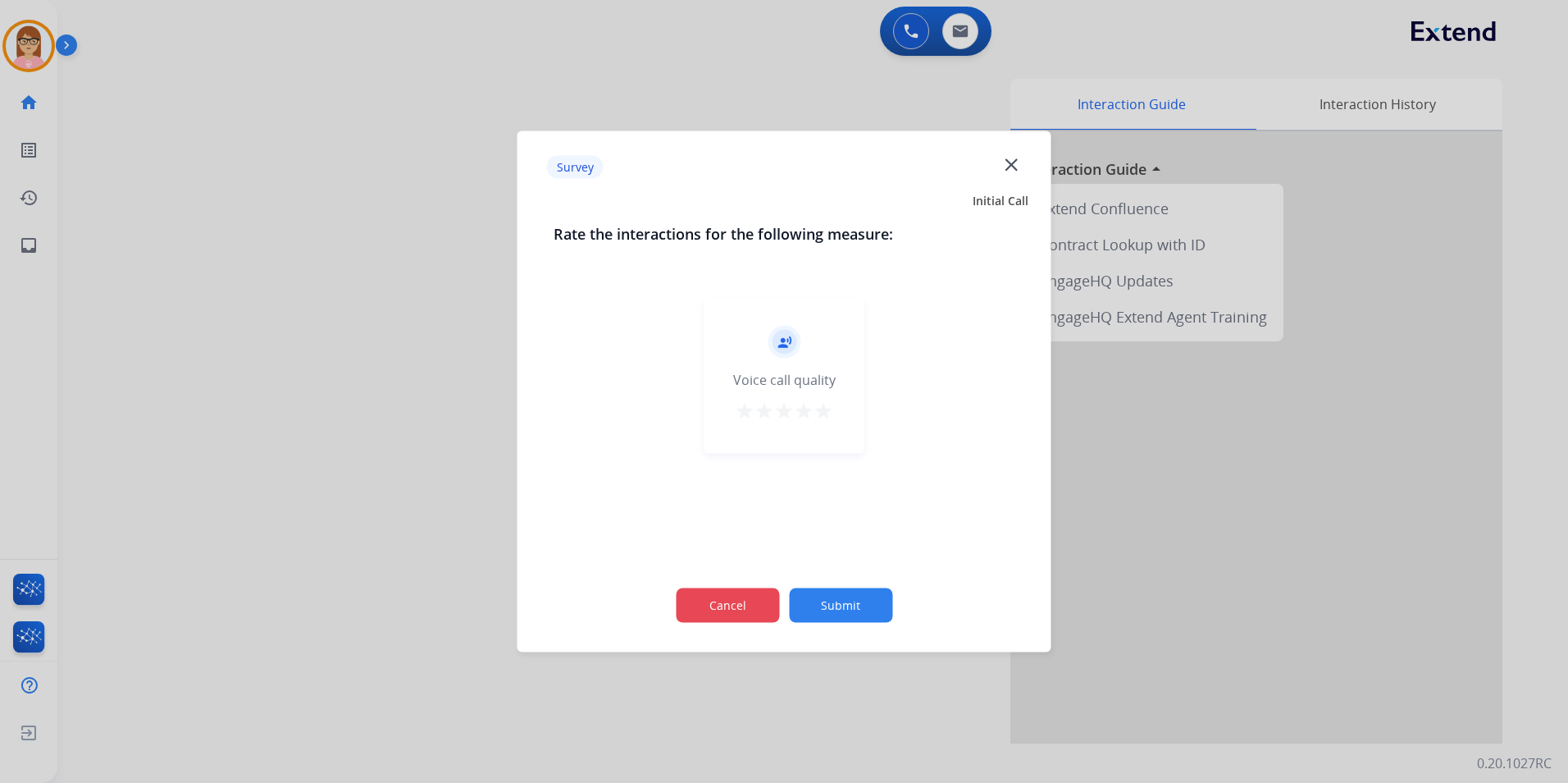
click at [746, 607] on button "Cancel" at bounding box center [728, 606] width 104 height 35
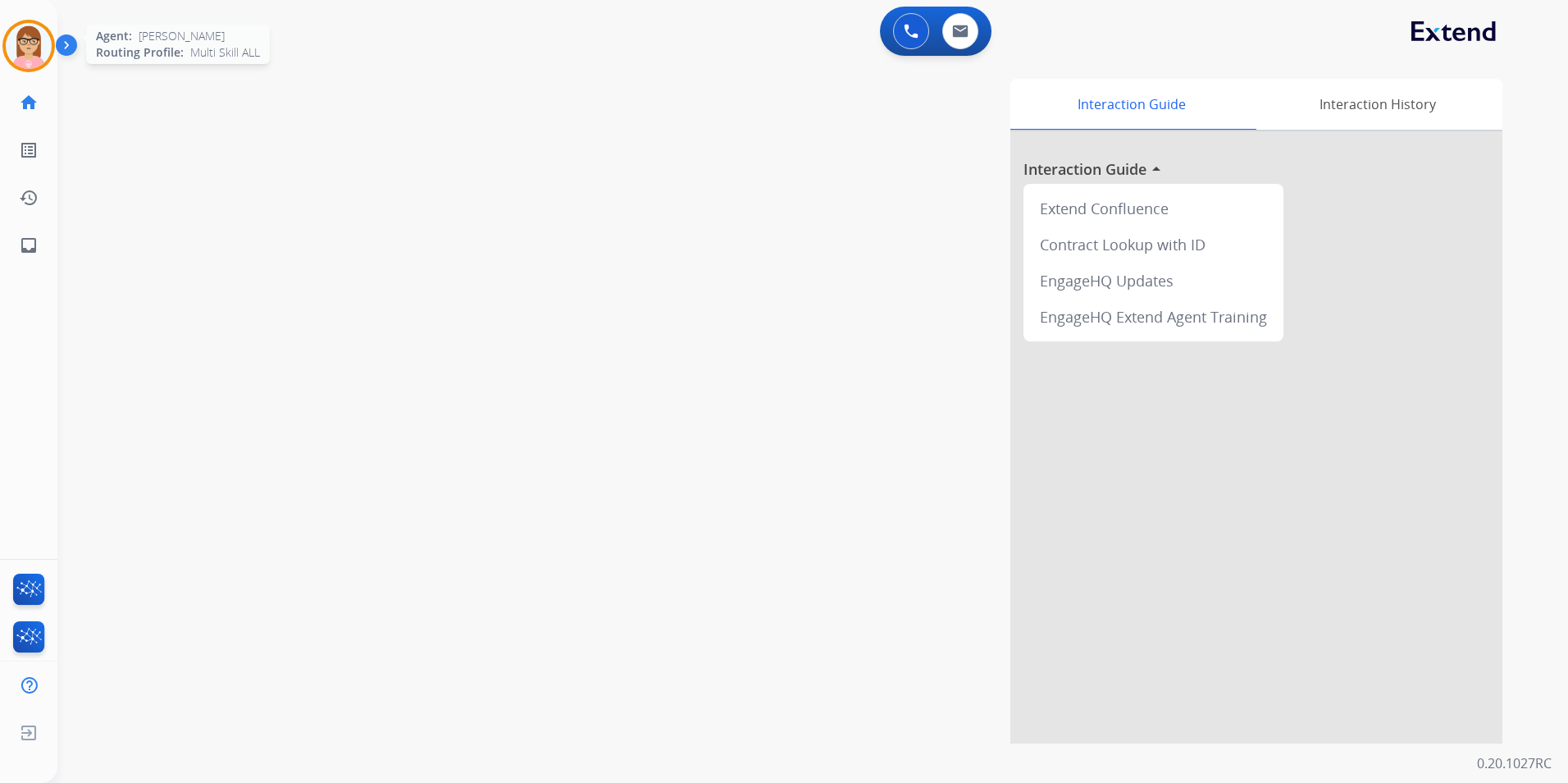
click at [30, 45] on img at bounding box center [28, 45] width 46 height 46
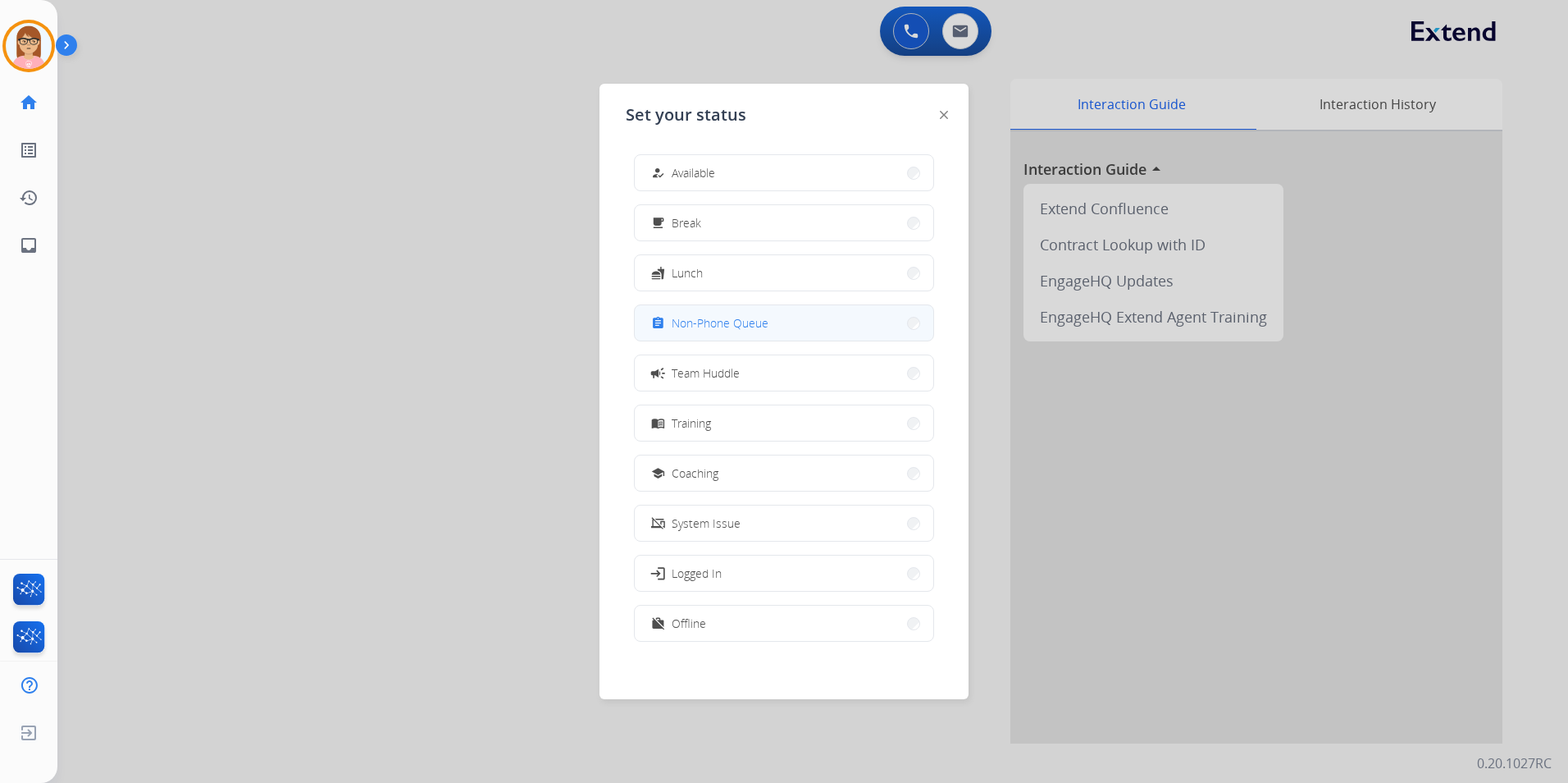
click at [688, 312] on button "assignment Non-Phone Queue" at bounding box center [784, 323] width 299 height 35
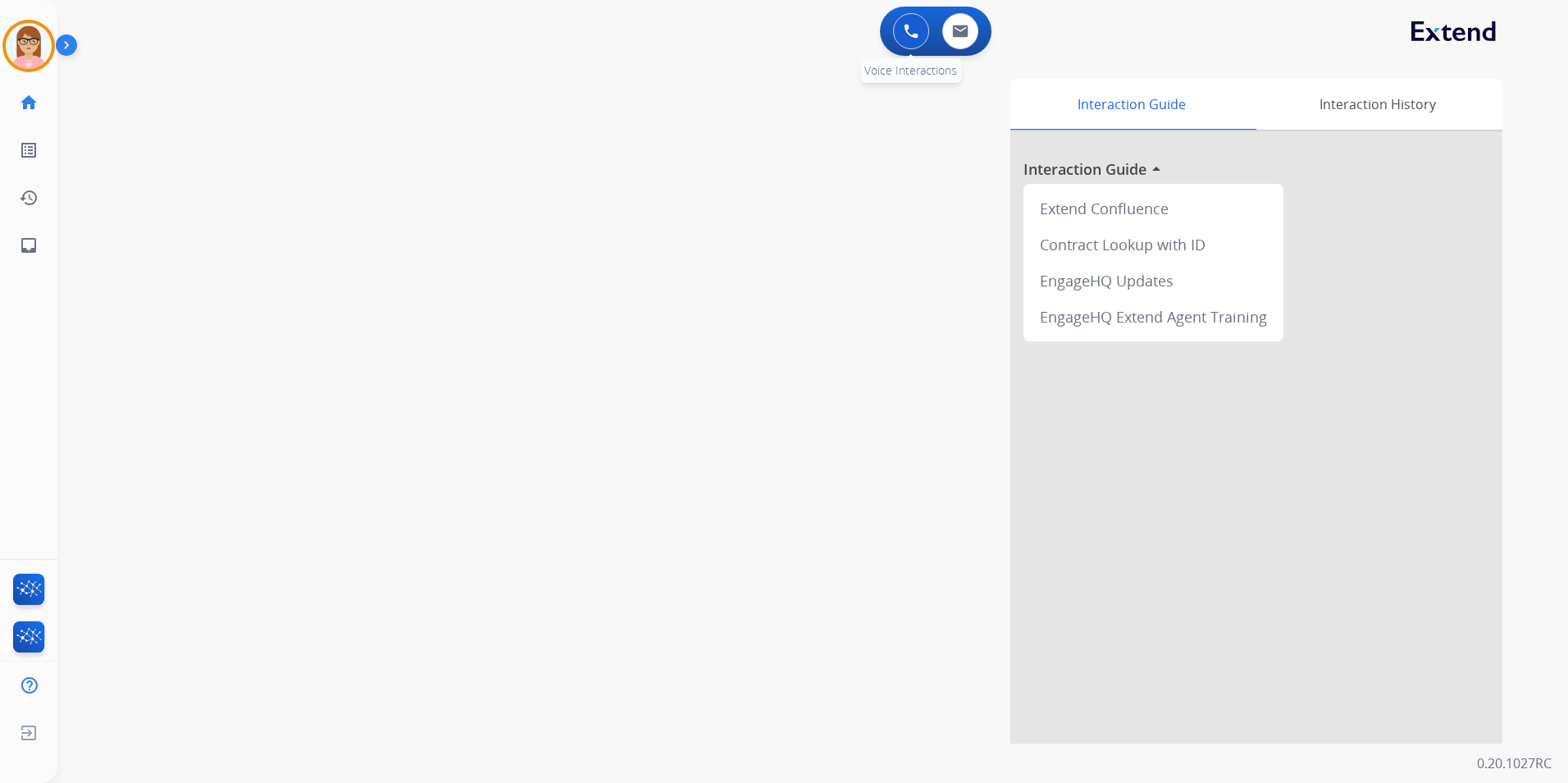
click at [915, 30] on img at bounding box center [912, 31] width 15 height 15
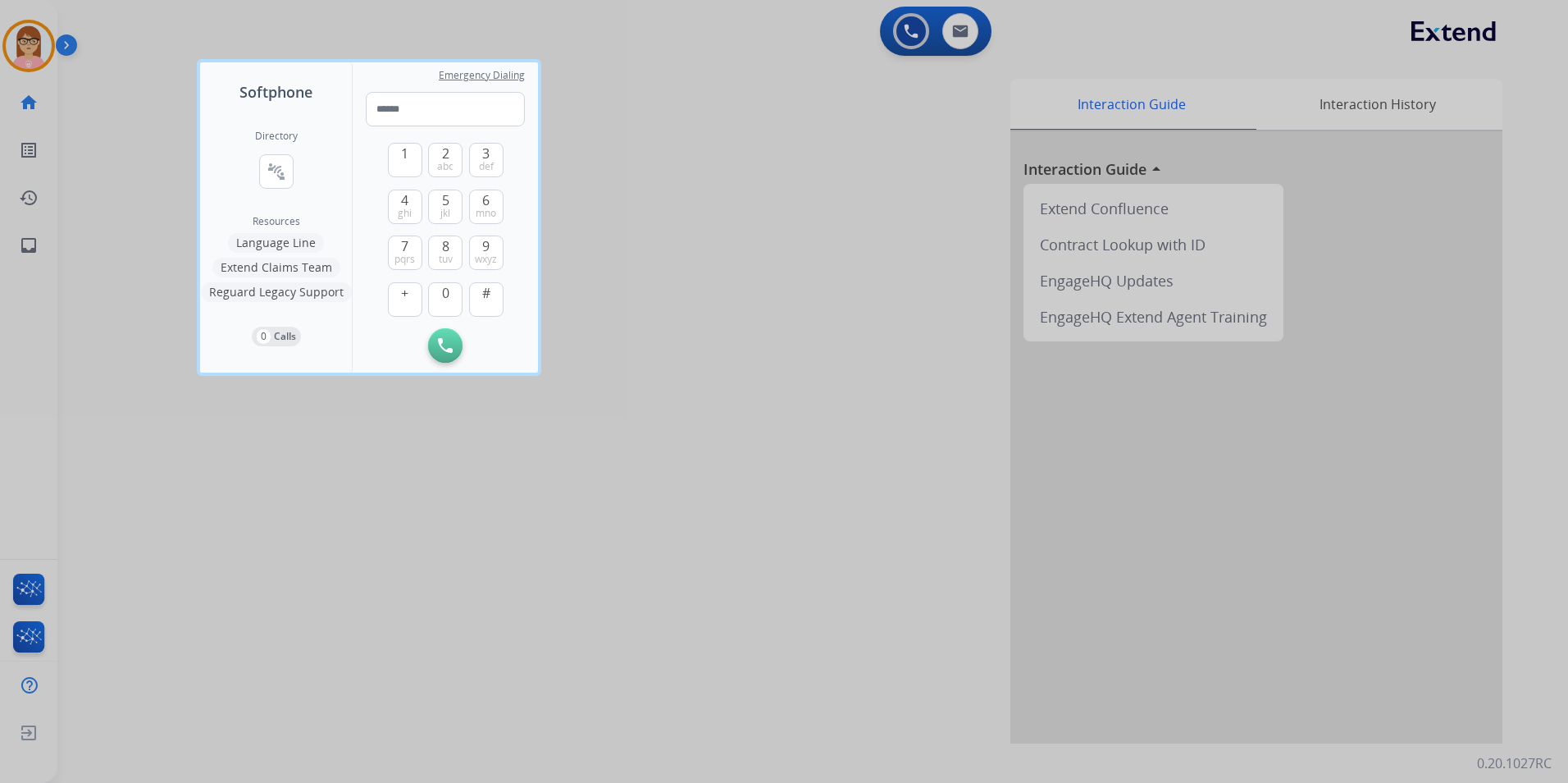
click at [287, 264] on button "Extend Claims Team" at bounding box center [276, 267] width 128 height 20
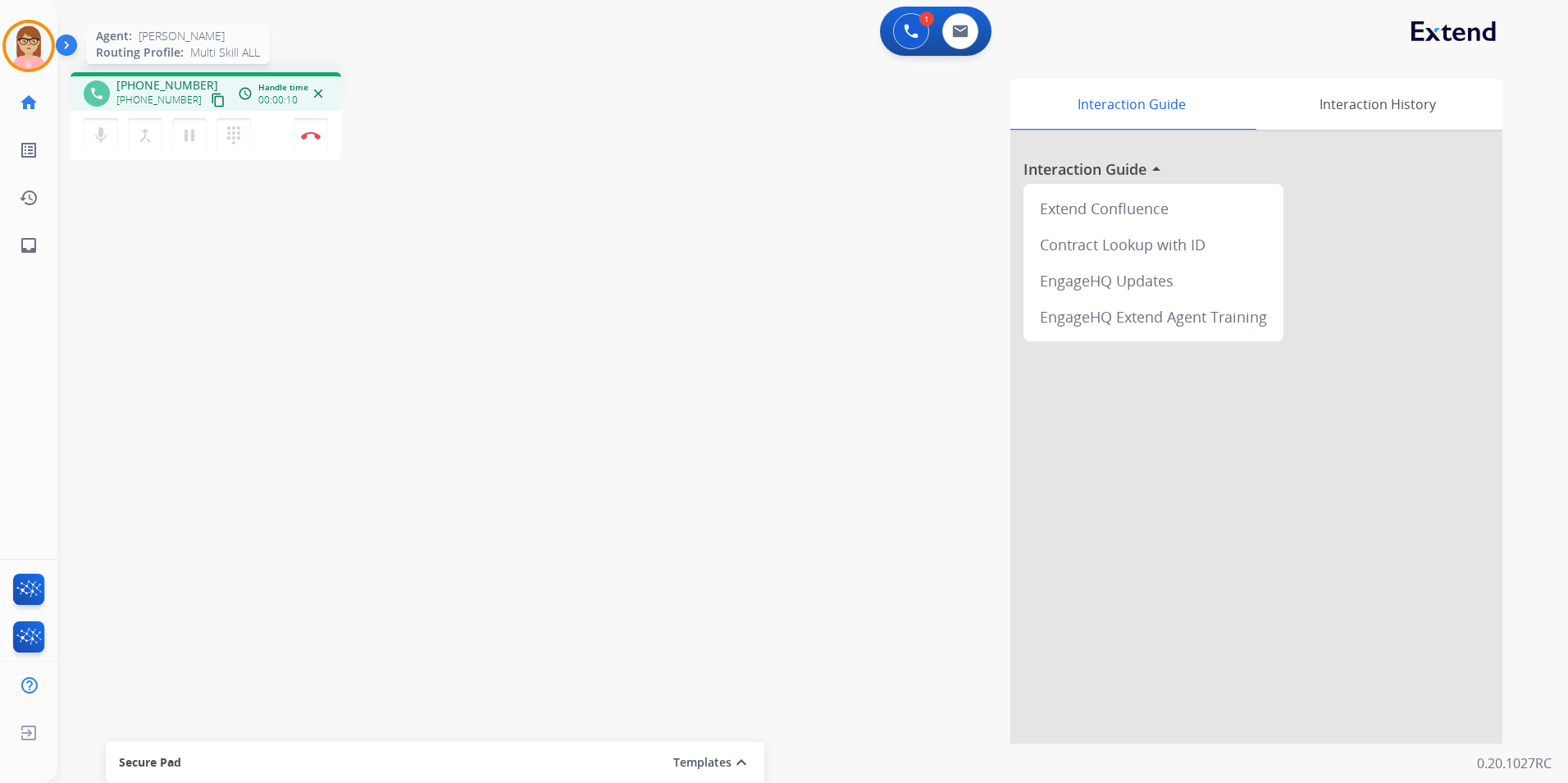
click at [26, 35] on img at bounding box center [28, 45] width 46 height 46
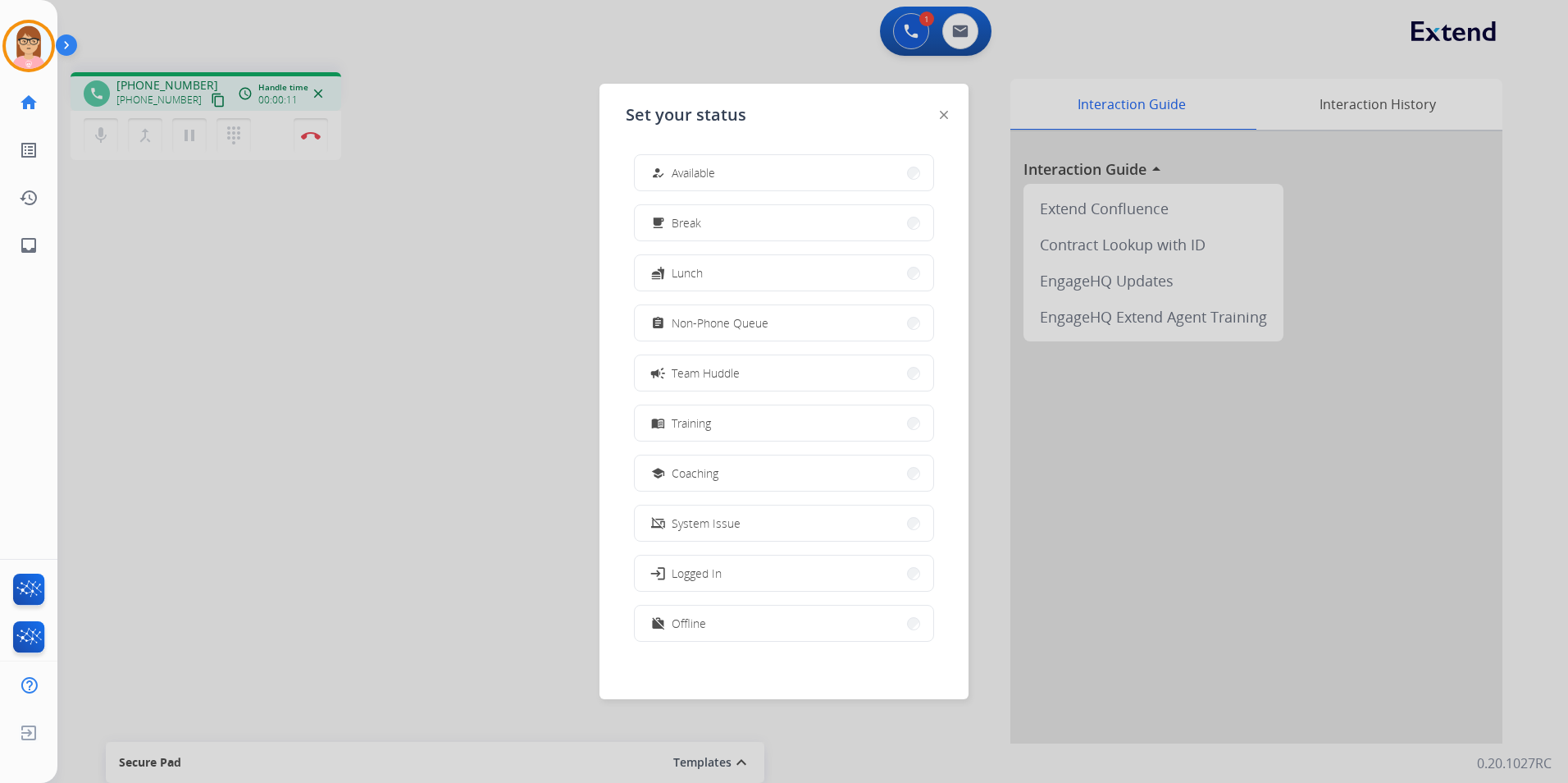
click at [209, 385] on div at bounding box center [784, 392] width 1568 height 783
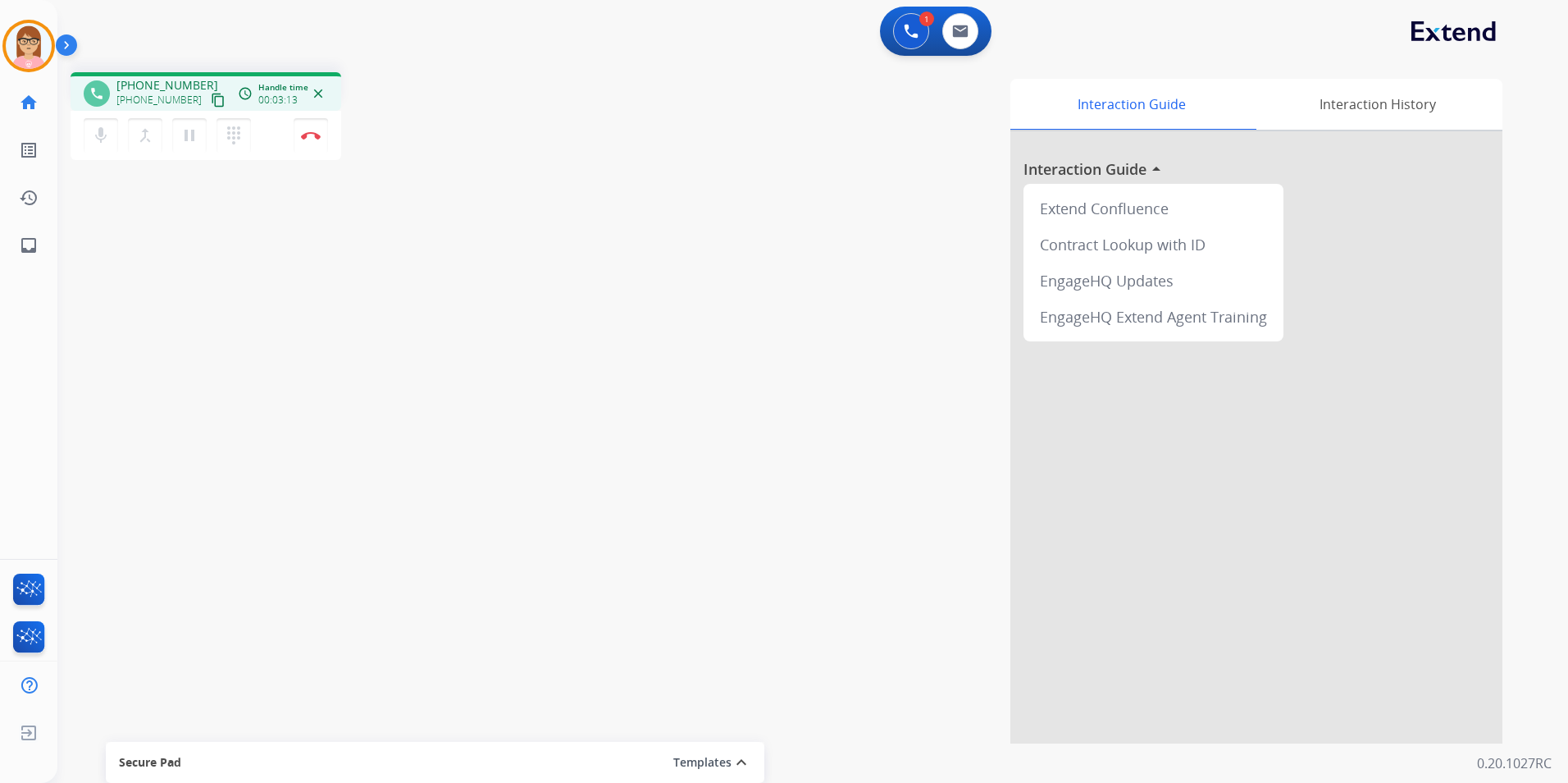
click at [277, 137] on div "mic Mute merge_type Bridge pause Hold dialpad Dialpad Disconnect" at bounding box center [206, 135] width 271 height 49
click at [314, 137] on img at bounding box center [310, 135] width 20 height 8
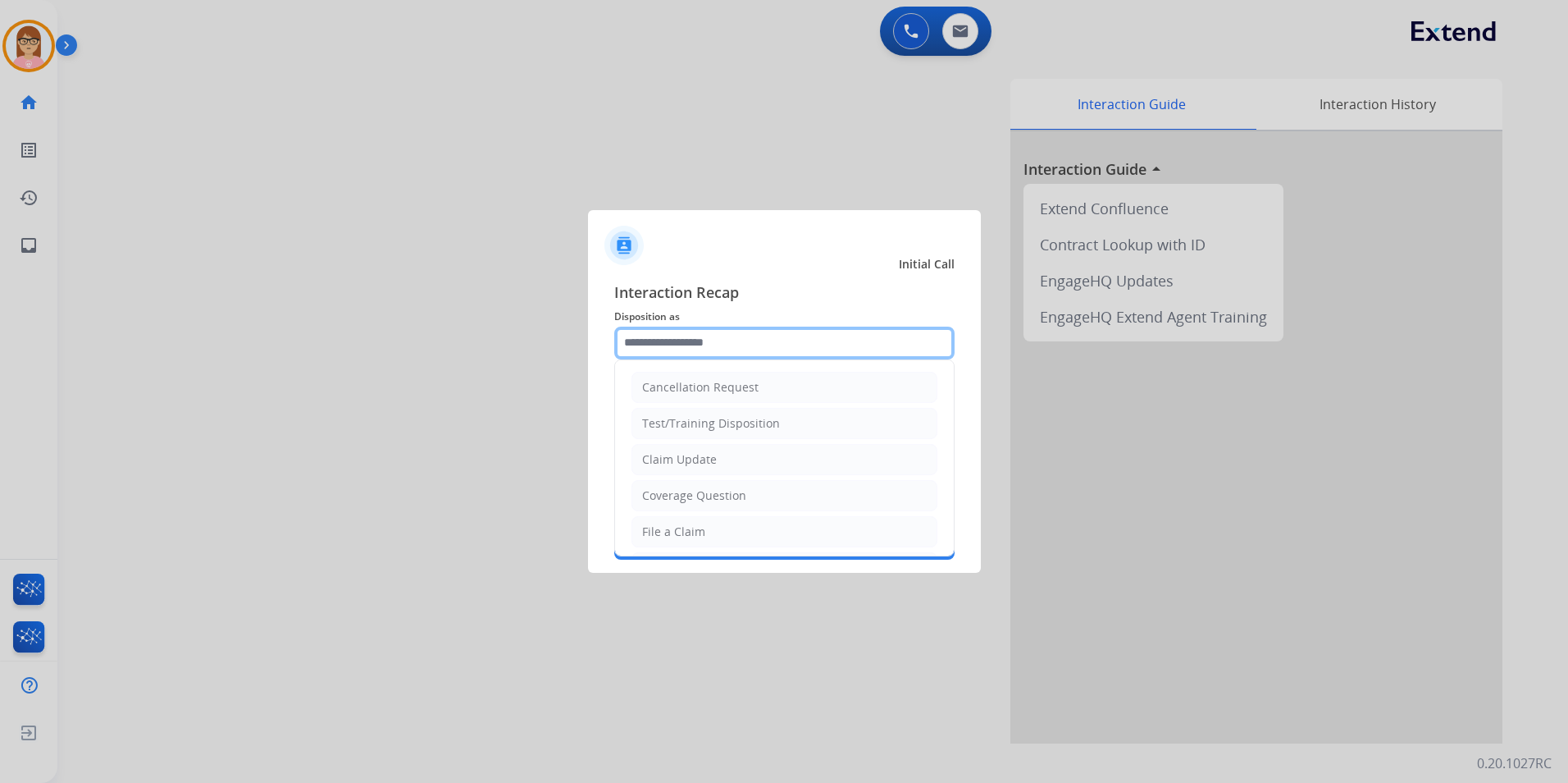
click at [763, 339] on input "text" at bounding box center [784, 342] width 340 height 33
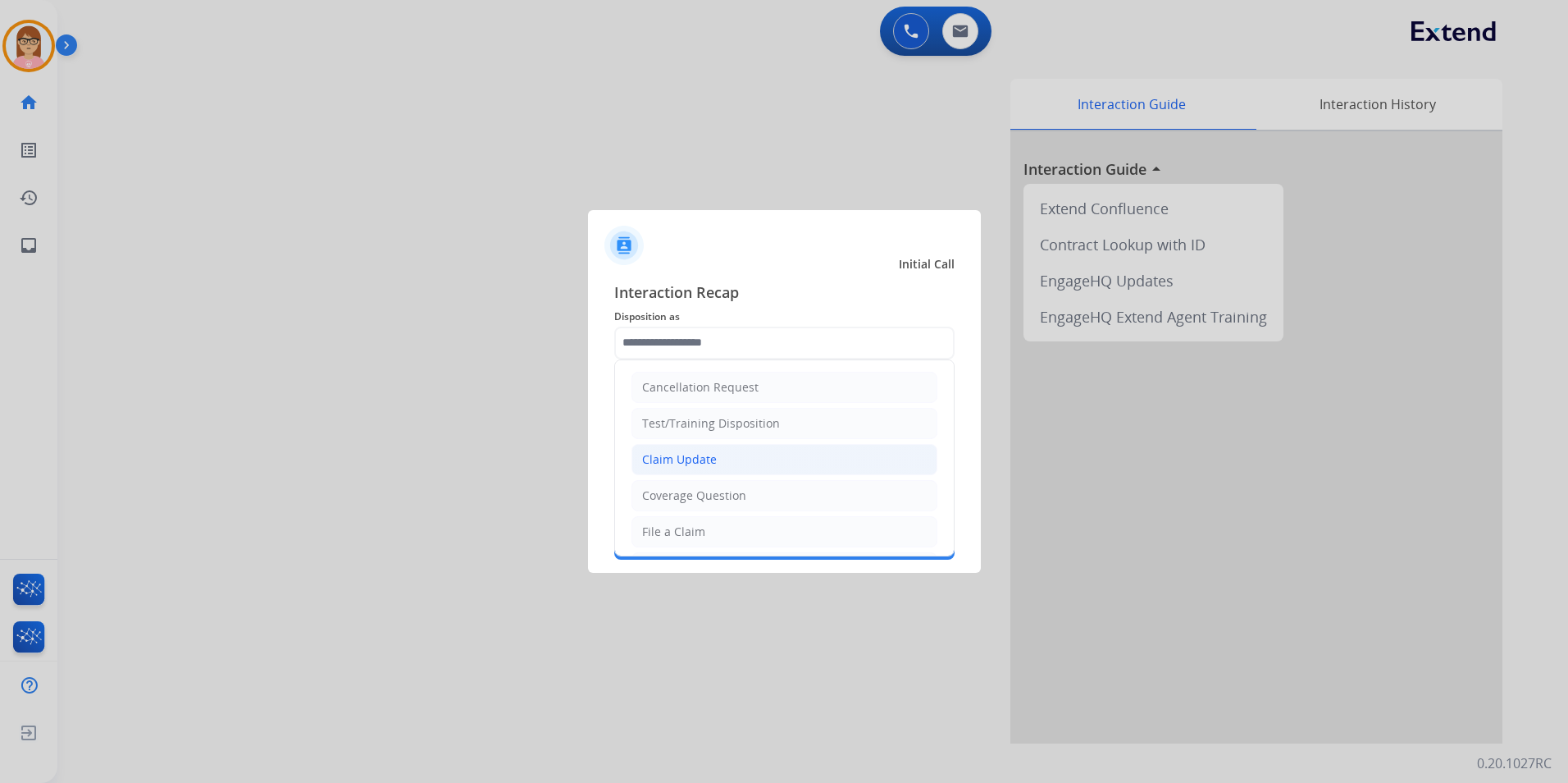
click at [777, 460] on li "Claim Update" at bounding box center [784, 459] width 305 height 31
type input "**********"
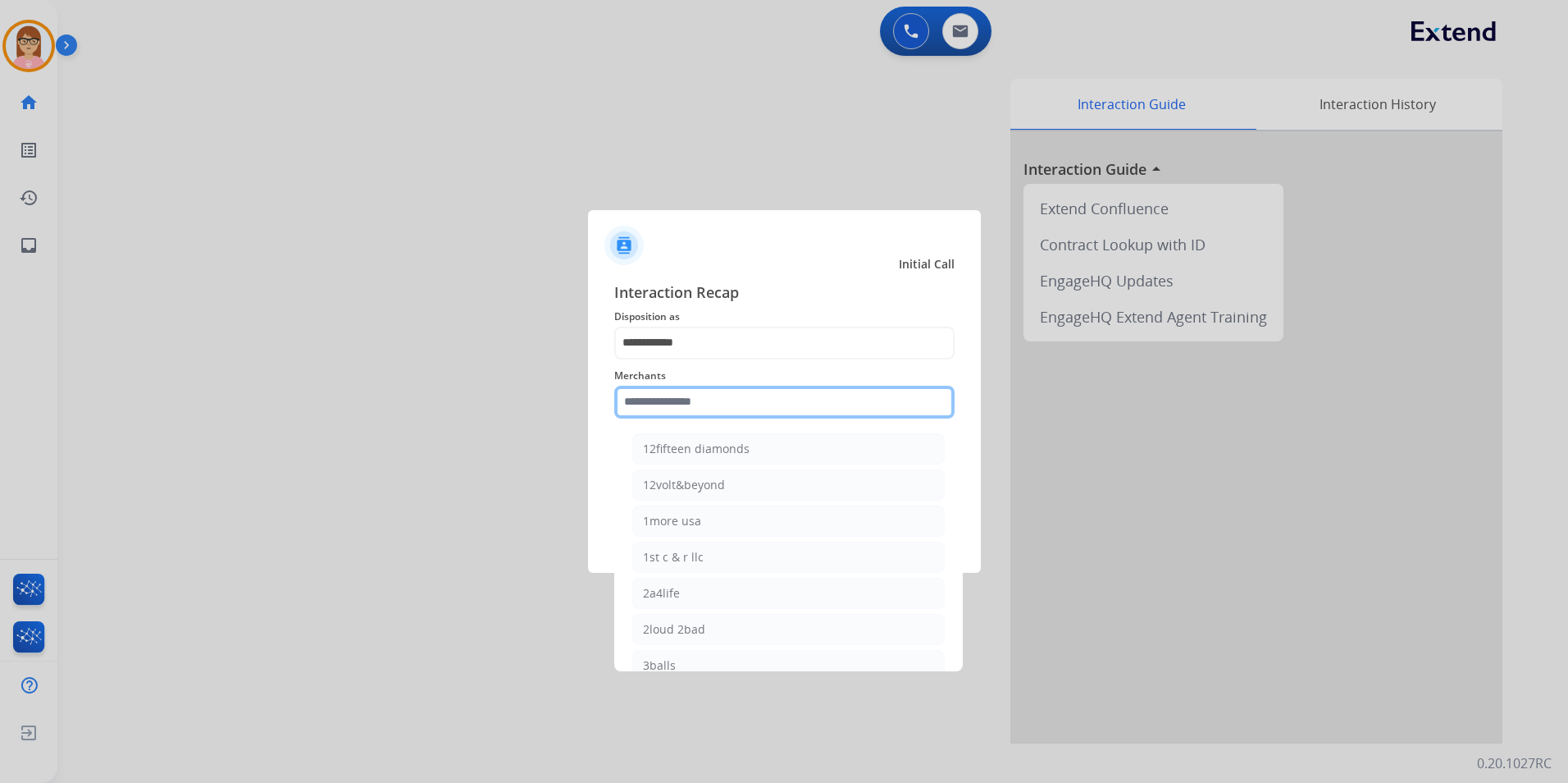
click at [747, 408] on input "text" at bounding box center [784, 402] width 340 height 33
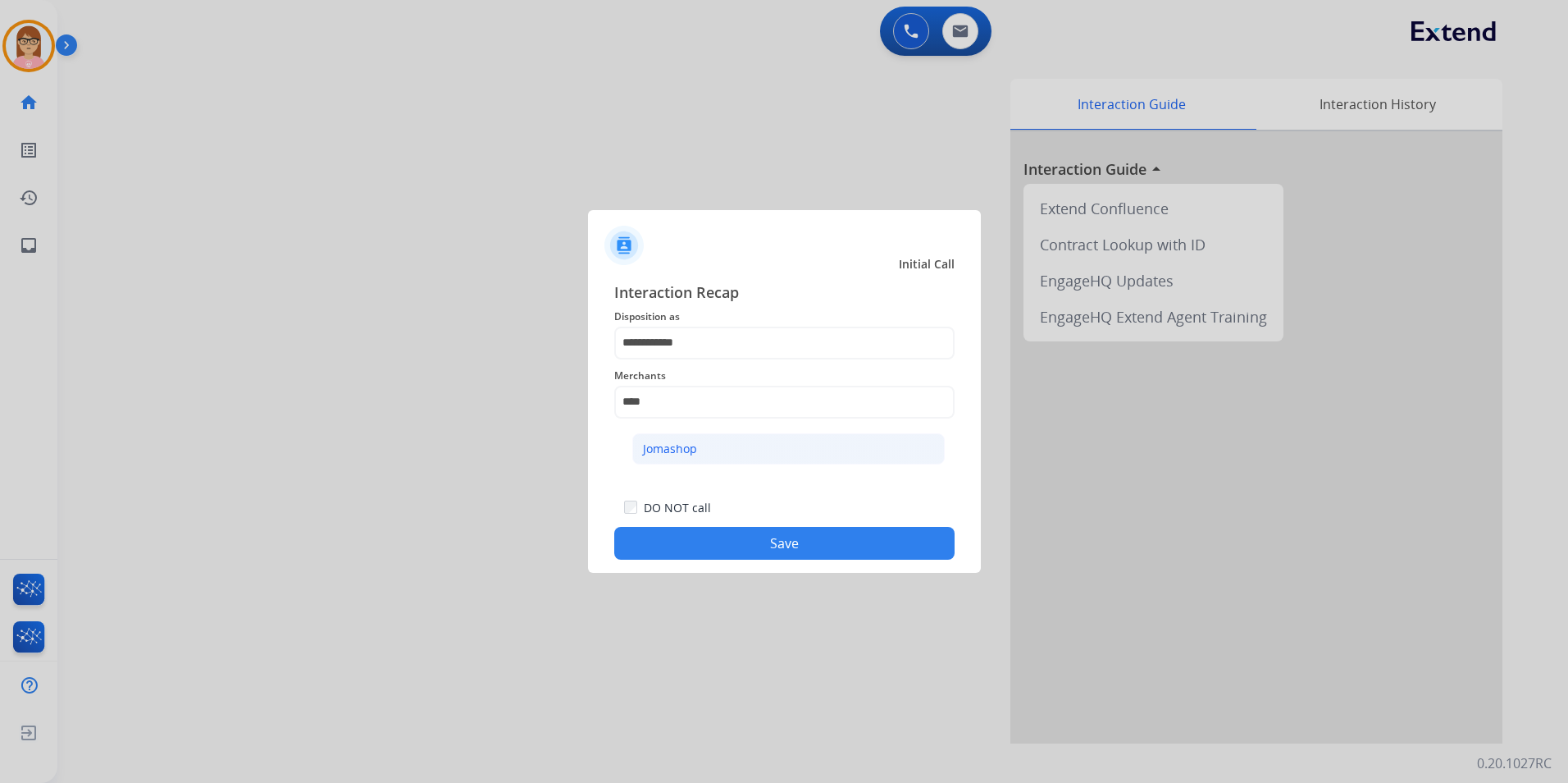
click at [721, 454] on li "Jomashop" at bounding box center [788, 448] width 312 height 31
type input "********"
click at [744, 551] on button "Save" at bounding box center [784, 542] width 340 height 33
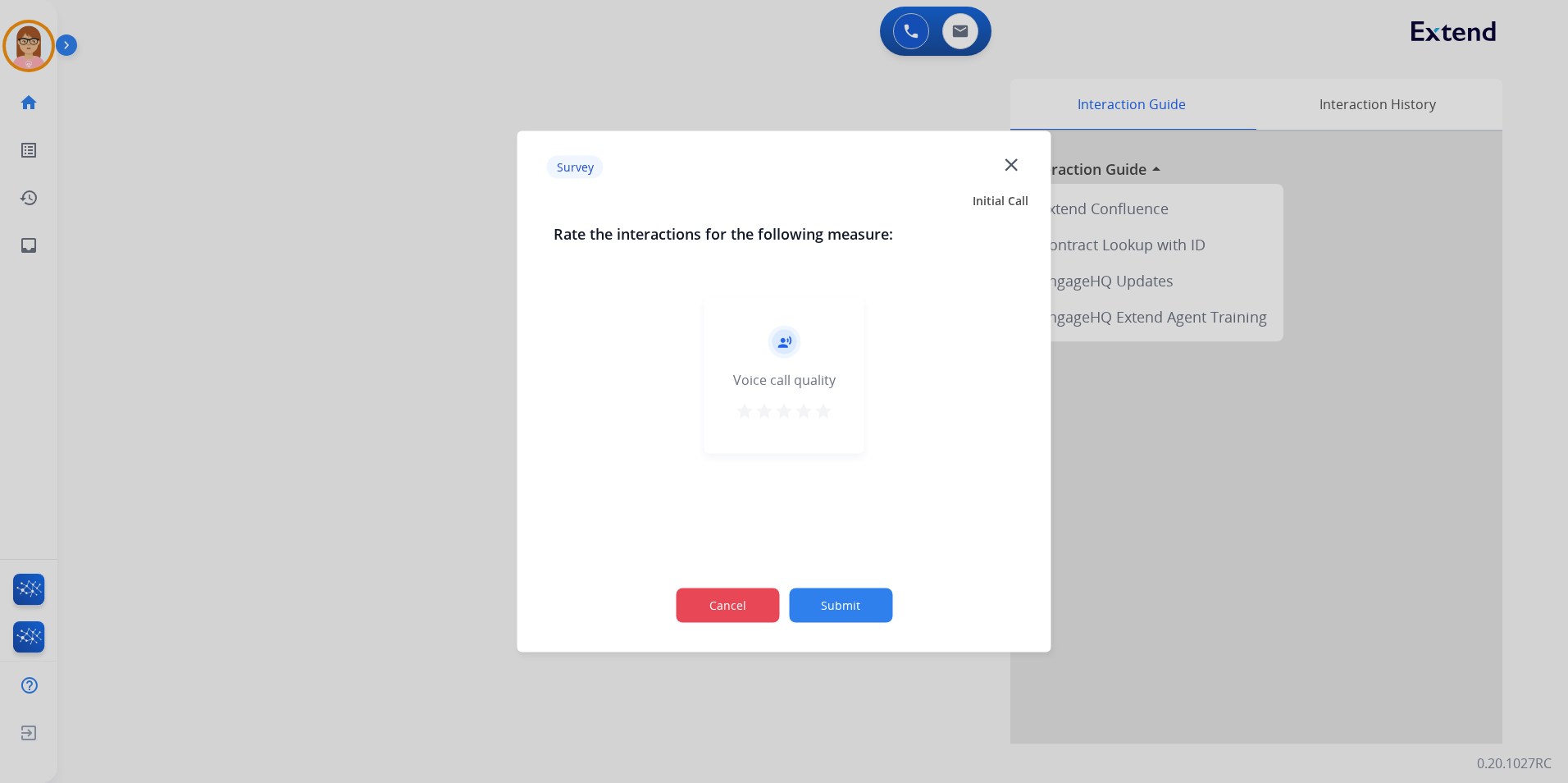
click at [747, 596] on button "Cancel" at bounding box center [728, 606] width 104 height 35
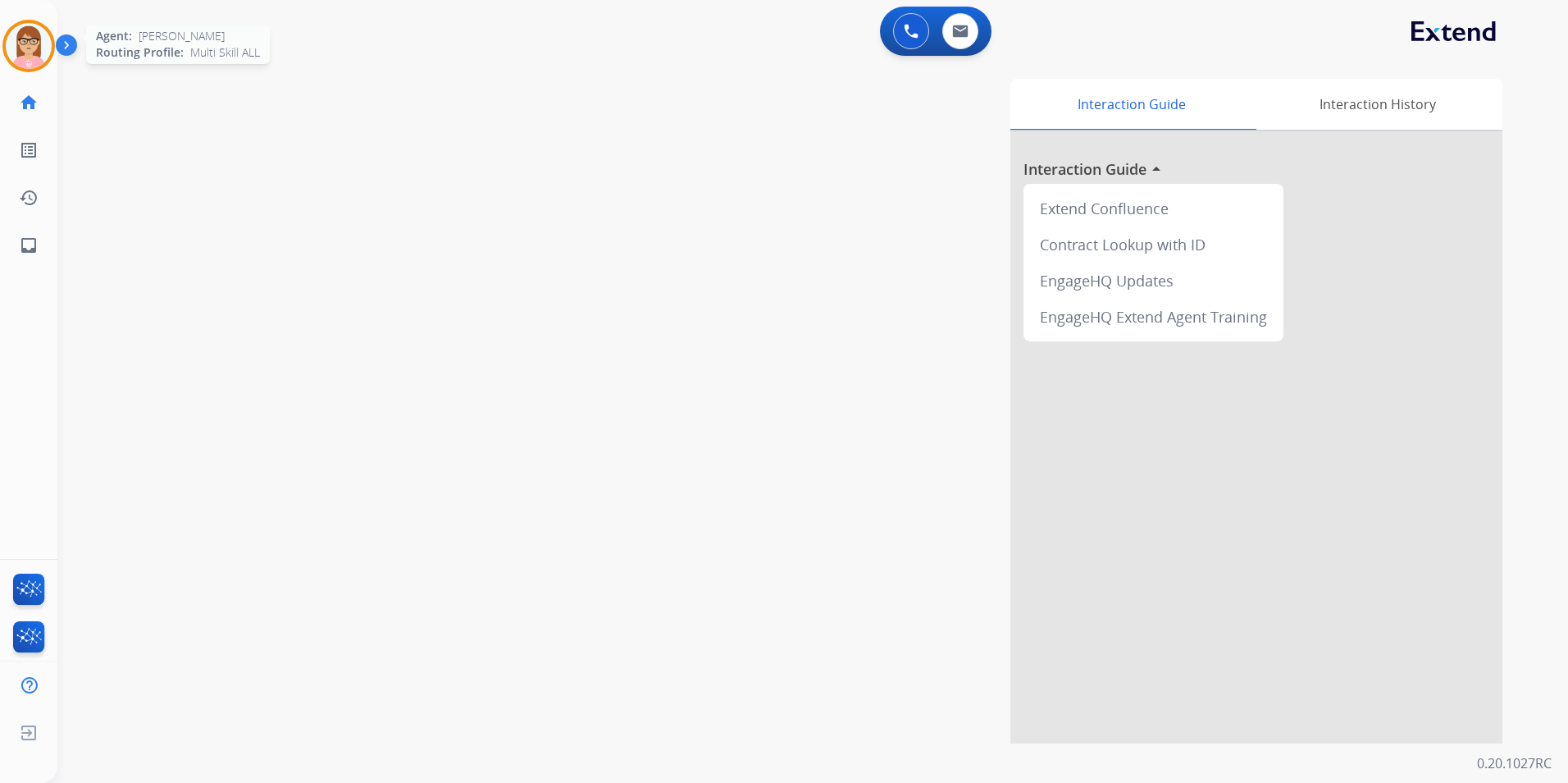
click at [30, 51] on img at bounding box center [28, 45] width 46 height 46
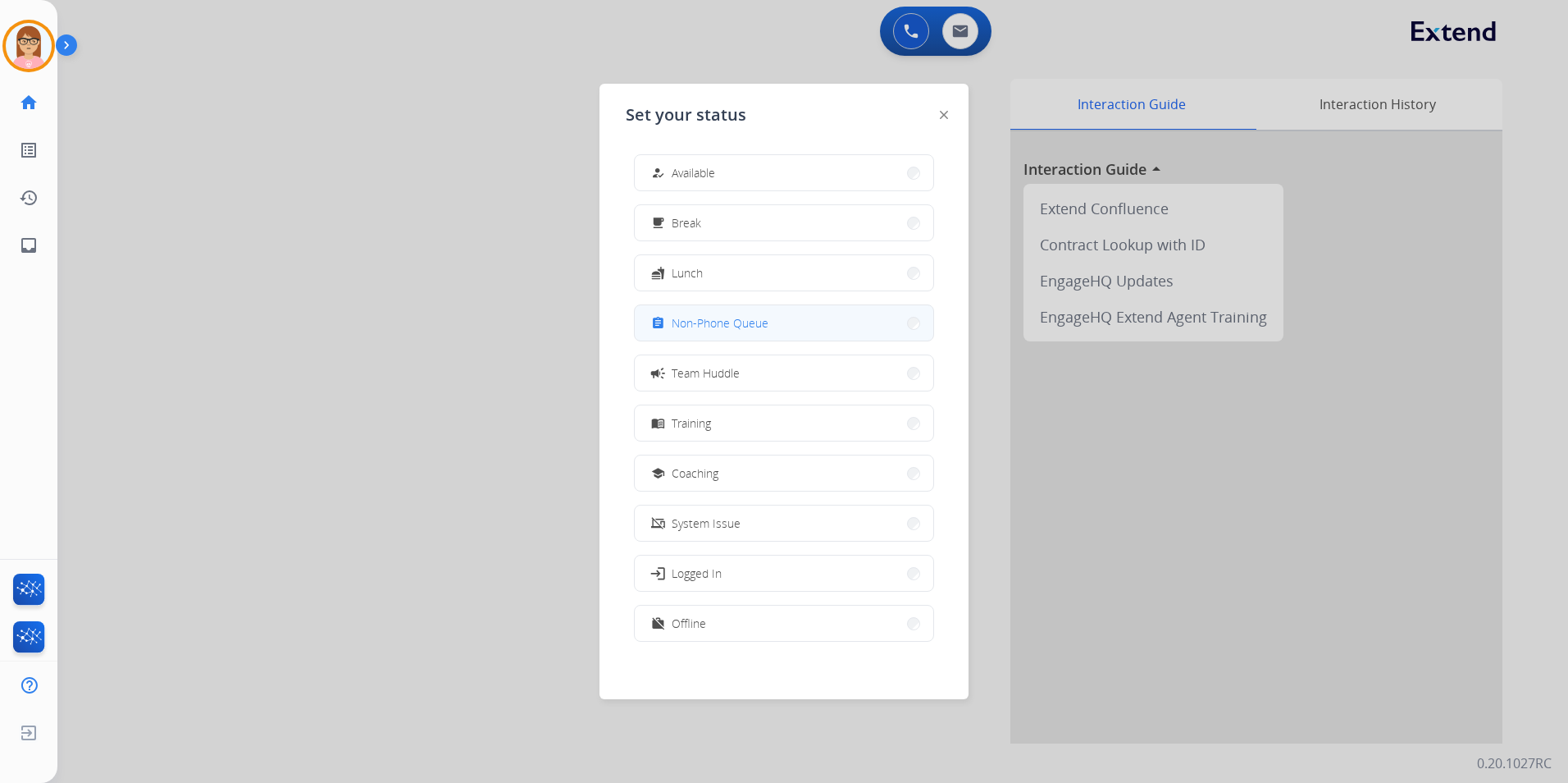
click at [802, 325] on button "assignment Non-Phone Queue" at bounding box center [784, 323] width 299 height 35
